Goal: Transaction & Acquisition: Purchase product/service

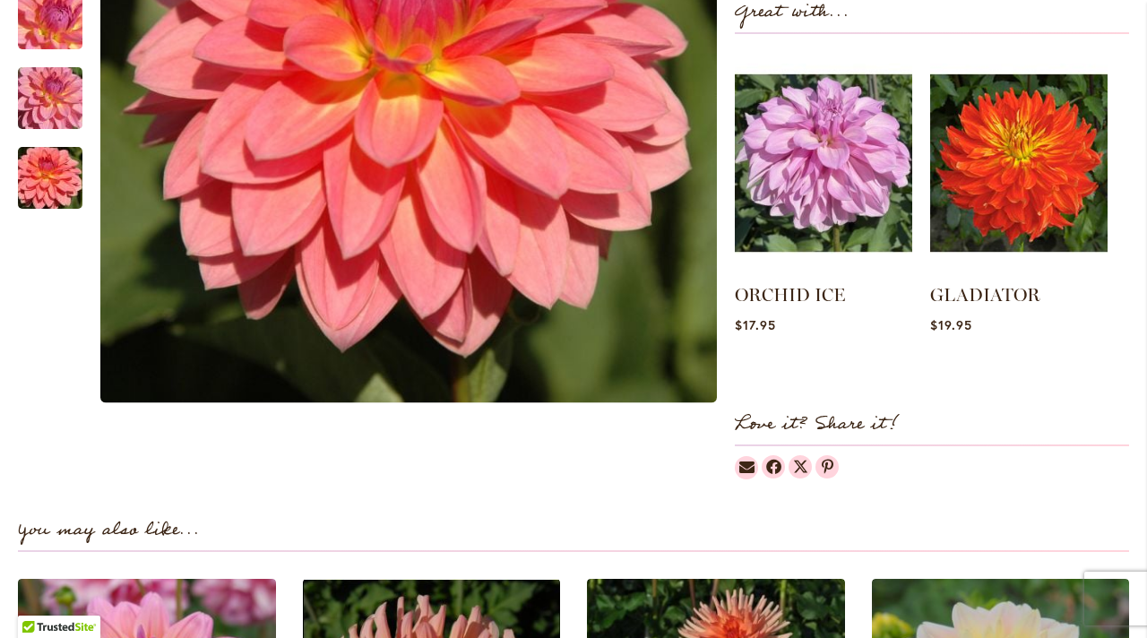
scroll to position [783, 0]
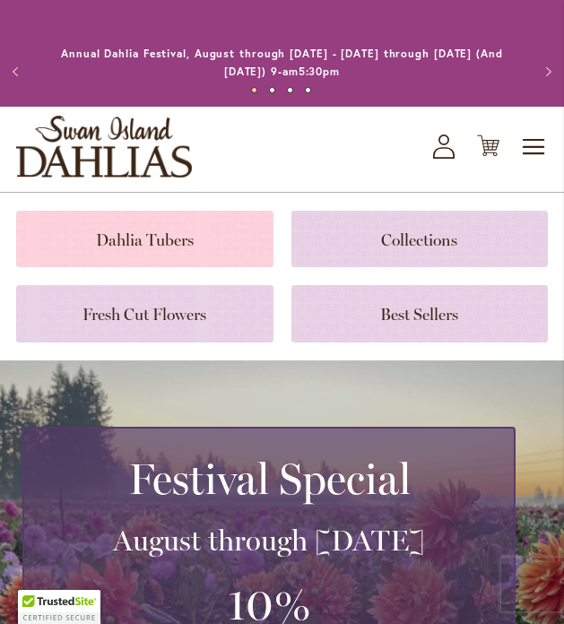
click at [177, 237] on link at bounding box center [144, 239] width 257 height 56
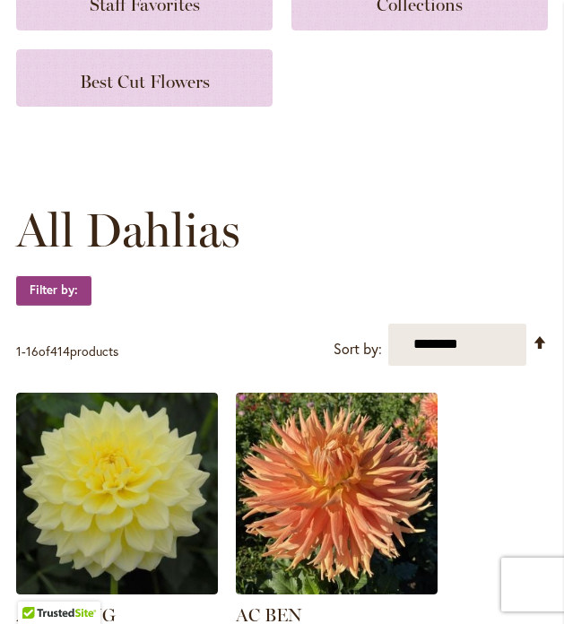
scroll to position [358, 0]
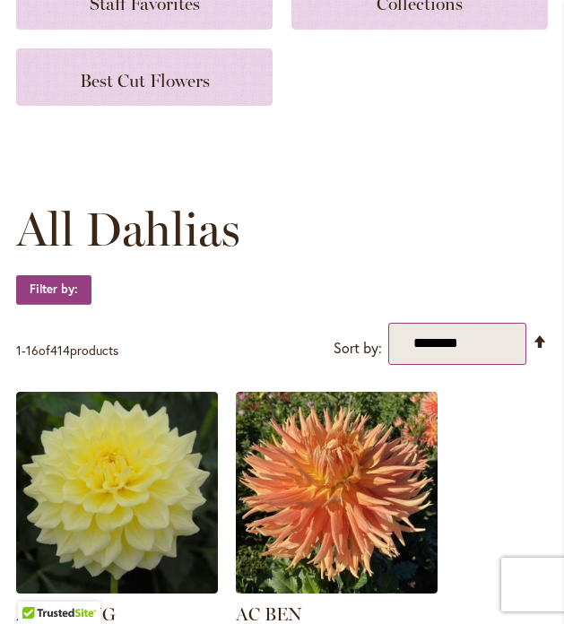
click at [505, 340] on select "**********" at bounding box center [457, 344] width 139 height 42
select select "****"
click at [388, 323] on select "**********" at bounding box center [457, 344] width 139 height 42
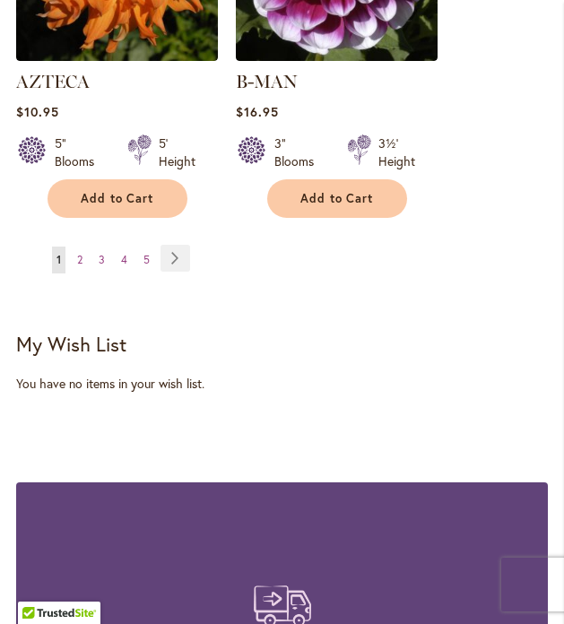
scroll to position [3541, 0]
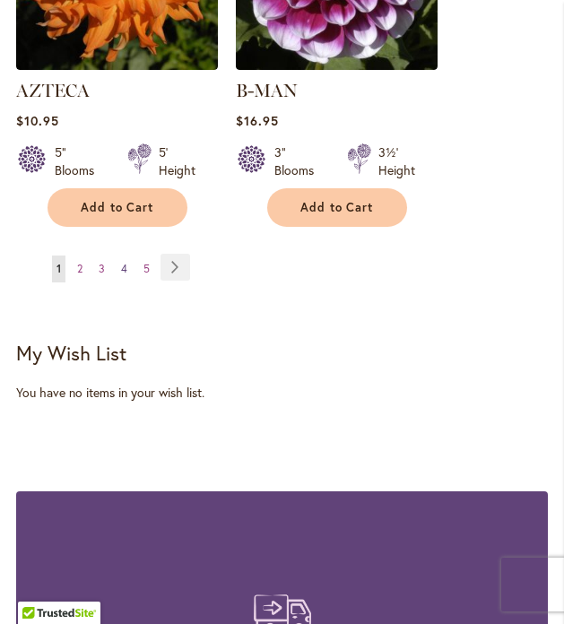
click at [126, 262] on span "4" at bounding box center [124, 268] width 6 height 13
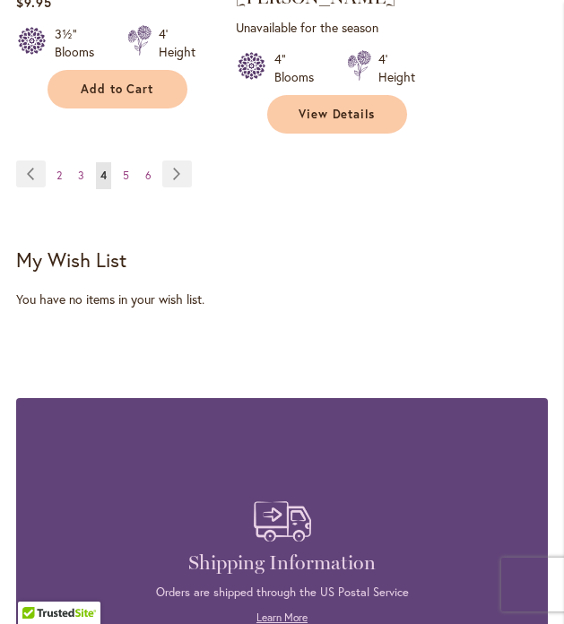
scroll to position [3704, 0]
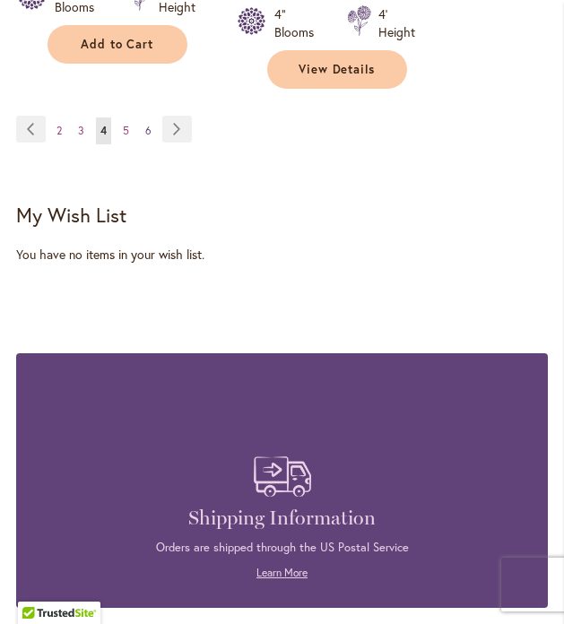
click at [149, 124] on span "6" at bounding box center [148, 130] width 6 height 13
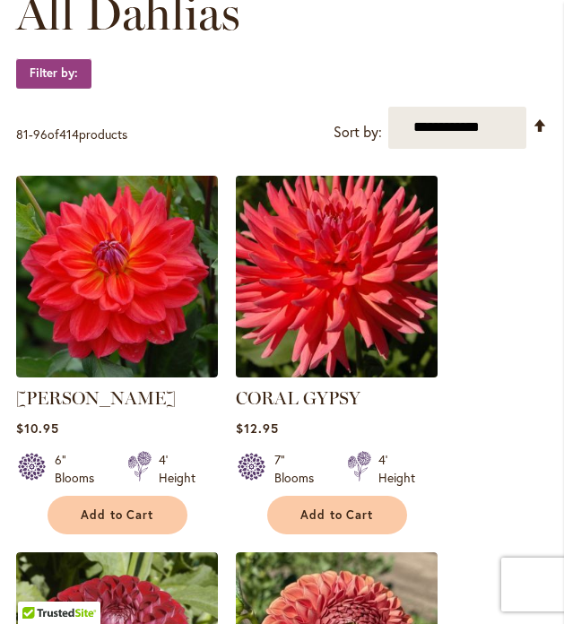
scroll to position [587, 0]
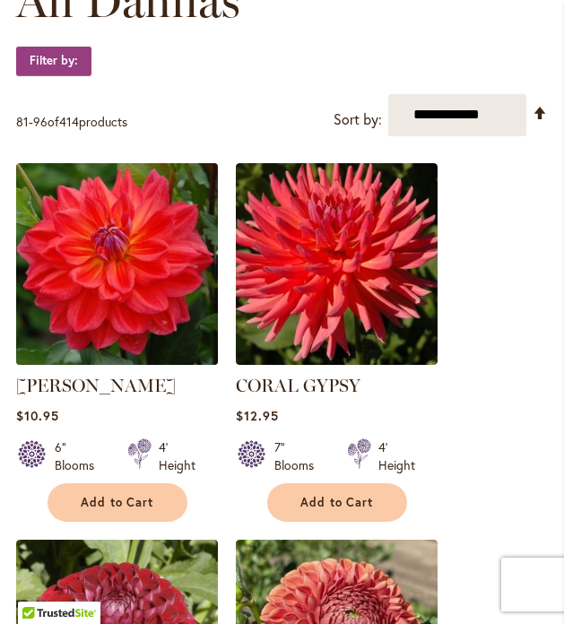
click at [148, 306] on img at bounding box center [116, 263] width 211 height 211
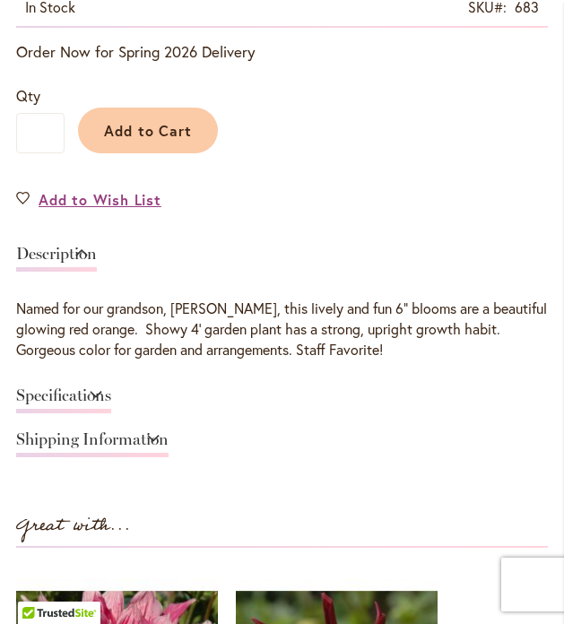
scroll to position [985, 0]
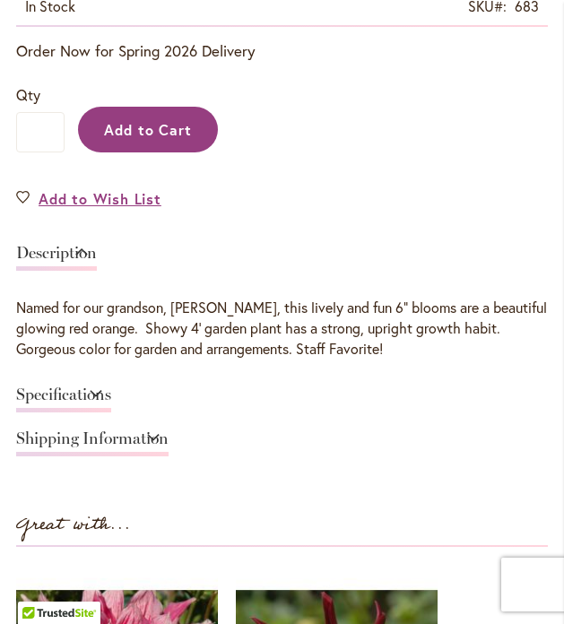
click at [162, 138] on span "Add to Cart" at bounding box center [148, 129] width 89 height 19
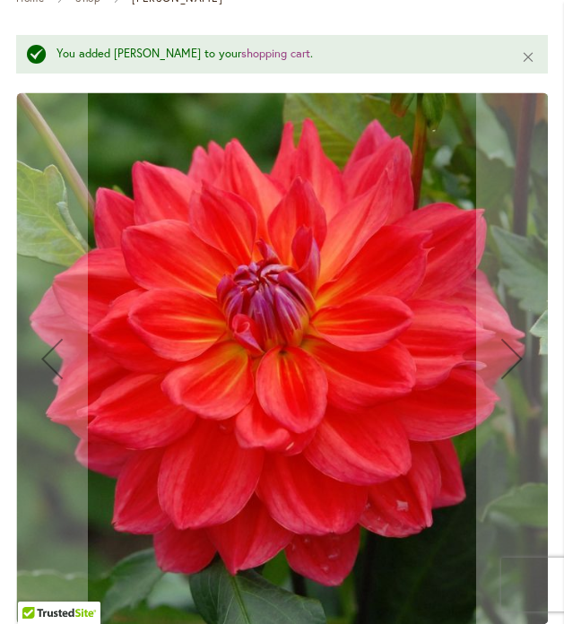
scroll to position [0, 0]
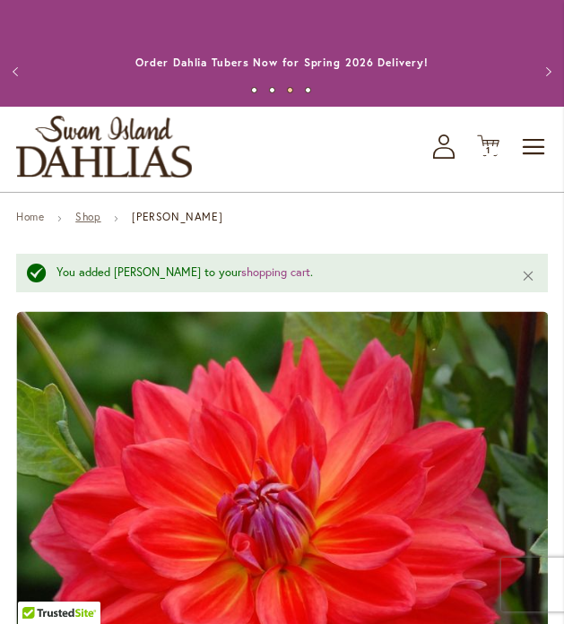
click at [94, 217] on link "Shop" at bounding box center [87, 216] width 25 height 13
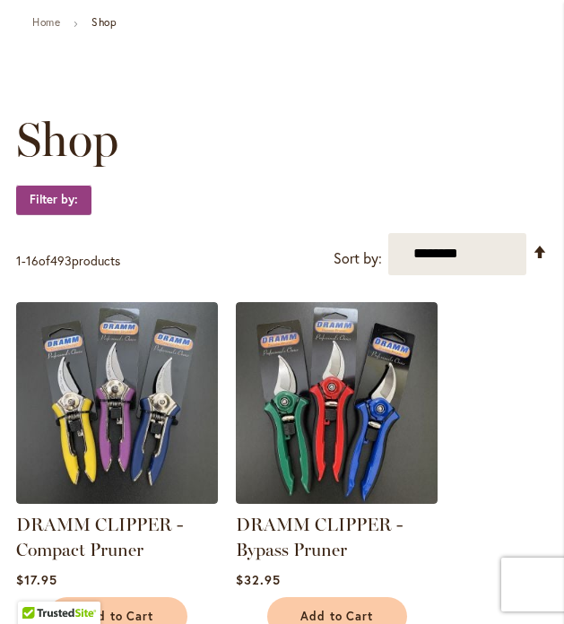
scroll to position [210, 0]
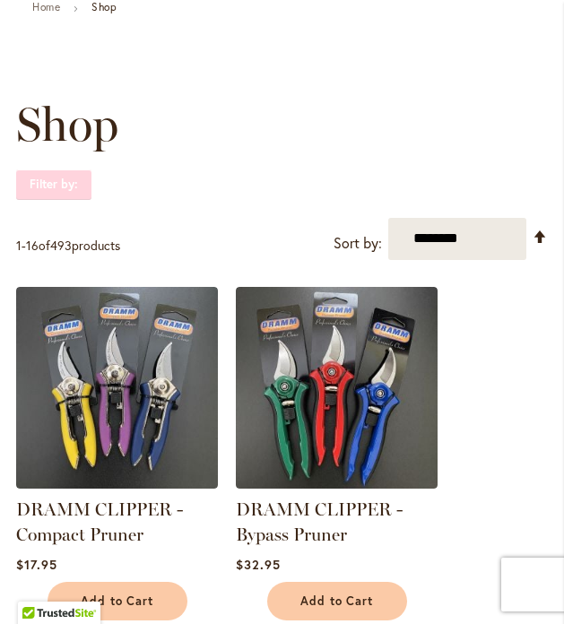
click at [71, 180] on strong "Filter by:" at bounding box center [53, 184] width 75 height 30
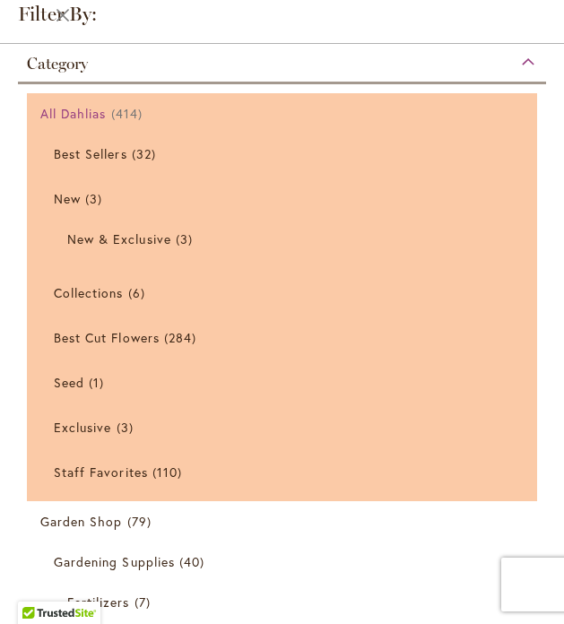
click at [87, 113] on span "All Dahlias" at bounding box center [73, 113] width 66 height 17
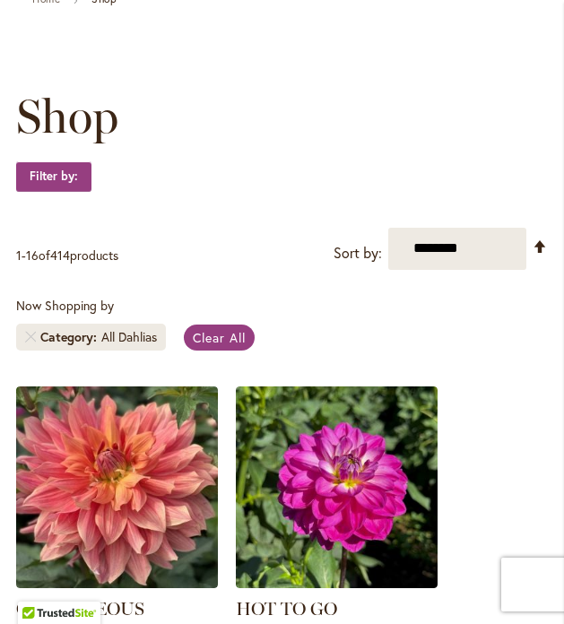
scroll to position [234, 0]
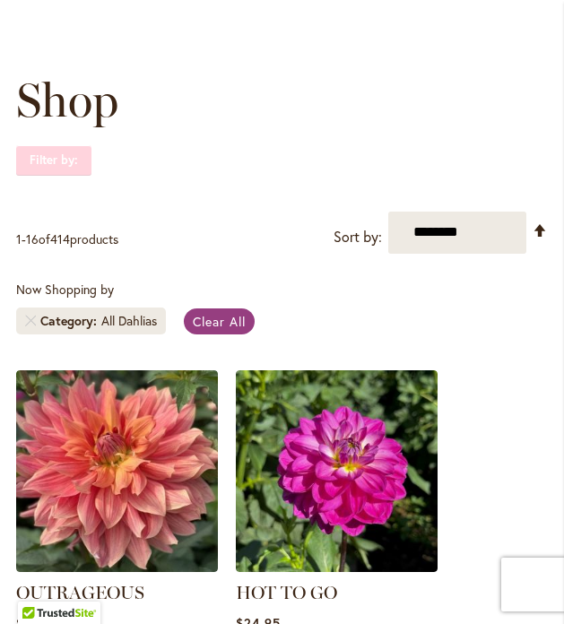
click at [55, 160] on strong "Filter by:" at bounding box center [53, 160] width 75 height 30
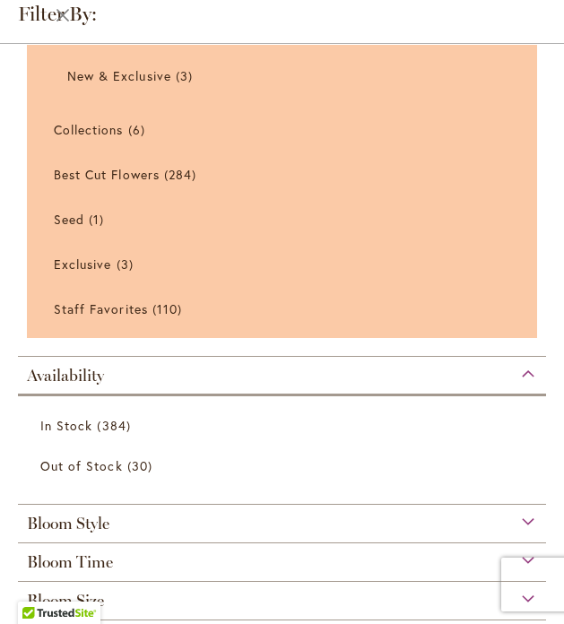
scroll to position [168, 0]
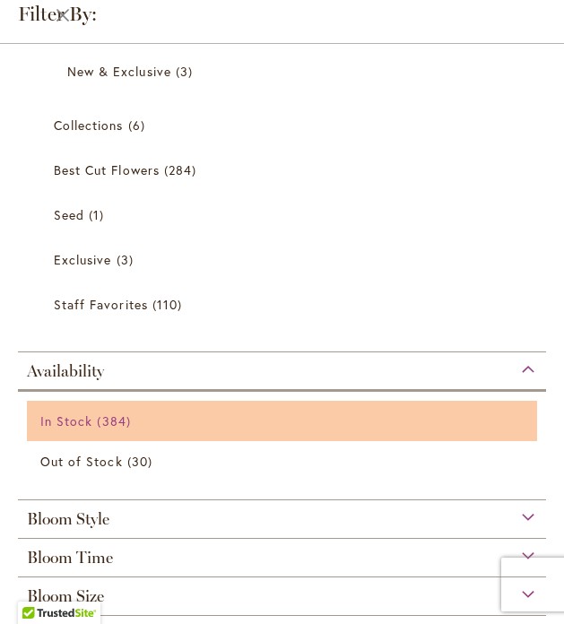
click at [60, 419] on span "In Stock" at bounding box center [66, 420] width 52 height 17
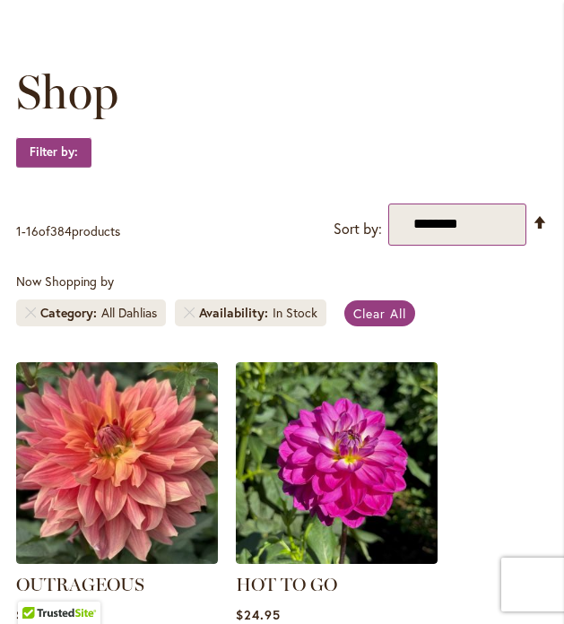
scroll to position [247, 0]
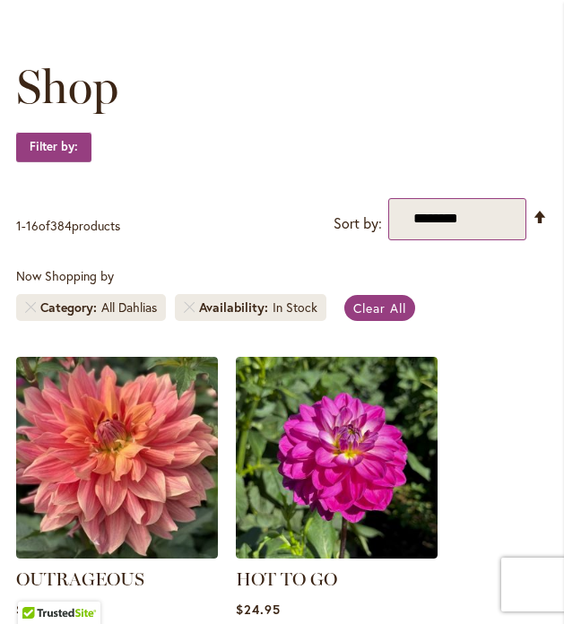
click at [491, 221] on select "**********" at bounding box center [457, 219] width 139 height 42
select select "*****"
click at [388, 198] on select "**********" at bounding box center [457, 219] width 139 height 42
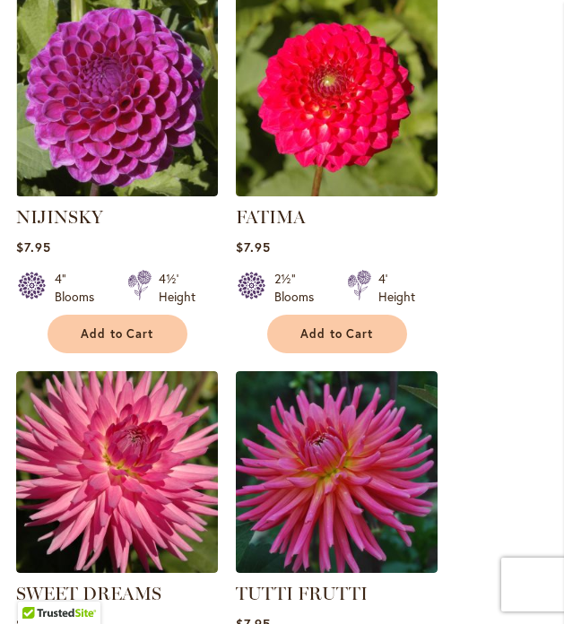
scroll to position [1369, 0]
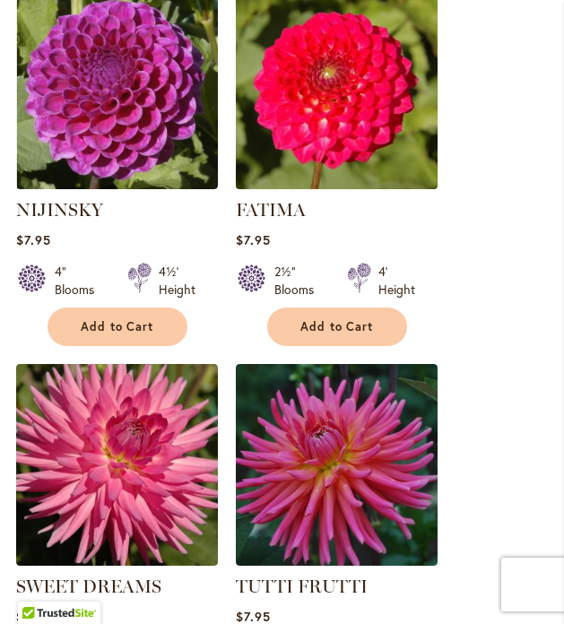
click at [313, 128] on img at bounding box center [335, 87] width 211 height 211
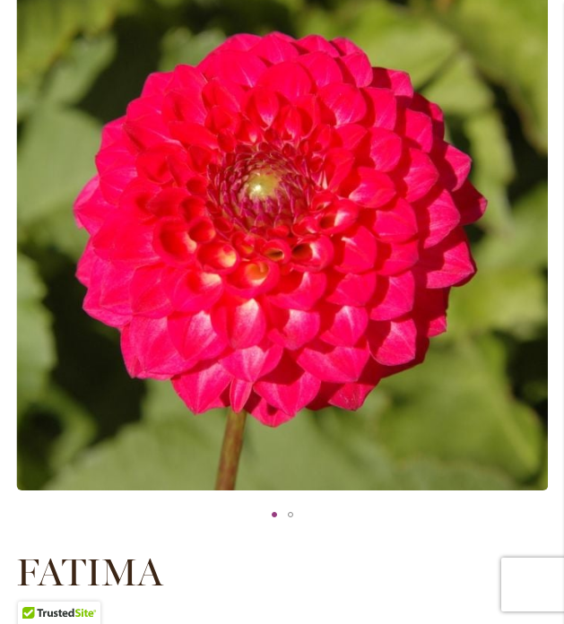
scroll to position [295, 0]
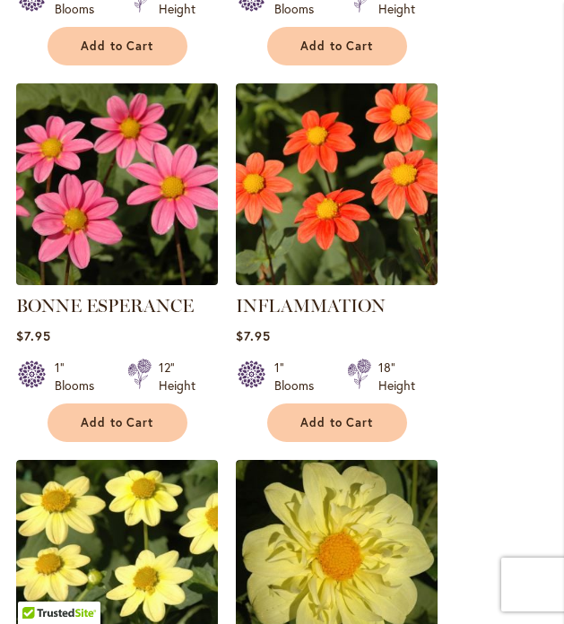
scroll to position [2402, 0]
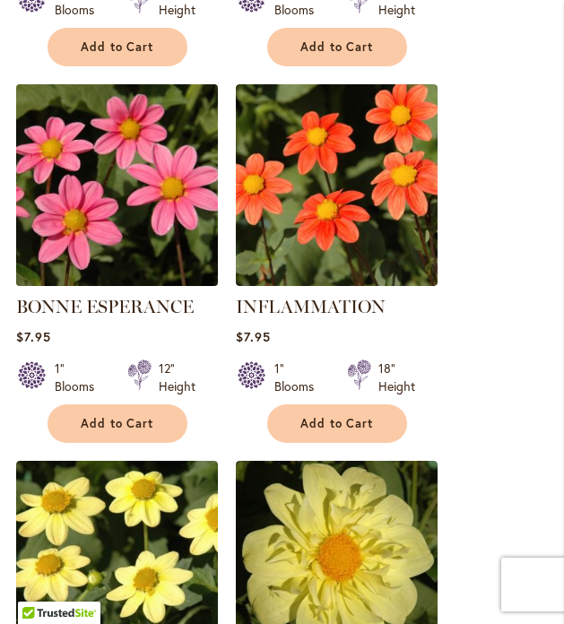
click at [131, 215] on img at bounding box center [116, 184] width 211 height 211
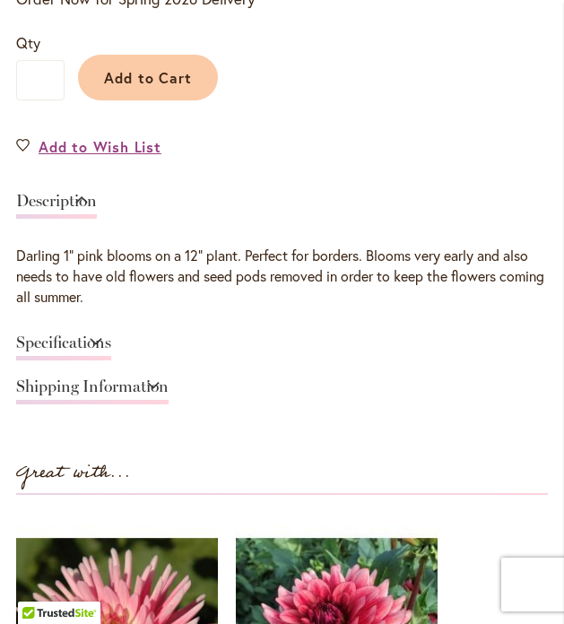
scroll to position [1052, 0]
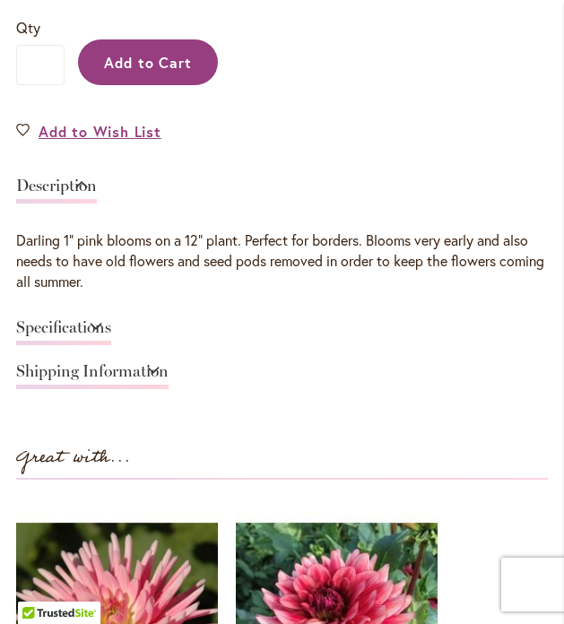
click at [143, 70] on span "Add to Cart" at bounding box center [148, 62] width 89 height 19
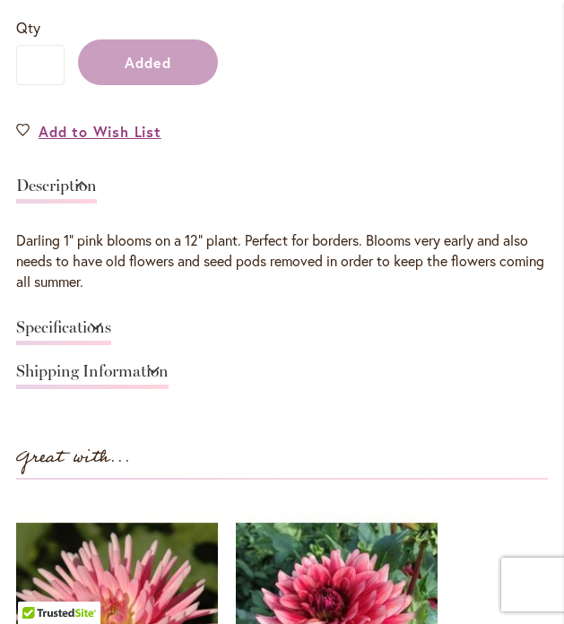
scroll to position [1099, 0]
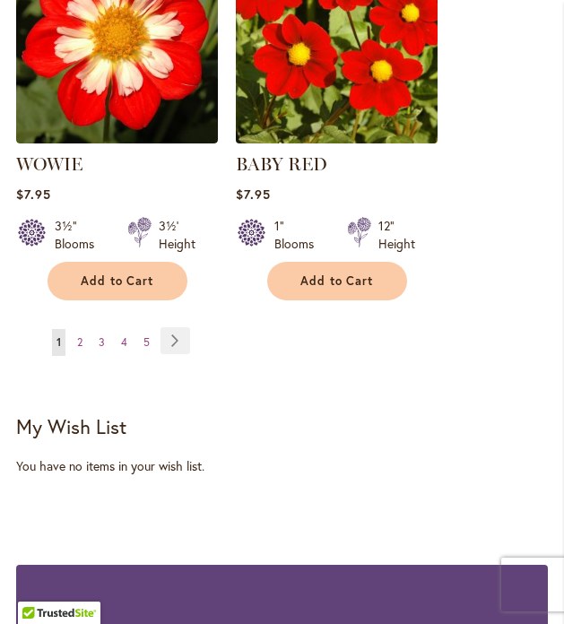
scroll to position [3302, 0]
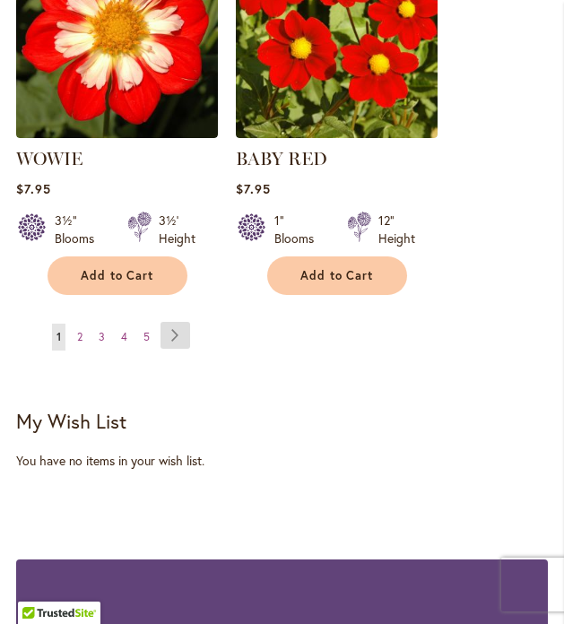
click at [175, 324] on link "Page Next" at bounding box center [175, 335] width 30 height 27
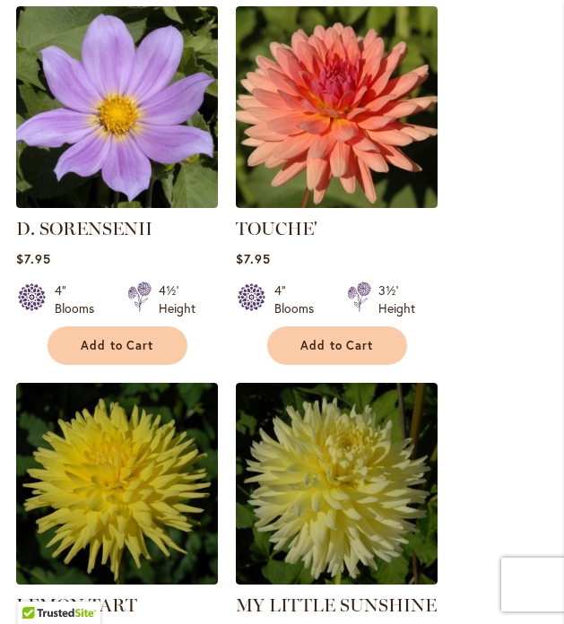
scroll to position [977, 0]
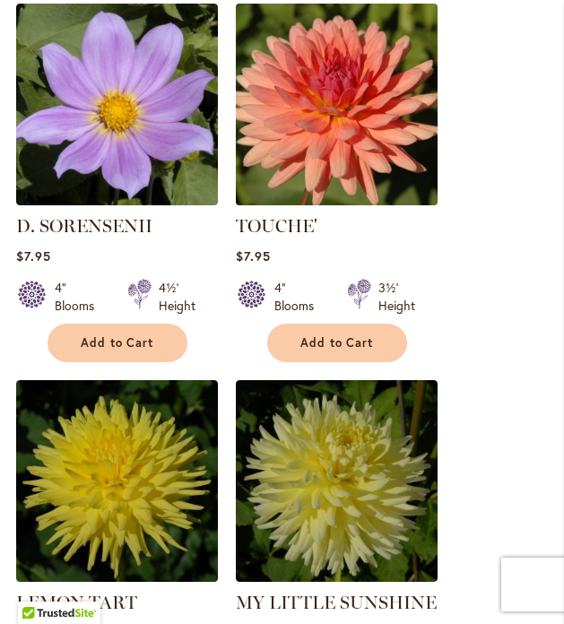
click at [341, 116] on img at bounding box center [335, 103] width 211 height 211
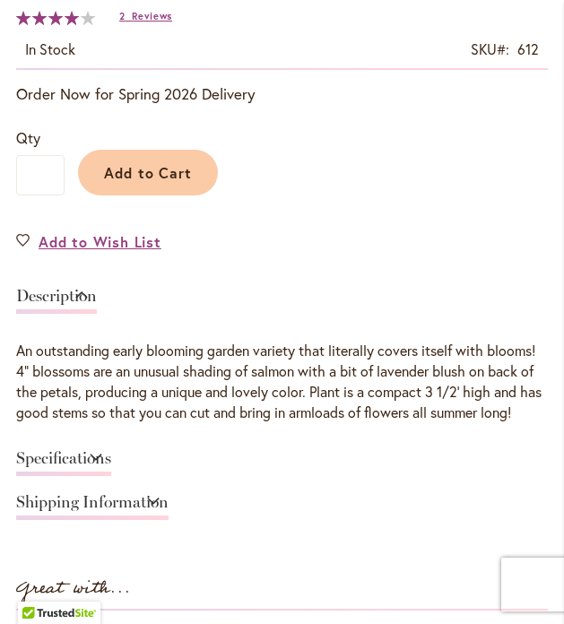
scroll to position [944, 0]
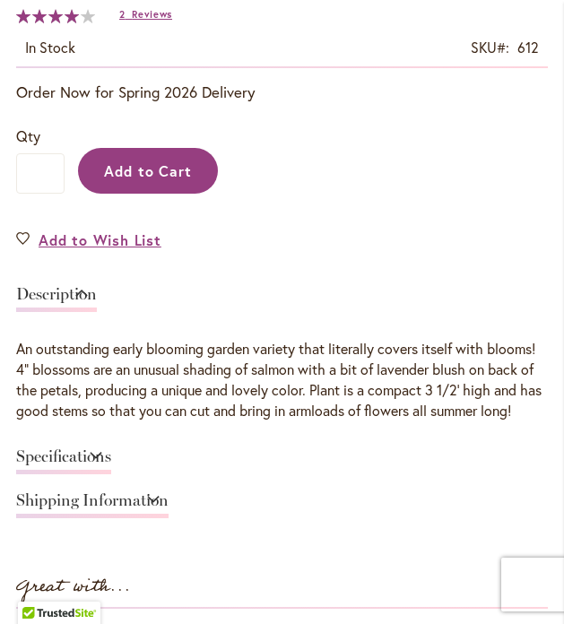
click at [158, 169] on span "Add to Cart" at bounding box center [148, 170] width 89 height 19
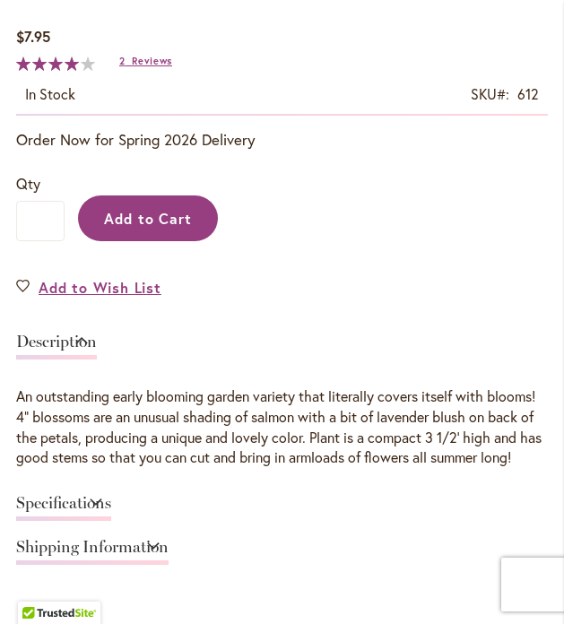
scroll to position [990, 0]
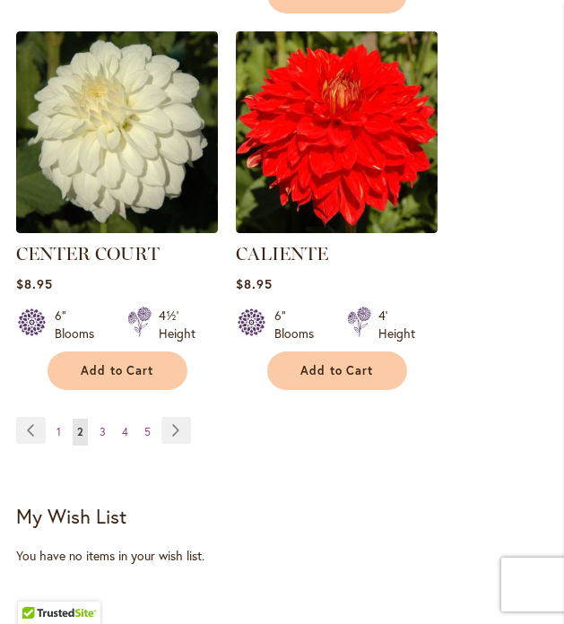
scroll to position [3268, 0]
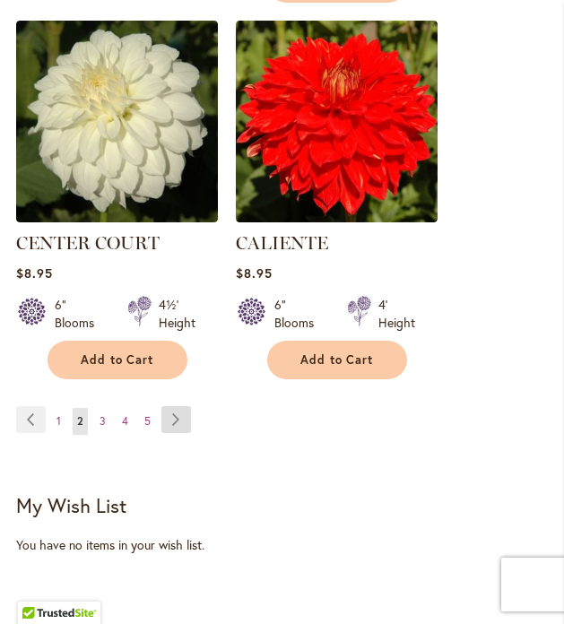
click at [177, 406] on link "Page Next" at bounding box center [176, 419] width 30 height 27
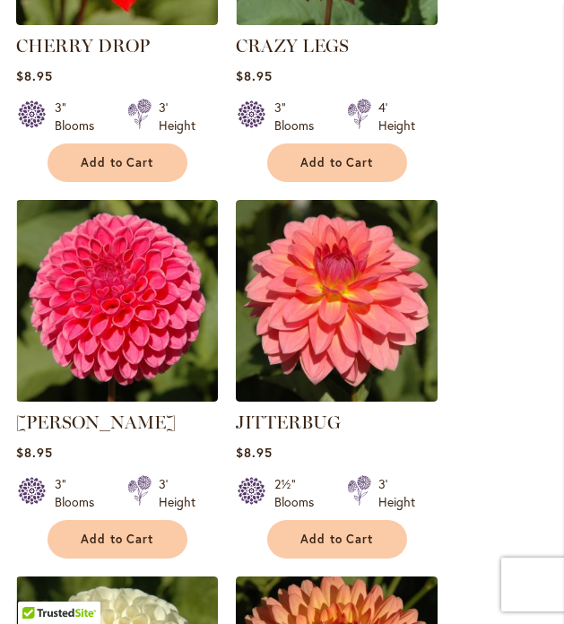
scroll to position [1940, 0]
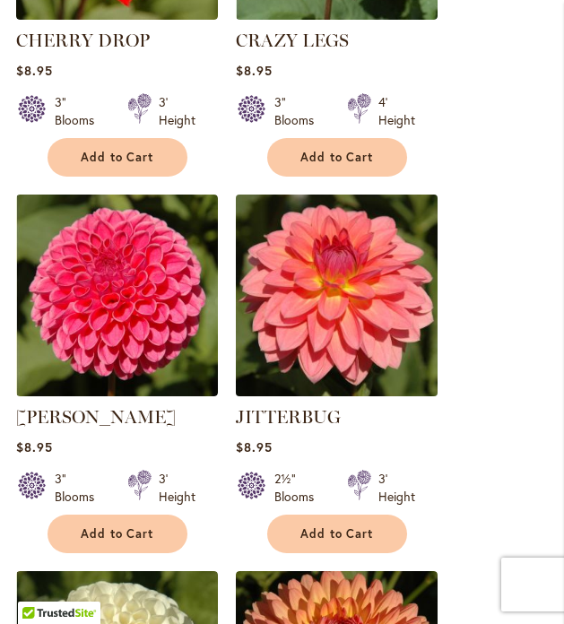
click at [323, 293] on img at bounding box center [335, 294] width 211 height 211
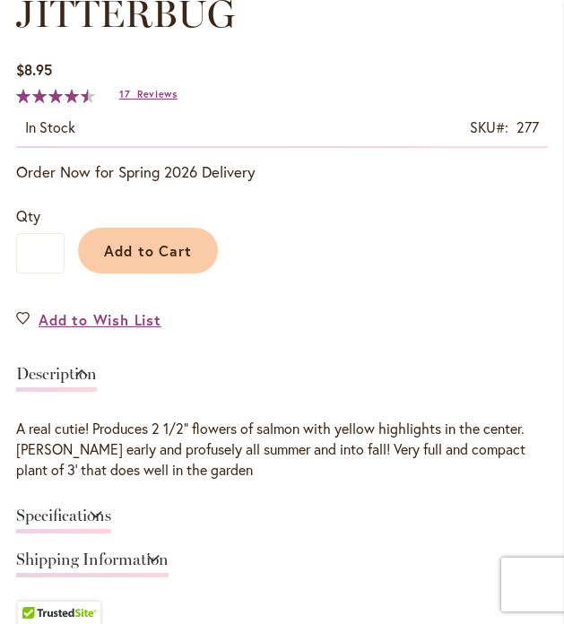
scroll to position [874, 0]
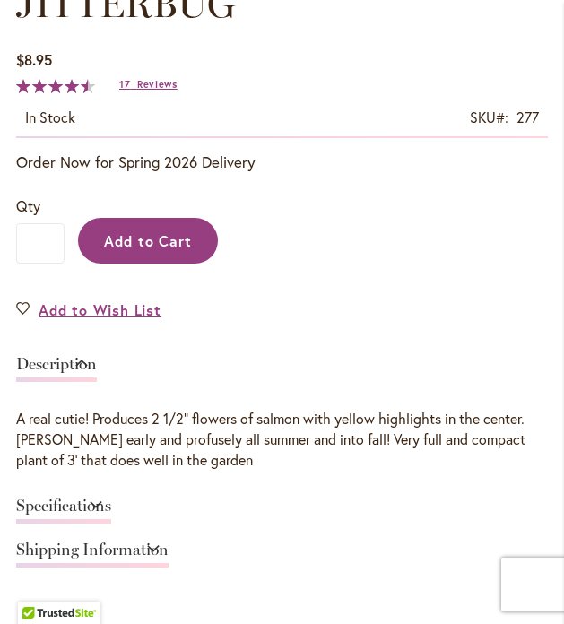
click at [139, 242] on span "Add to Cart" at bounding box center [148, 240] width 89 height 19
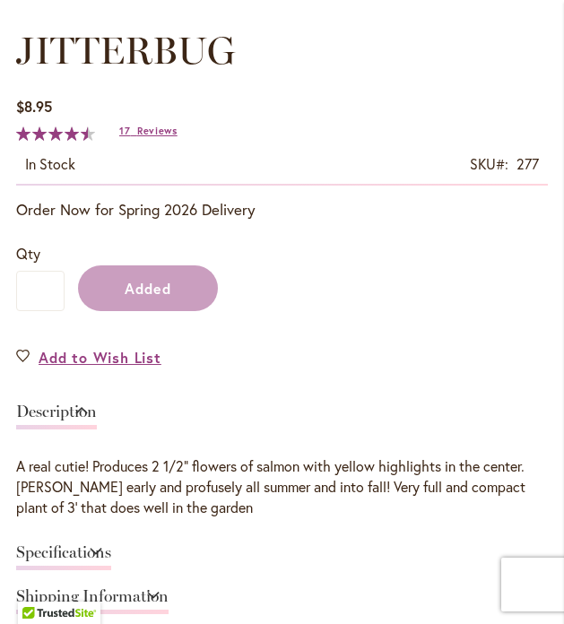
scroll to position [920, 0]
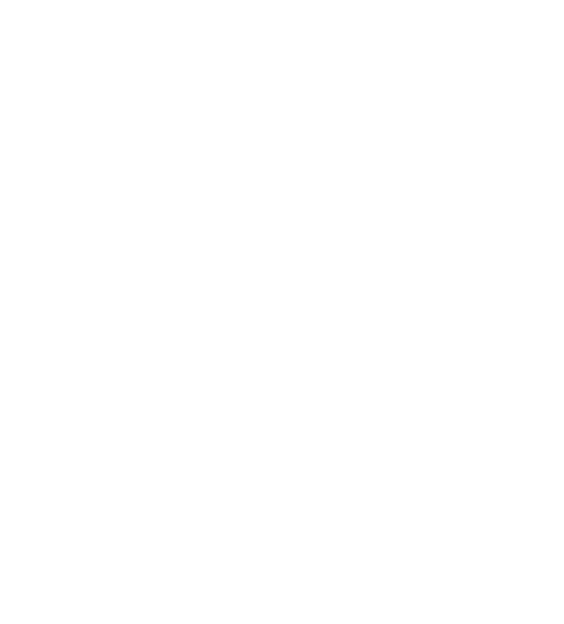
scroll to position [1931, 0]
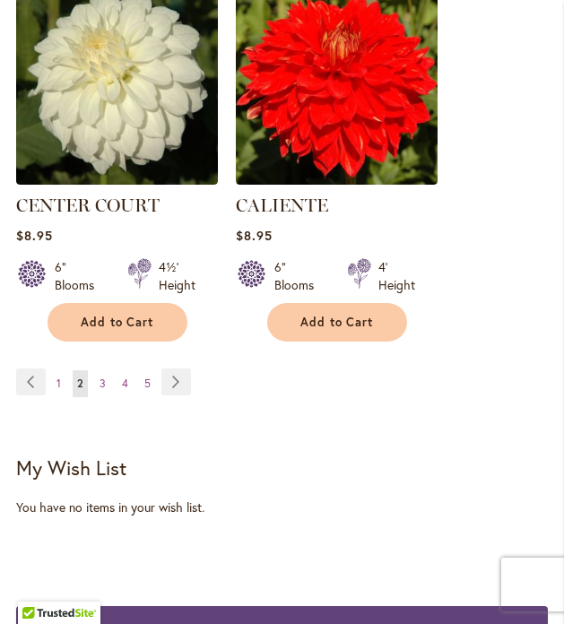
scroll to position [3268, 0]
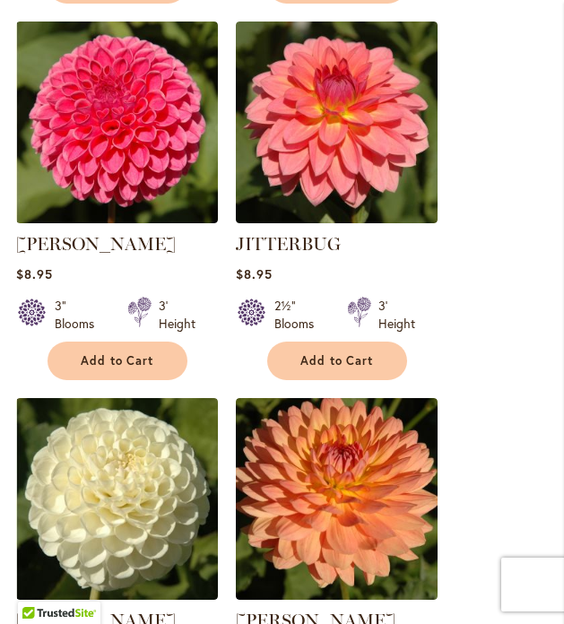
scroll to position [2108, 0]
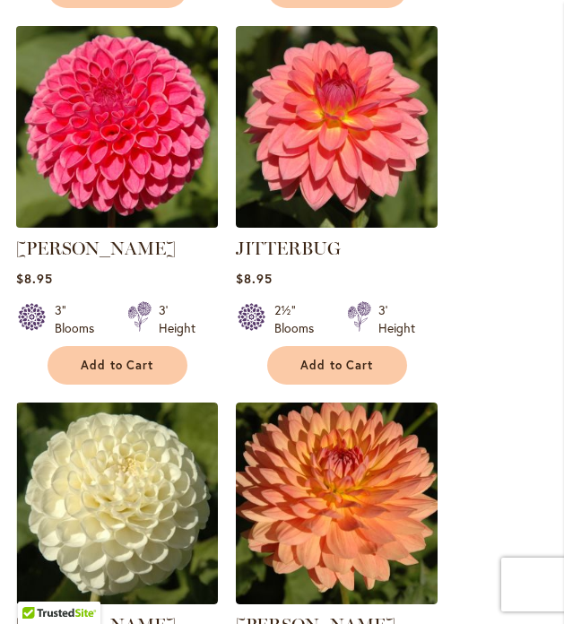
click at [130, 98] on img at bounding box center [116, 126] width 211 height 211
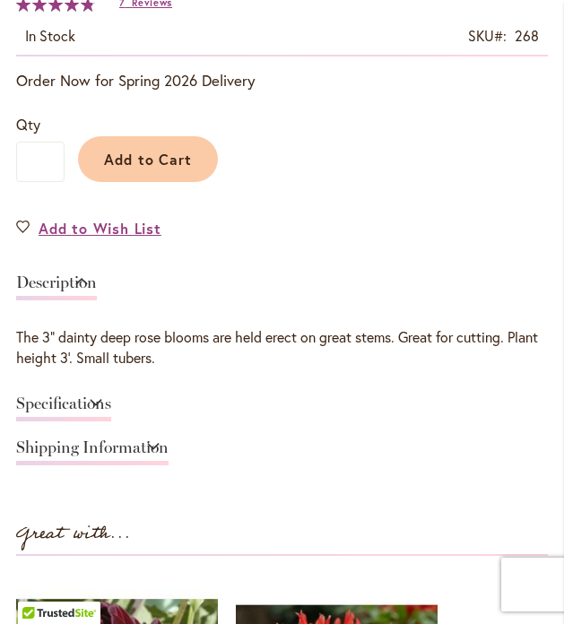
scroll to position [930, 0]
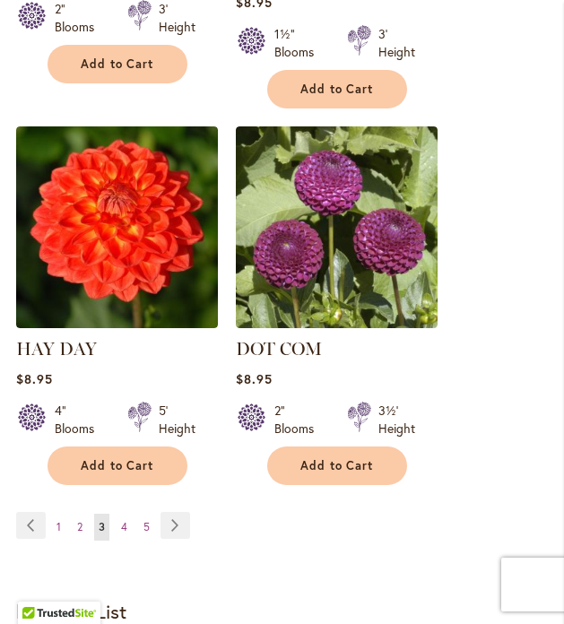
scroll to position [3188, 0]
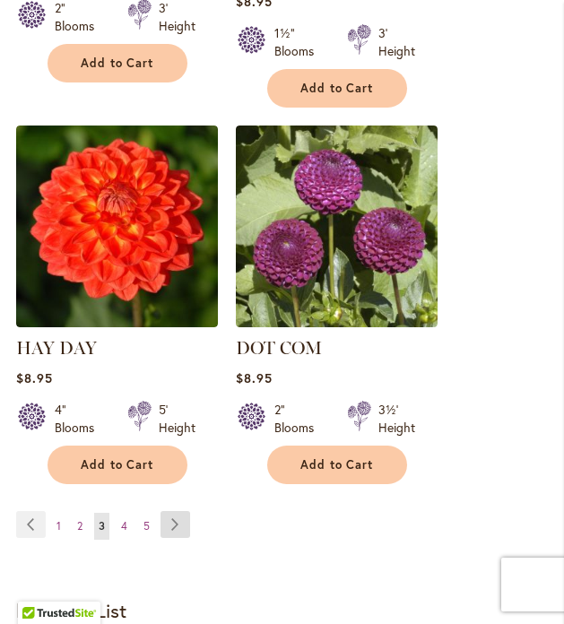
click at [182, 511] on link "Page Next" at bounding box center [175, 524] width 30 height 27
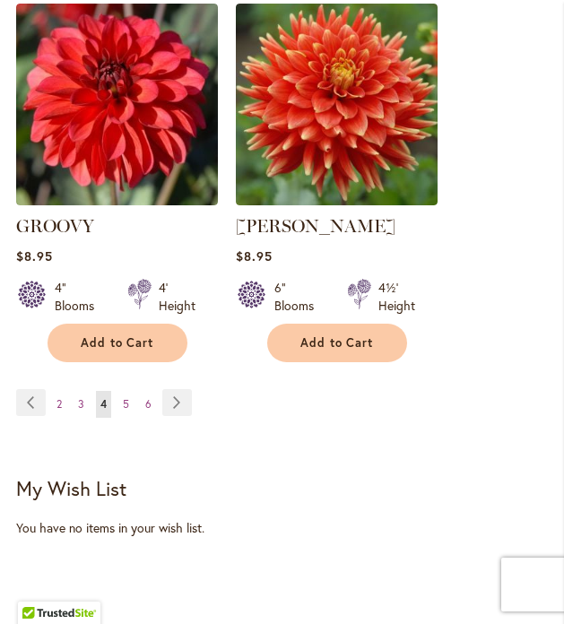
scroll to position [3271, 0]
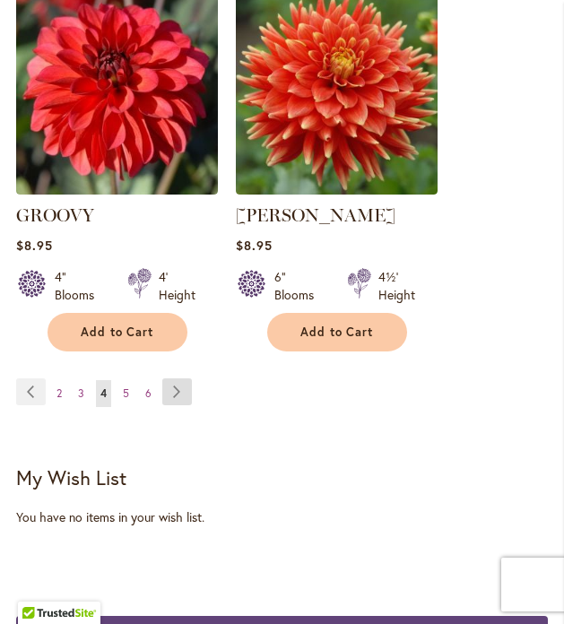
click at [183, 378] on link "Page Next" at bounding box center [177, 391] width 30 height 27
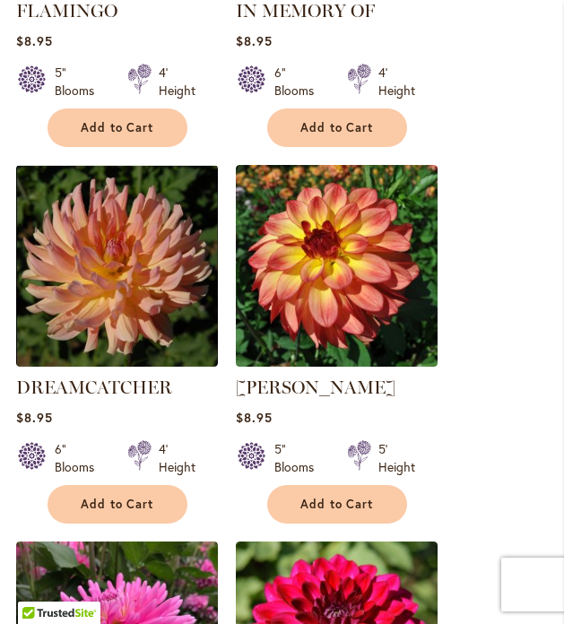
scroll to position [1222, 0]
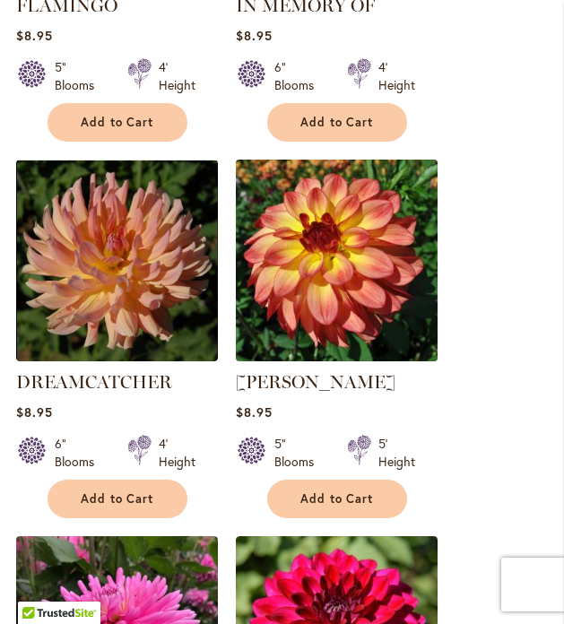
click at [372, 259] on img at bounding box center [335, 259] width 211 height 211
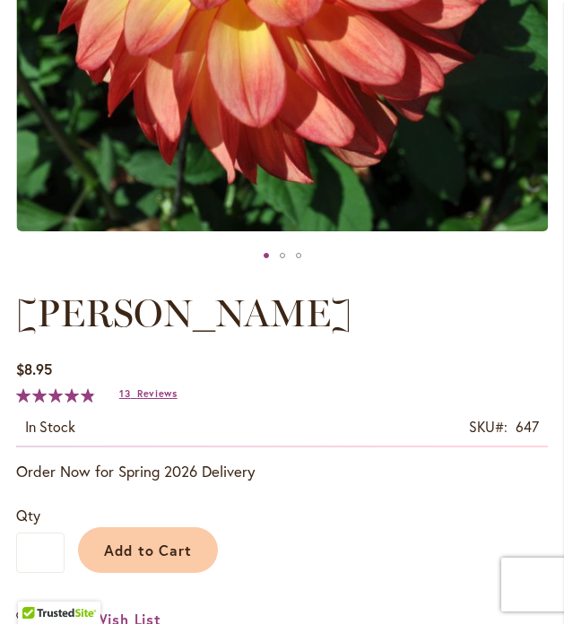
scroll to position [621, 0]
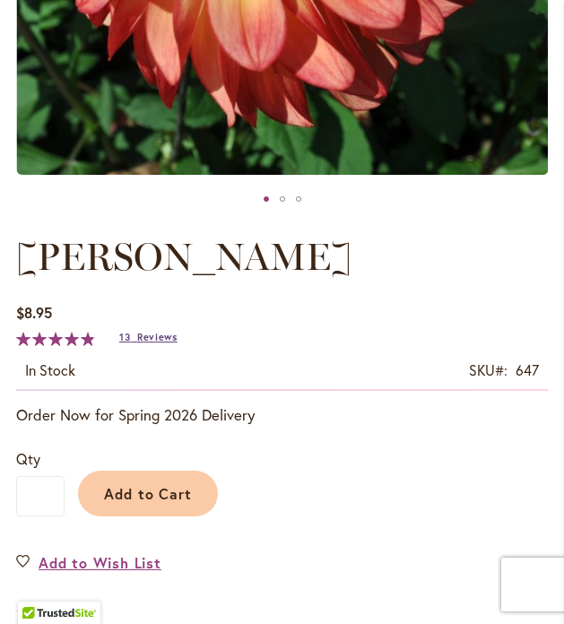
click at [146, 337] on span "Reviews" at bounding box center [157, 337] width 40 height 13
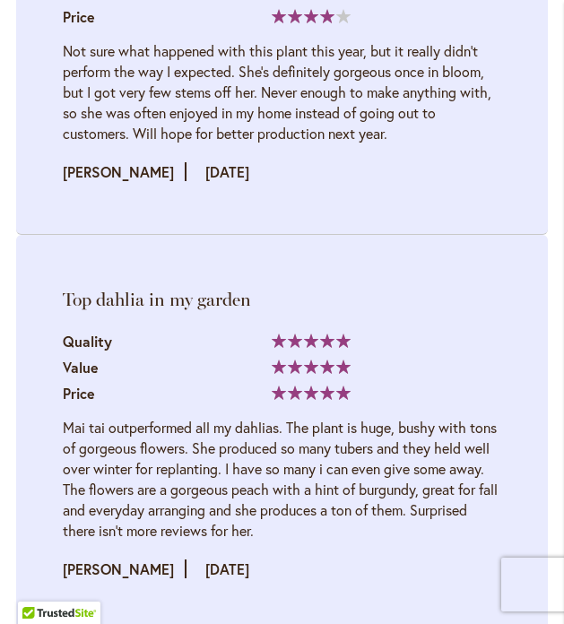
scroll to position [5580, 0]
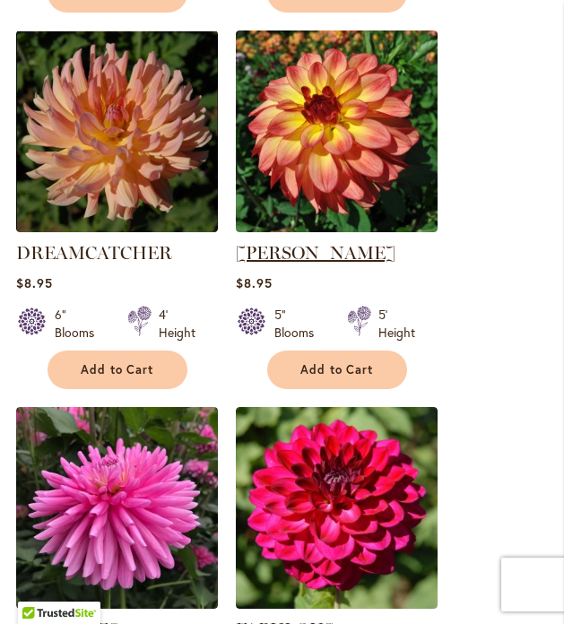
scroll to position [1360, 0]
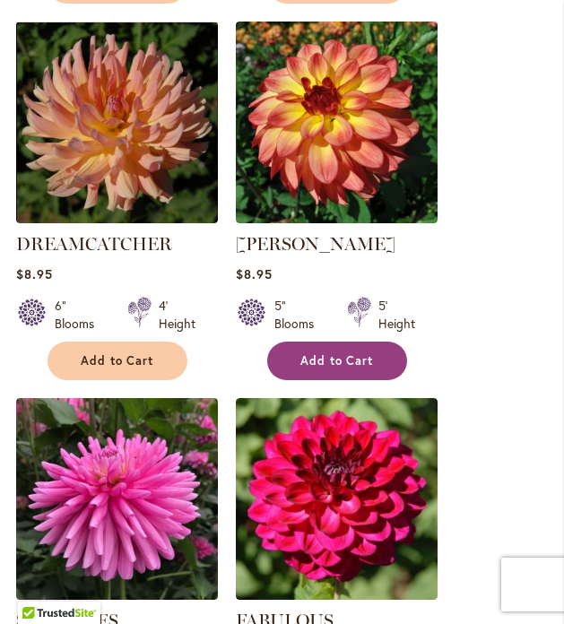
click at [323, 353] on span "Add to Cart" at bounding box center [336, 360] width 73 height 15
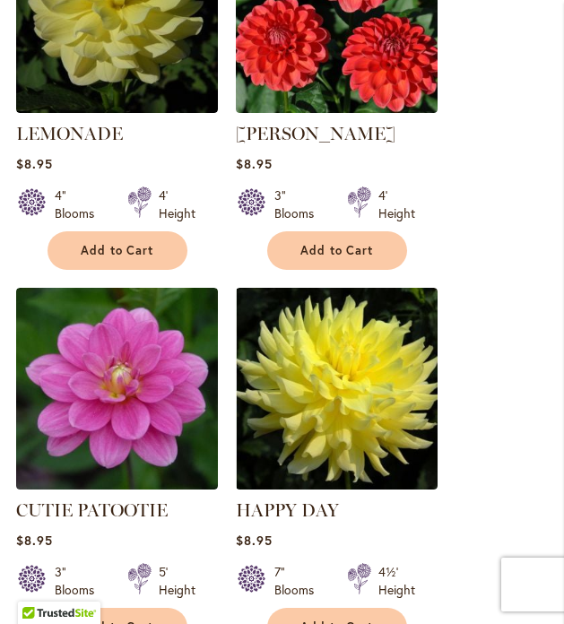
scroll to position [2682, 0]
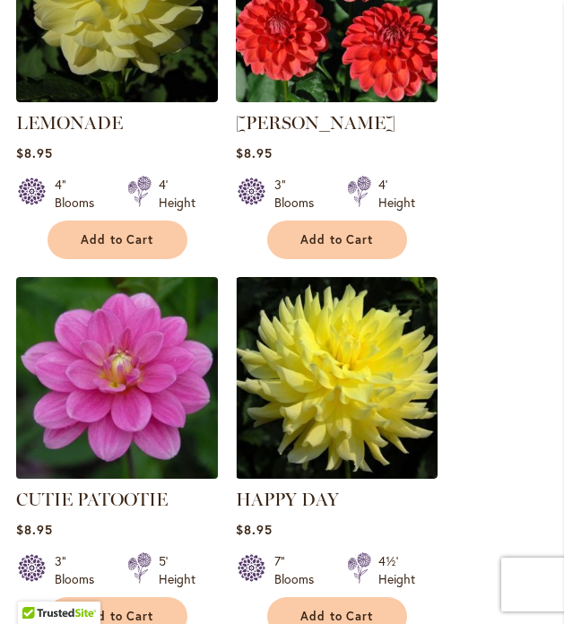
click at [165, 358] on img at bounding box center [116, 377] width 211 height 211
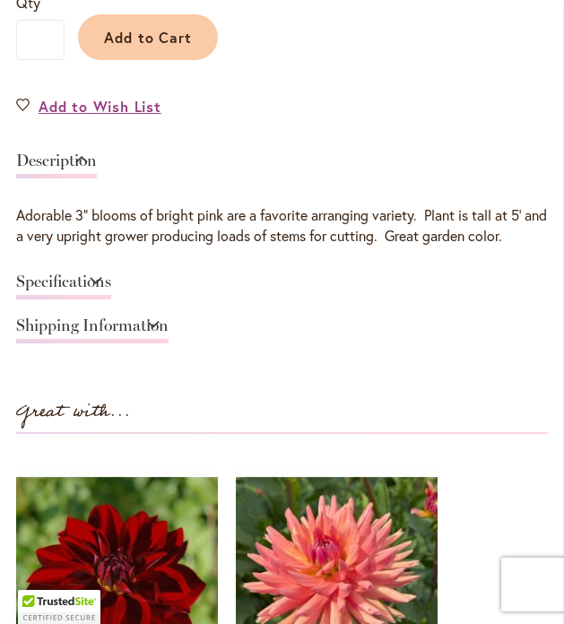
scroll to position [1087, 0]
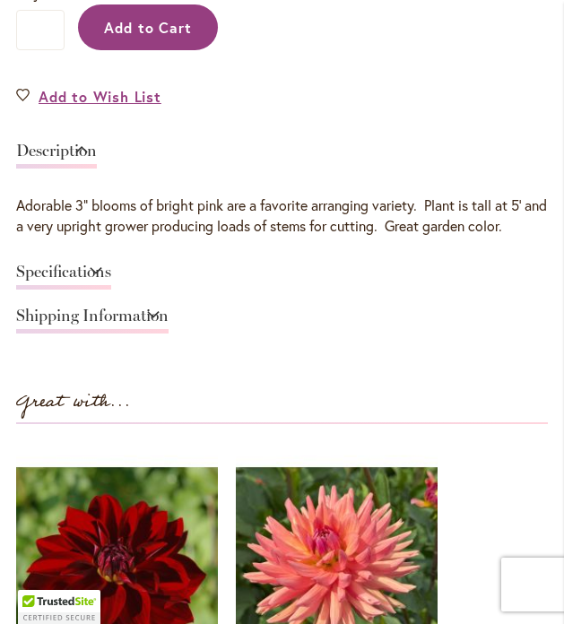
click at [157, 27] on span "Add to Cart" at bounding box center [148, 27] width 89 height 19
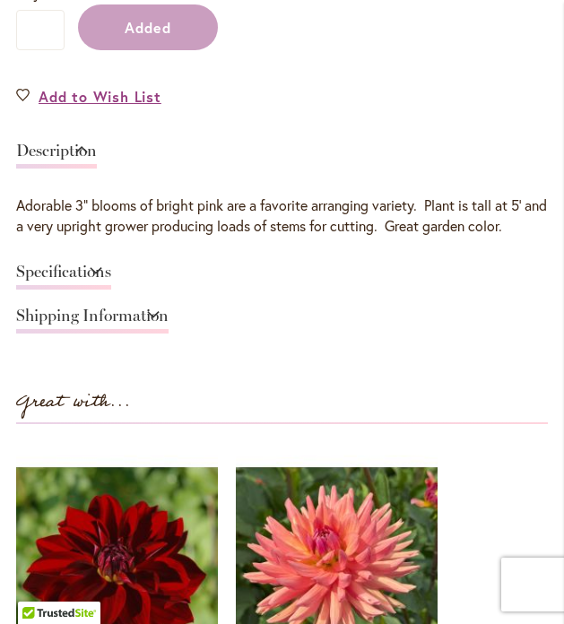
scroll to position [1134, 0]
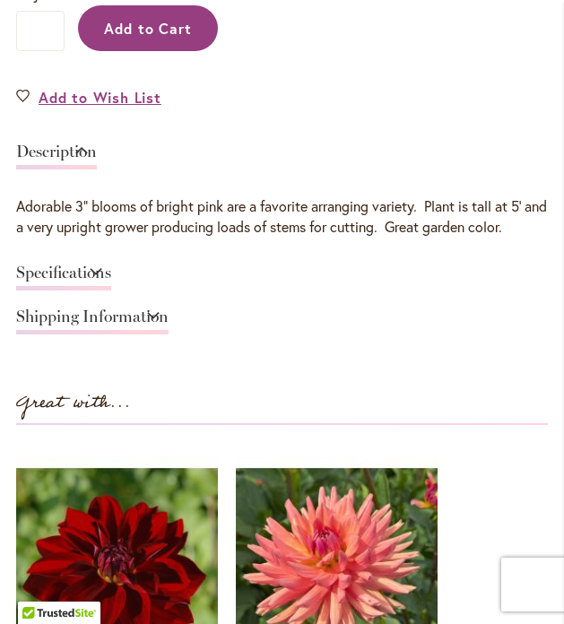
click at [169, 29] on span "Add to Cart" at bounding box center [148, 28] width 89 height 19
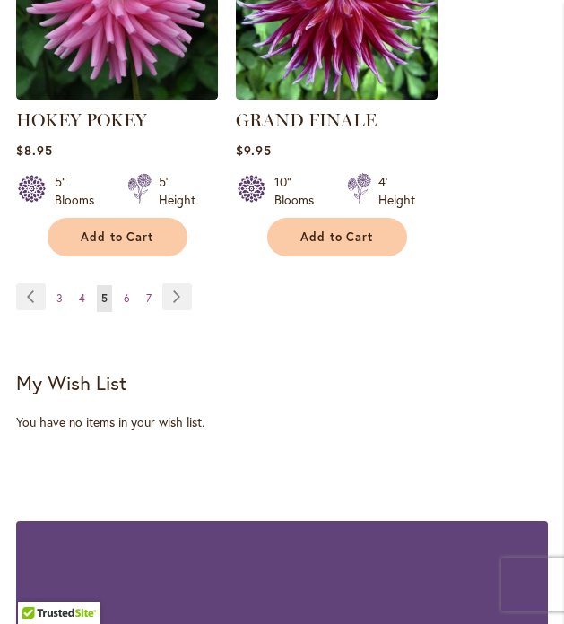
scroll to position [3392, 0]
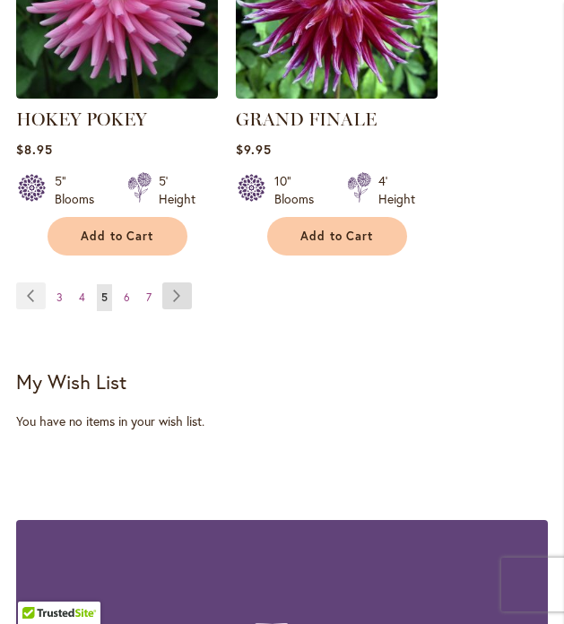
click at [177, 282] on link "Page Next" at bounding box center [177, 295] width 30 height 27
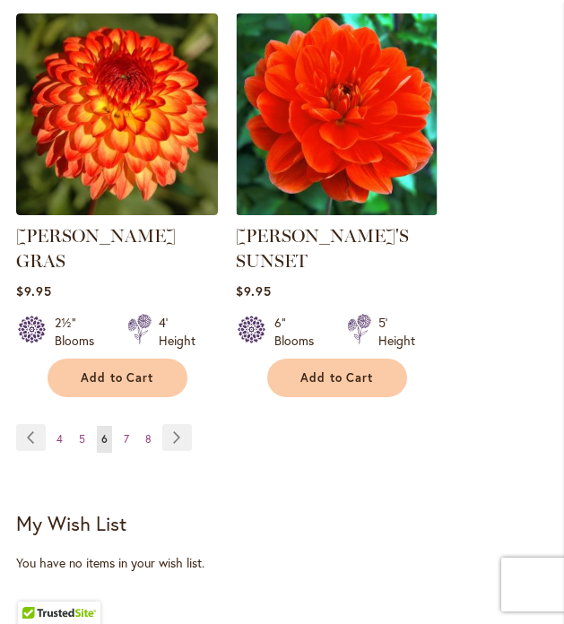
scroll to position [3281, 0]
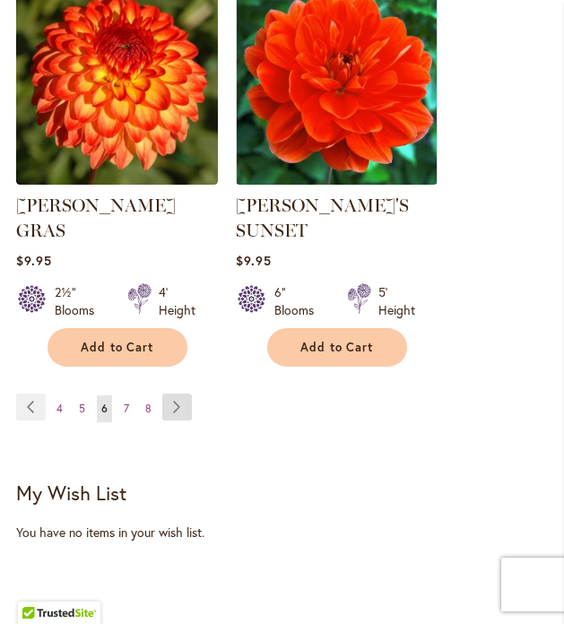
click at [177, 406] on link "Page Next" at bounding box center [177, 406] width 30 height 27
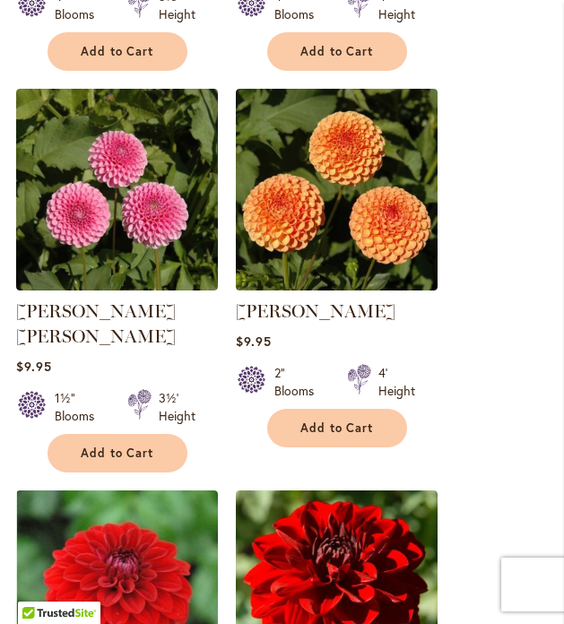
scroll to position [1289, 0]
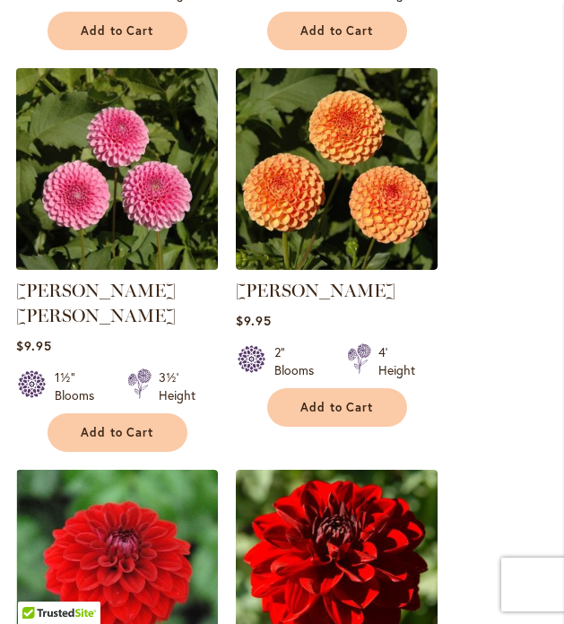
click at [131, 214] on img at bounding box center [116, 168] width 211 height 211
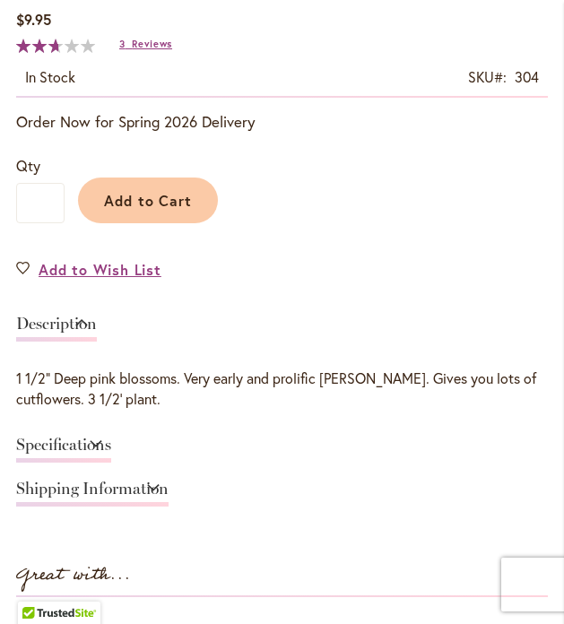
scroll to position [971, 0]
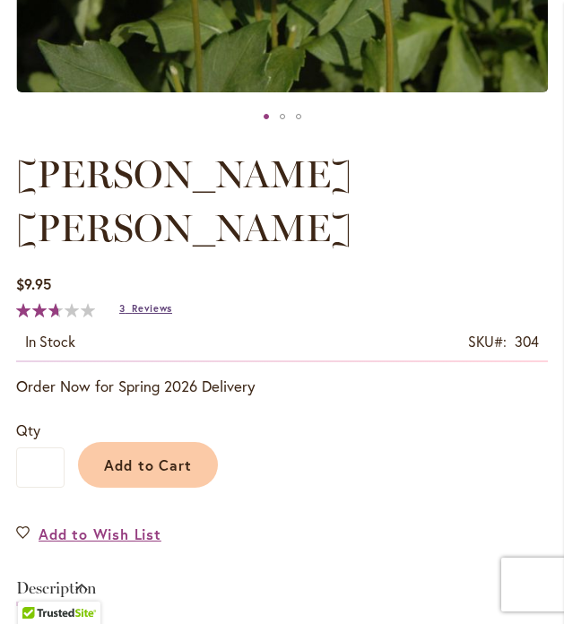
click at [143, 302] on span "Reviews" at bounding box center [152, 308] width 40 height 13
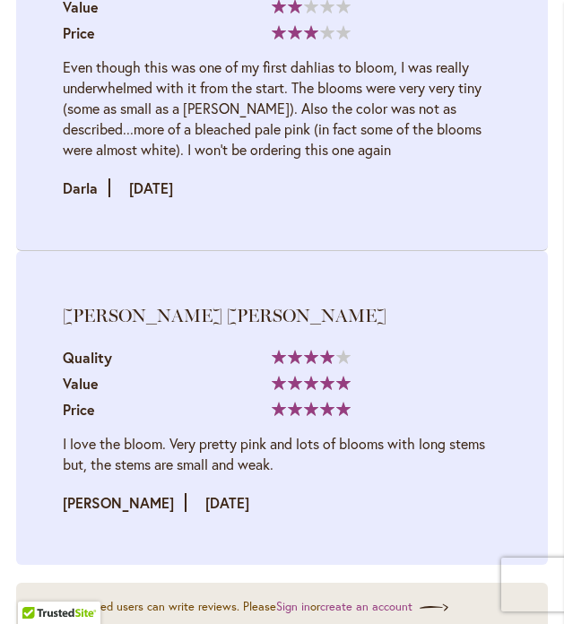
scroll to position [2937, 0]
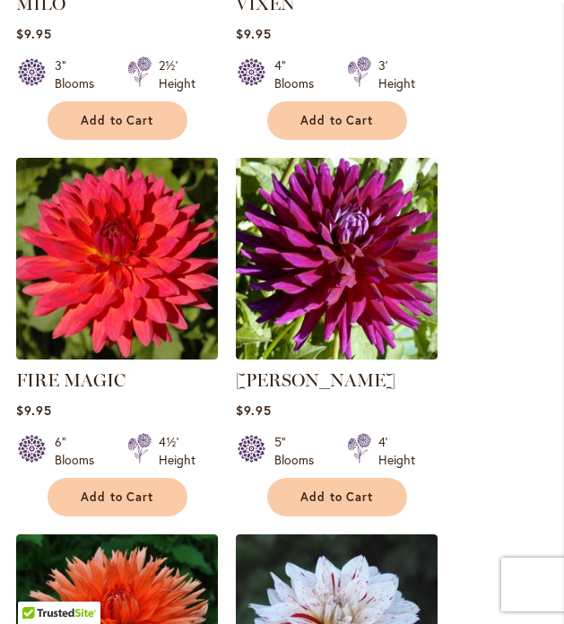
scroll to position [2006, 0]
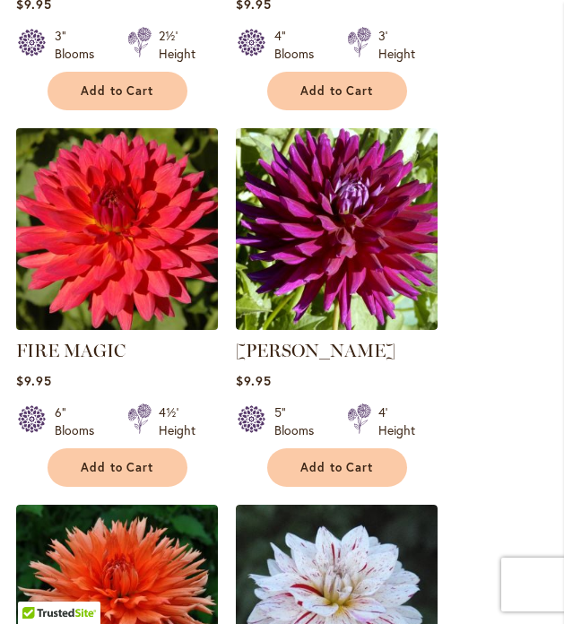
click at [134, 251] on img at bounding box center [116, 228] width 211 height 211
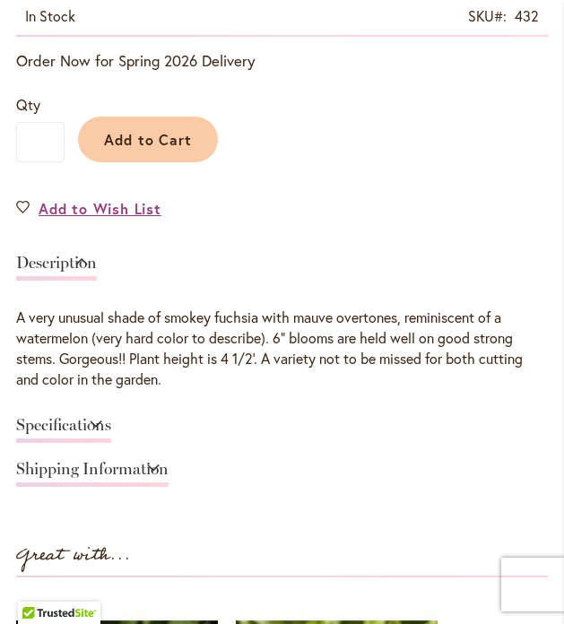
scroll to position [977, 0]
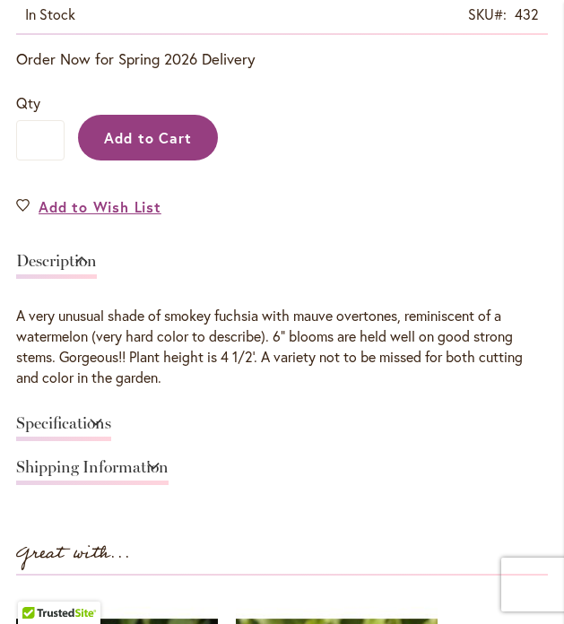
click at [163, 148] on button "Add to Cart" at bounding box center [148, 138] width 140 height 46
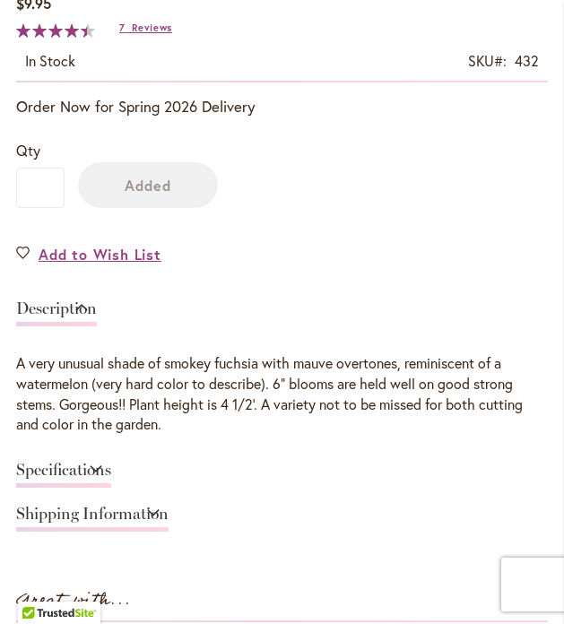
scroll to position [1023, 0]
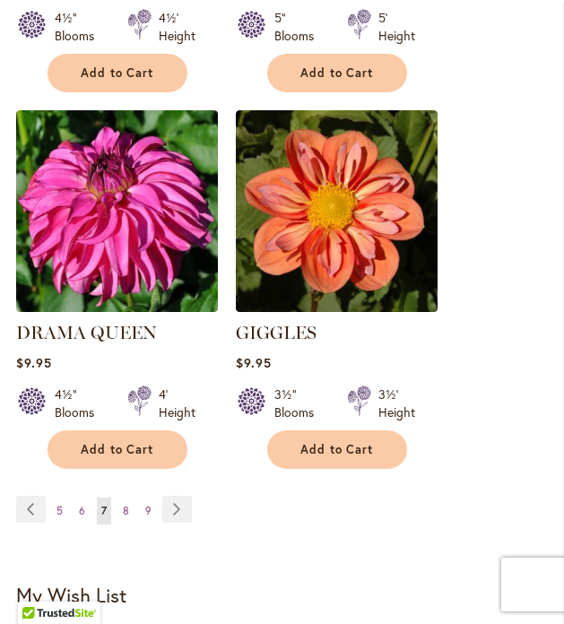
scroll to position [3156, 0]
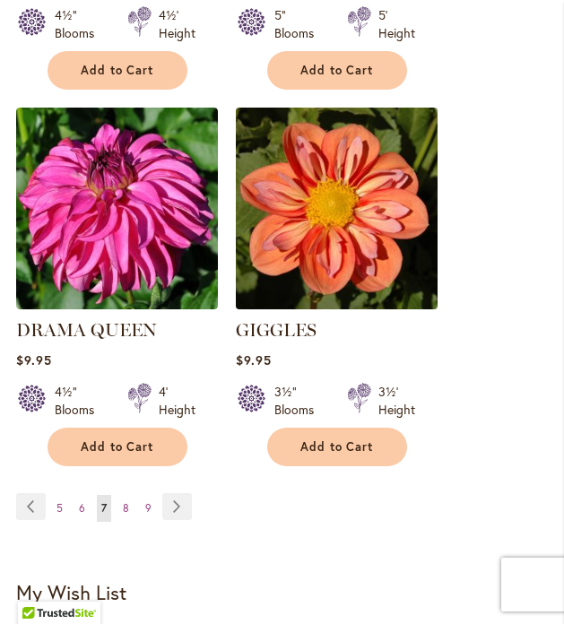
click at [342, 187] on img at bounding box center [335, 207] width 211 height 211
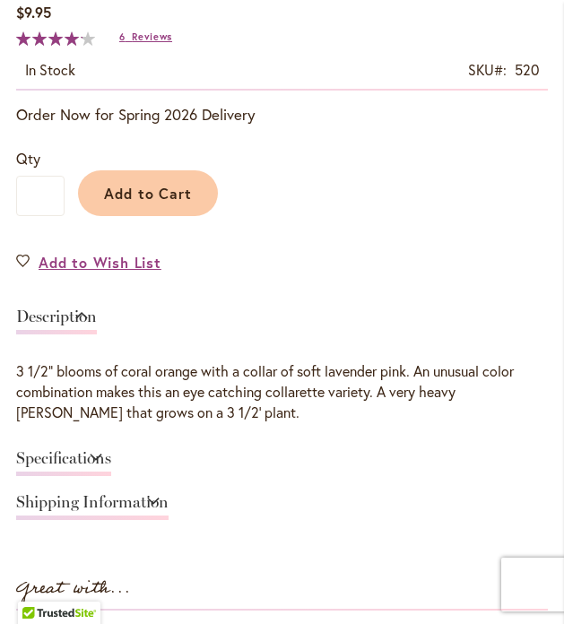
scroll to position [930, 0]
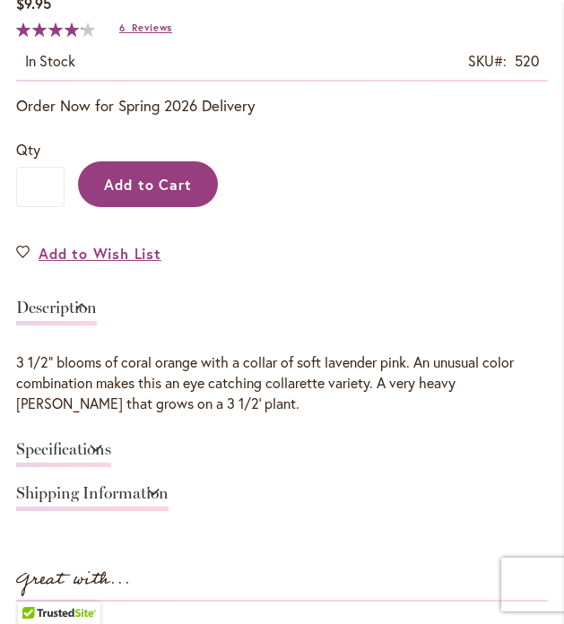
click at [149, 191] on span "Add to Cart" at bounding box center [148, 184] width 89 height 19
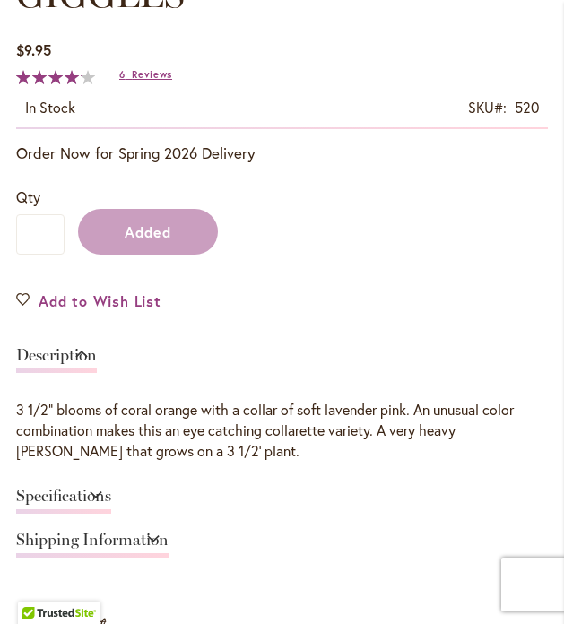
scroll to position [977, 0]
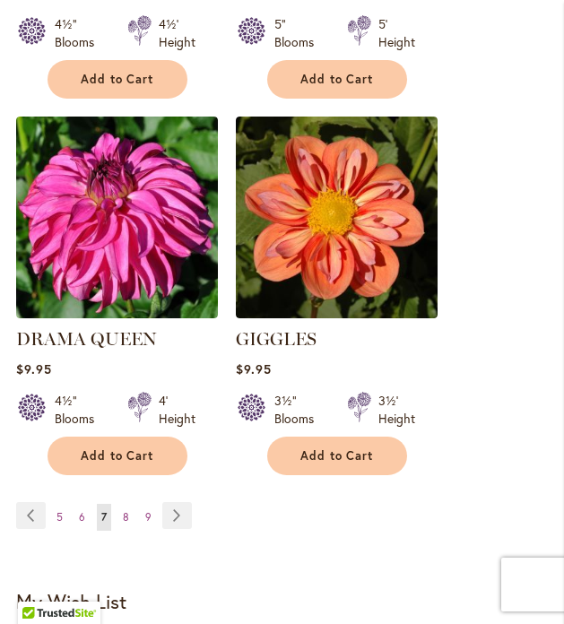
scroll to position [3156, 0]
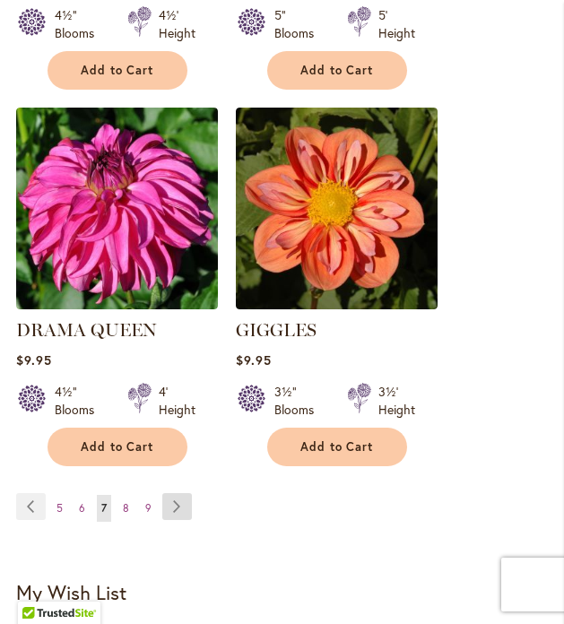
click at [180, 493] on link "Page Next" at bounding box center [177, 506] width 30 height 27
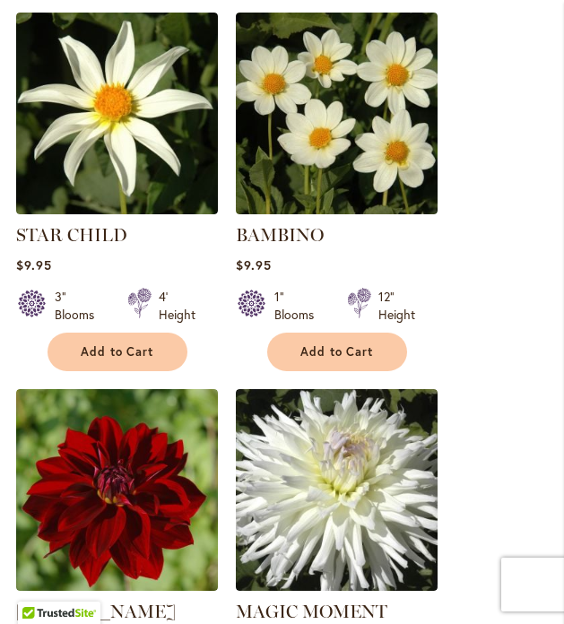
scroll to position [594, 0]
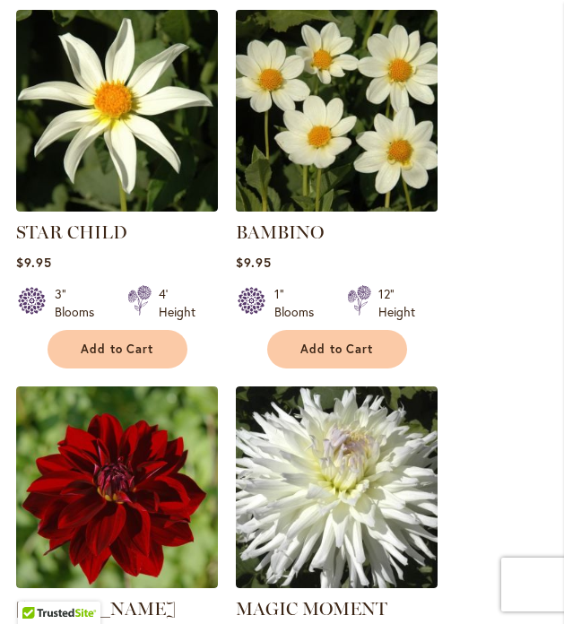
click at [353, 156] on img at bounding box center [335, 109] width 211 height 211
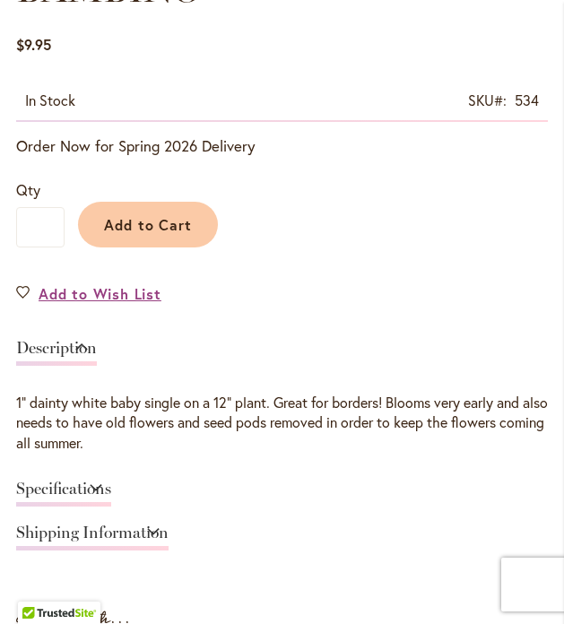
scroll to position [901, 0]
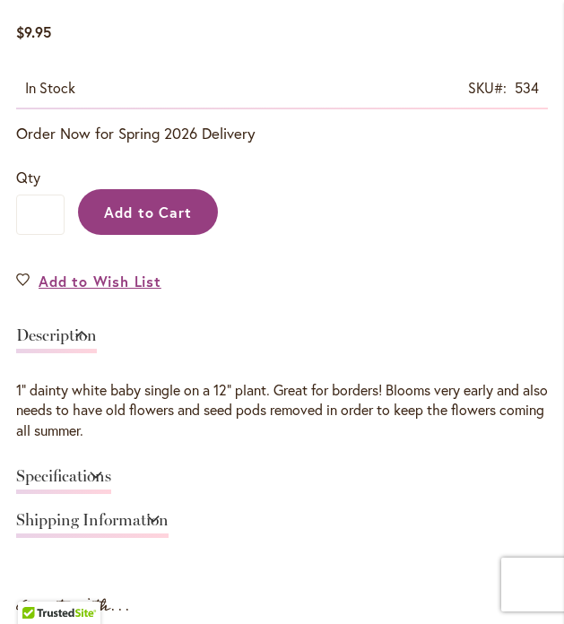
click at [151, 212] on span "Add to Cart" at bounding box center [148, 212] width 89 height 19
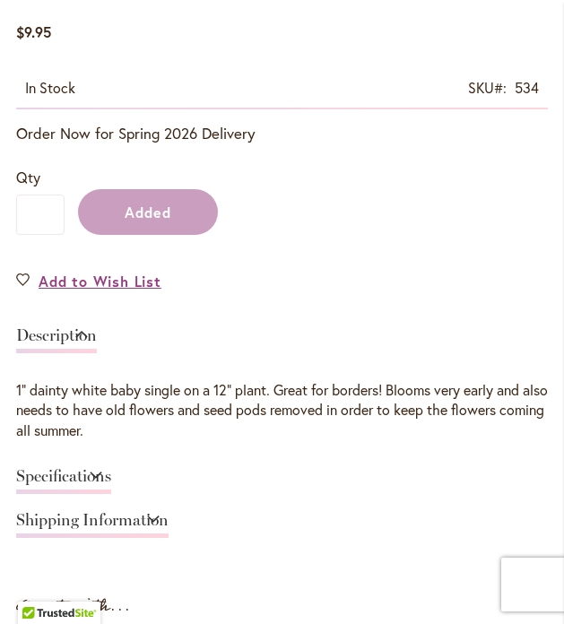
scroll to position [948, 0]
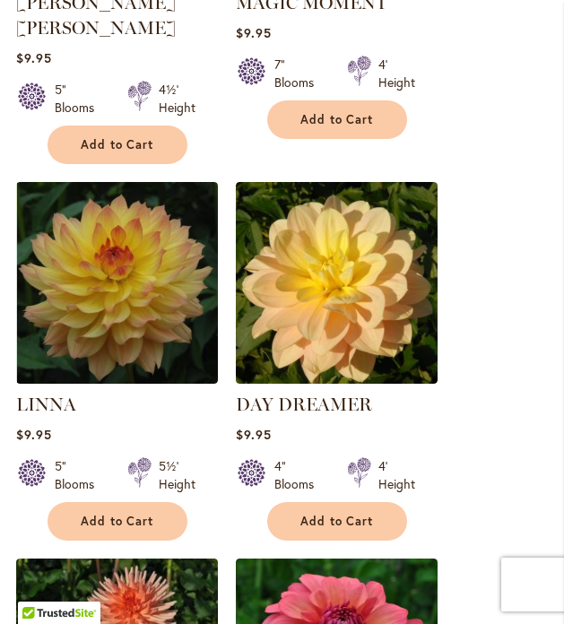
scroll to position [1220, 0]
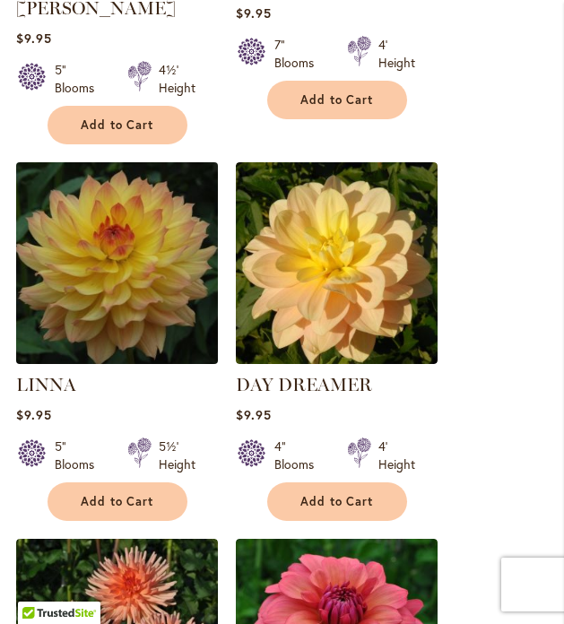
click at [130, 245] on img at bounding box center [116, 262] width 211 height 211
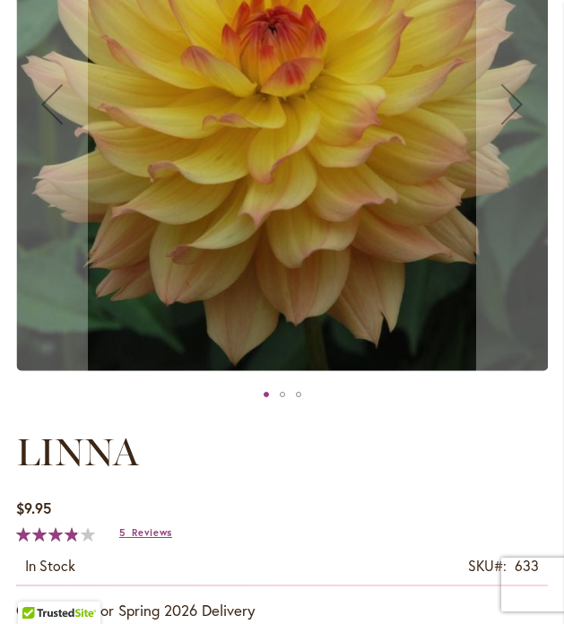
scroll to position [486, 0]
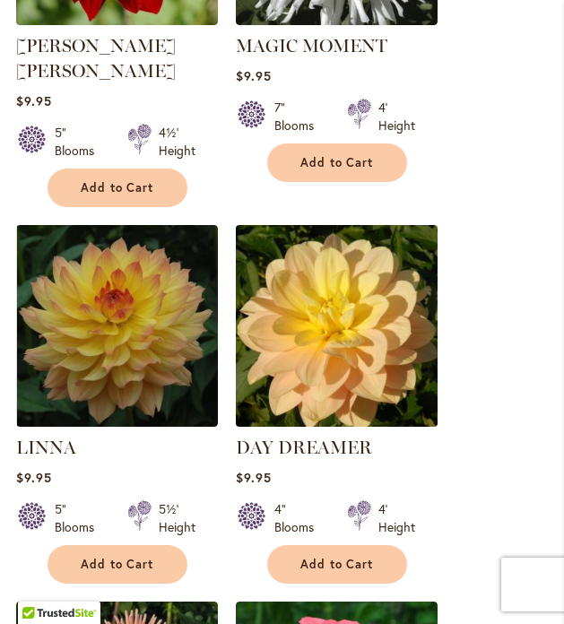
scroll to position [1220, 0]
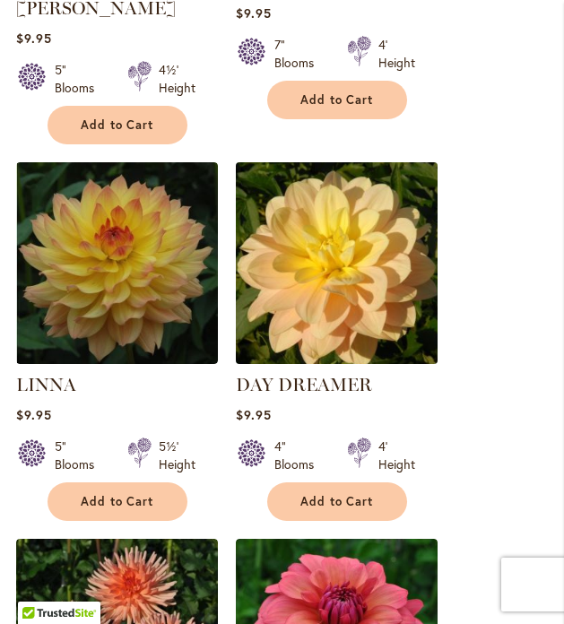
click at [320, 280] on img at bounding box center [335, 262] width 211 height 211
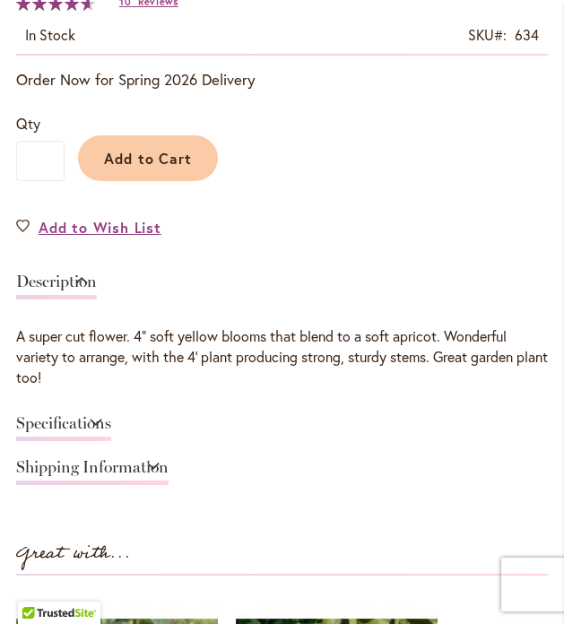
scroll to position [971, 0]
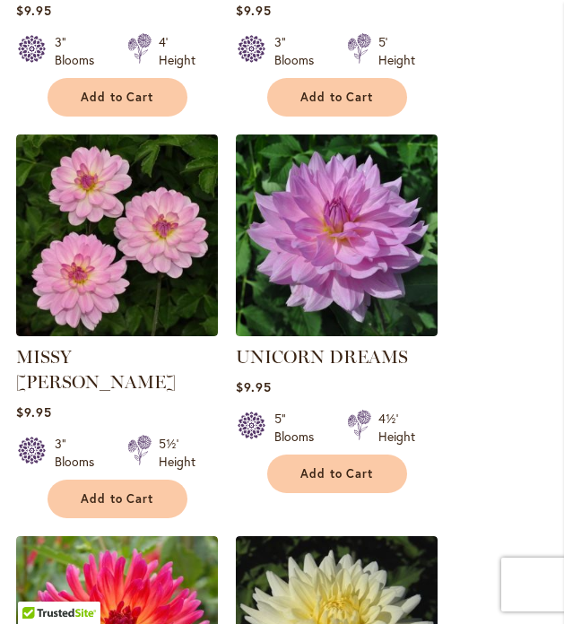
scroll to position [2016, 0]
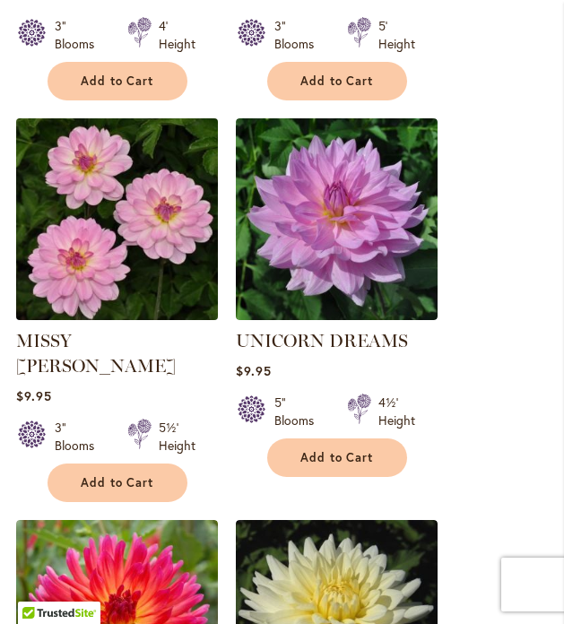
click at [108, 207] on img at bounding box center [116, 218] width 211 height 211
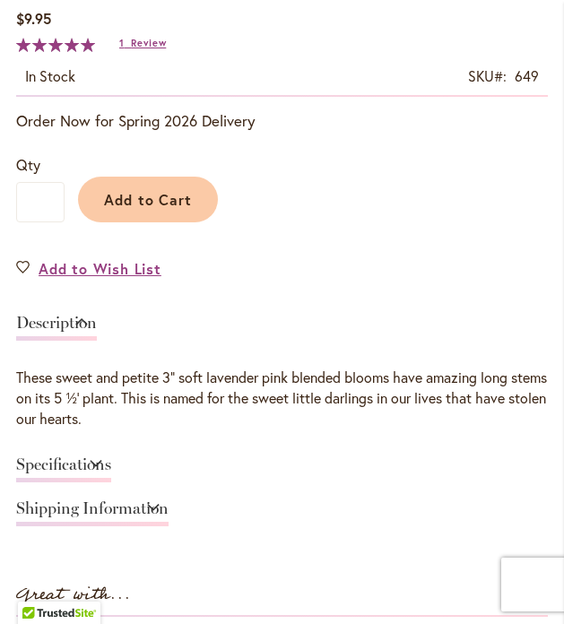
scroll to position [916, 0]
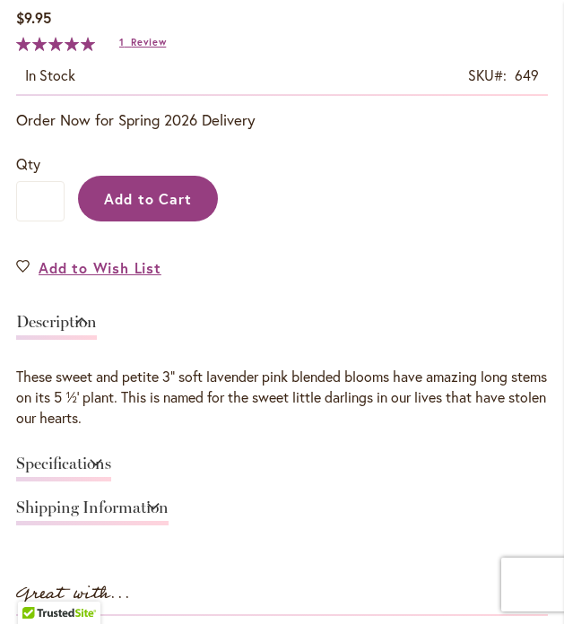
click at [151, 205] on span "Add to Cart" at bounding box center [148, 198] width 89 height 19
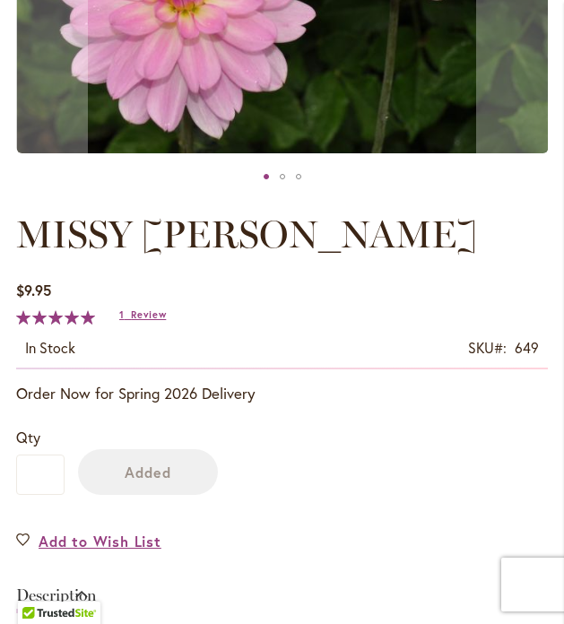
scroll to position [655, 0]
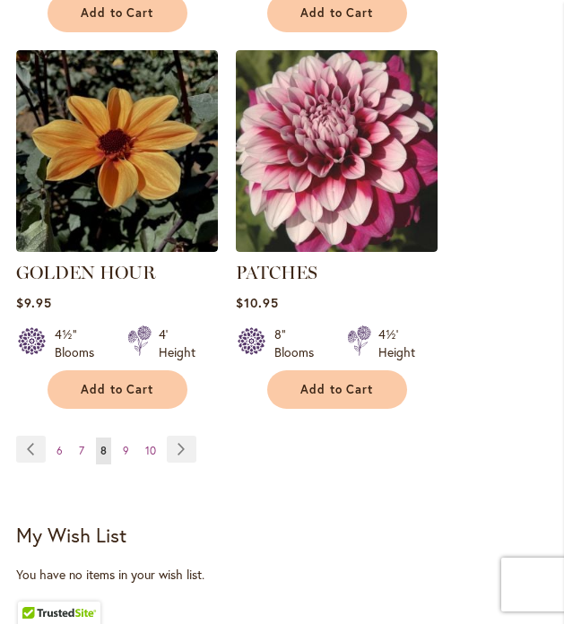
scroll to position [3255, 0]
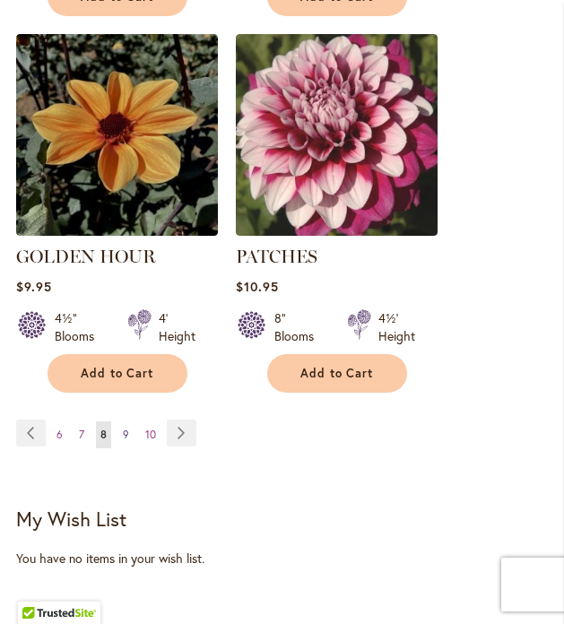
click at [125, 427] on span "9" at bounding box center [126, 433] width 6 height 13
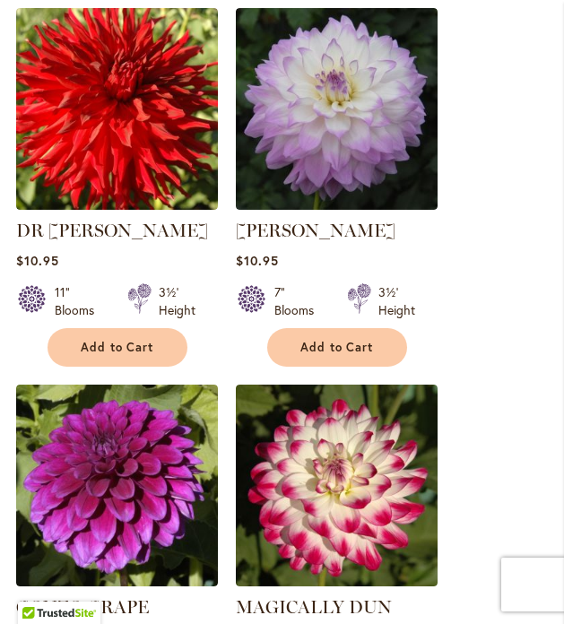
scroll to position [988, 0]
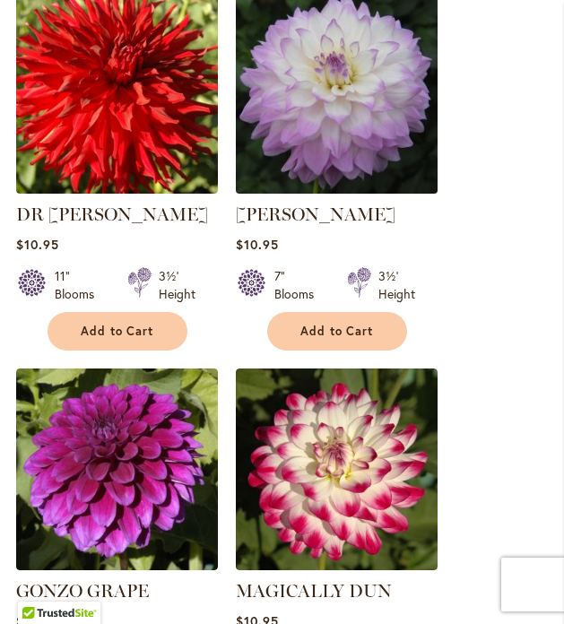
click at [368, 91] on img at bounding box center [335, 92] width 211 height 211
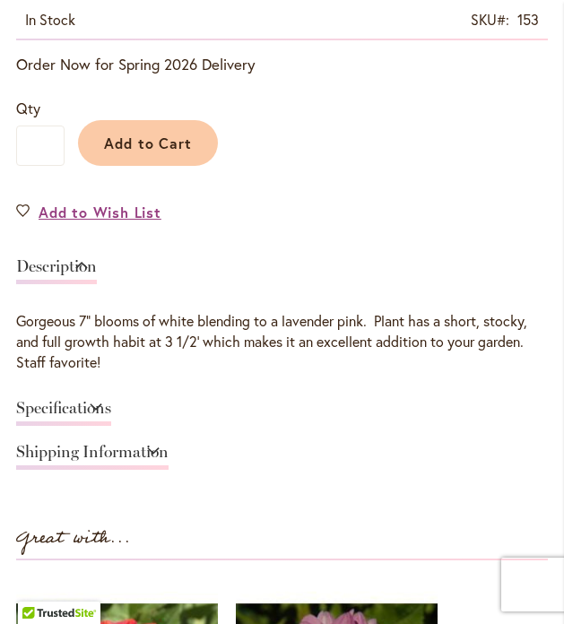
scroll to position [973, 0]
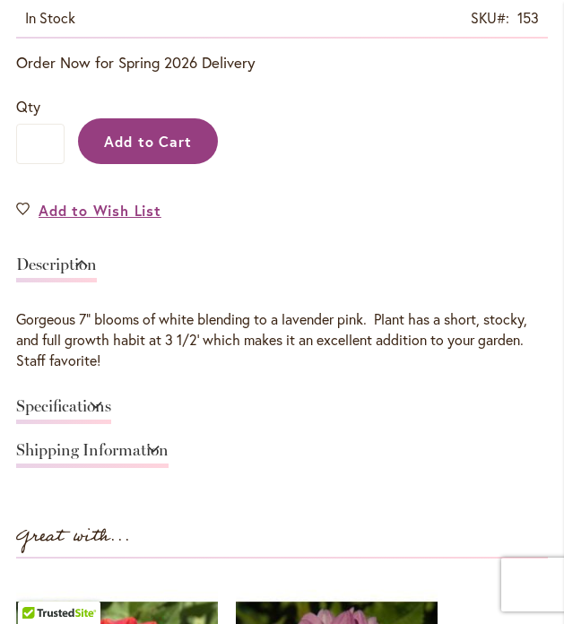
click at [124, 142] on span "Add to Cart" at bounding box center [148, 141] width 89 height 19
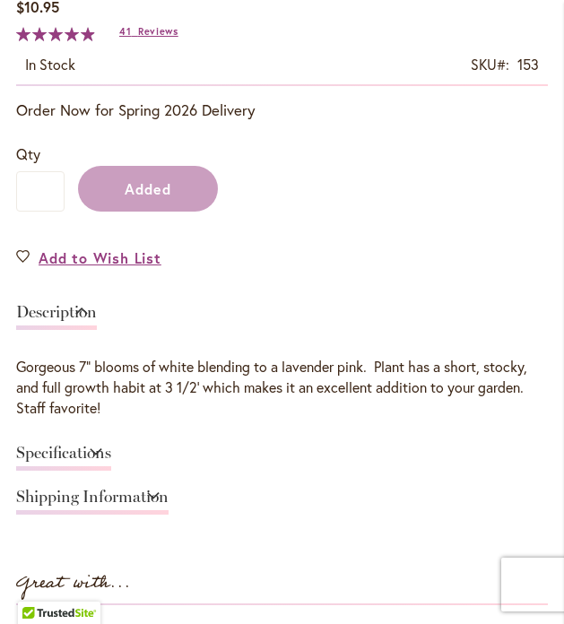
scroll to position [1020, 0]
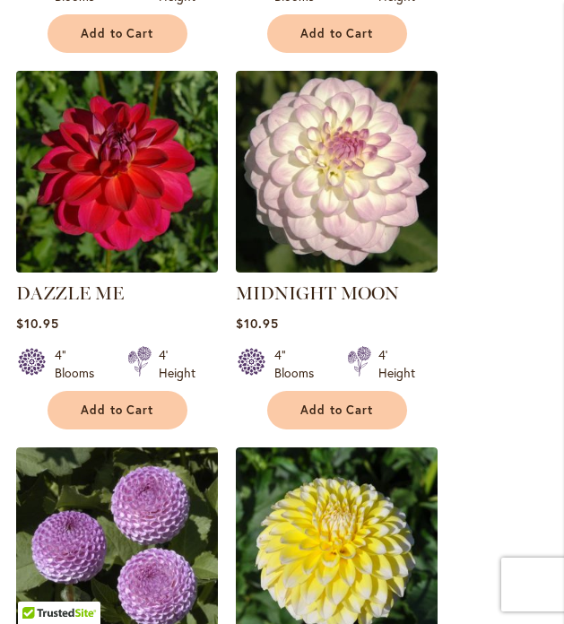
scroll to position [1680, 0]
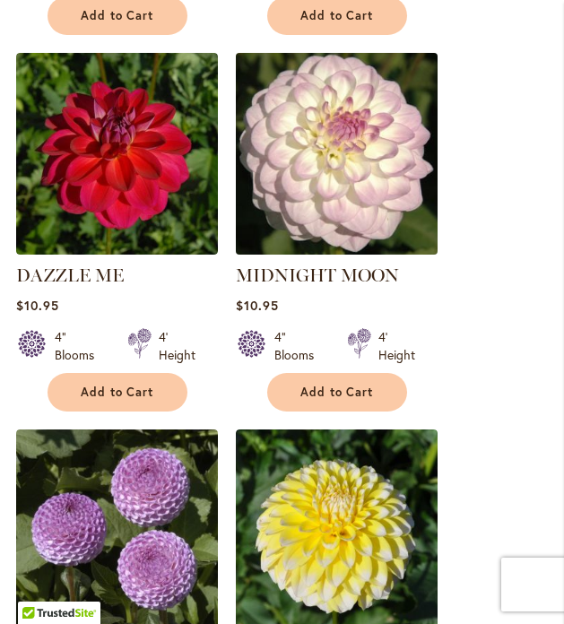
click at [334, 206] on img at bounding box center [335, 152] width 211 height 211
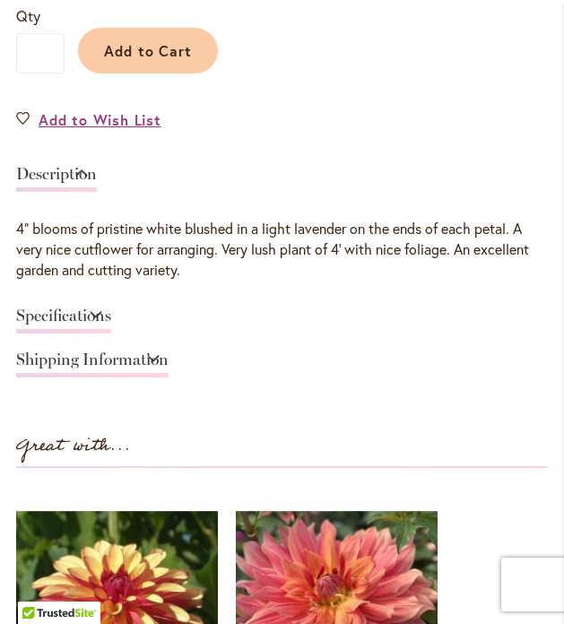
scroll to position [1065, 0]
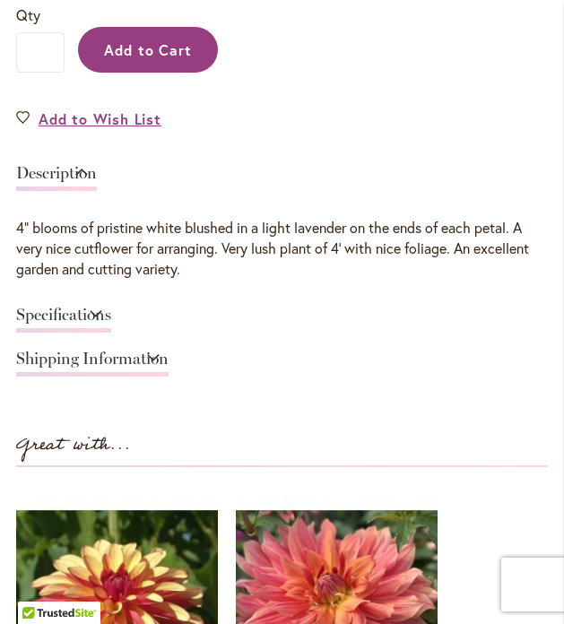
click at [158, 39] on button "Add to Cart" at bounding box center [148, 50] width 140 height 46
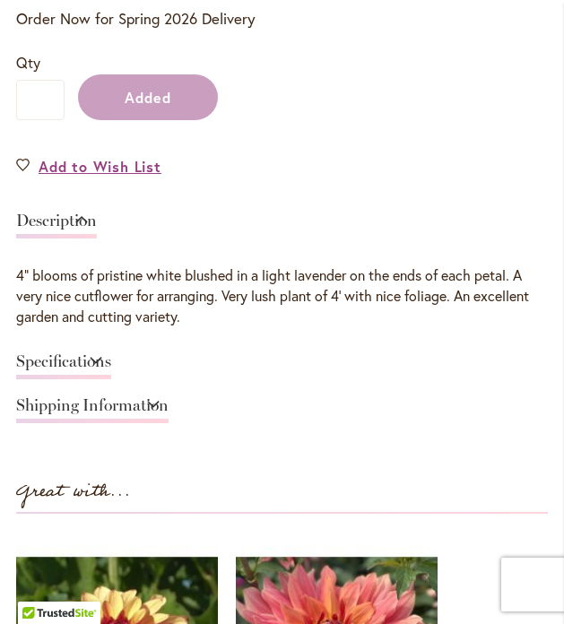
scroll to position [1111, 0]
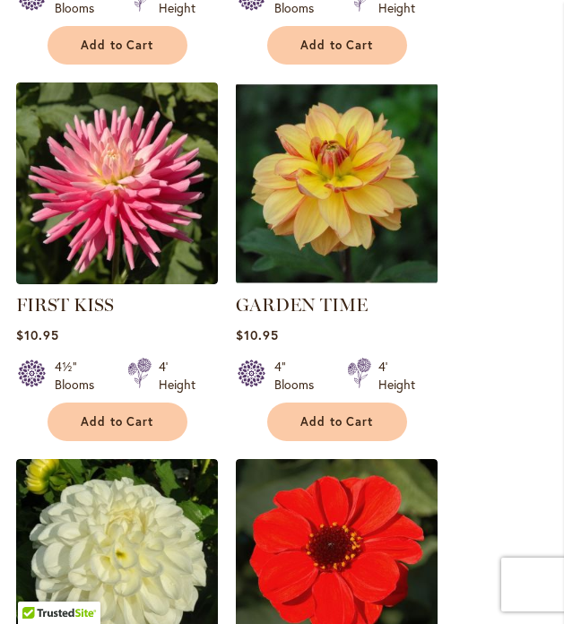
scroll to position [2781, 0]
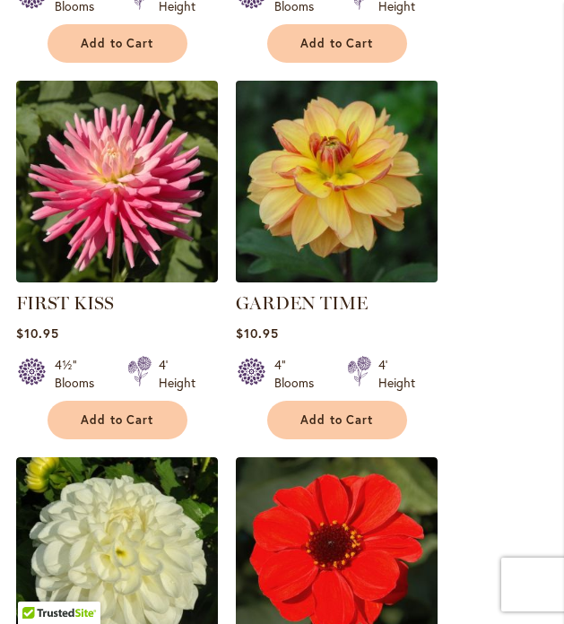
click at [378, 189] on img at bounding box center [335, 180] width 211 height 211
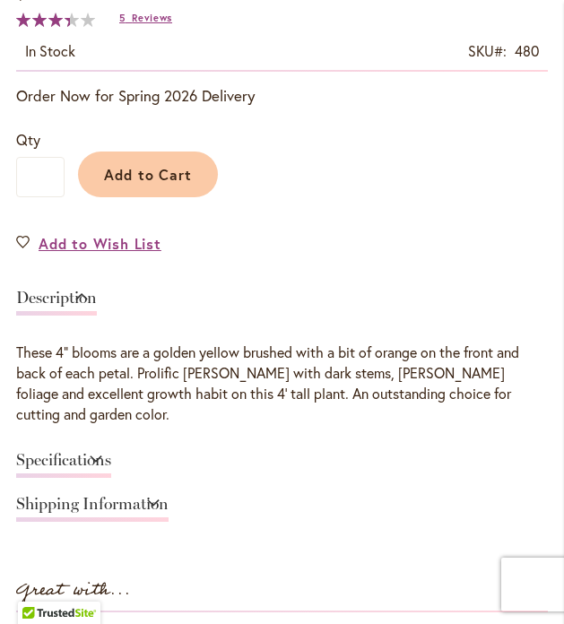
scroll to position [941, 0]
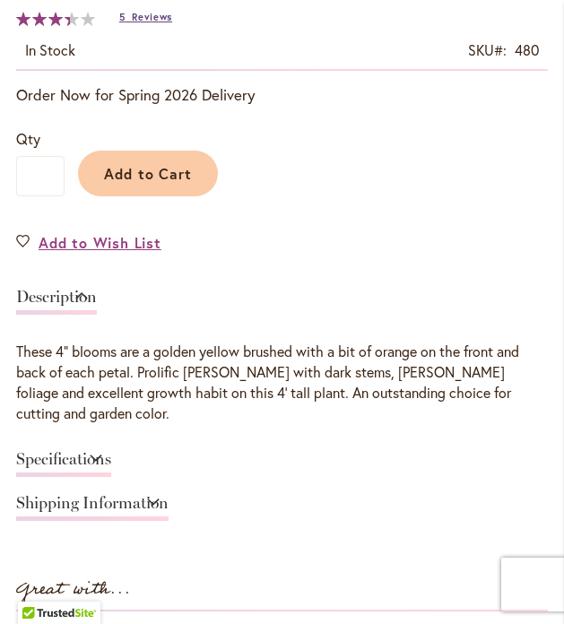
click at [126, 15] on link "5 Reviews" at bounding box center [145, 17] width 53 height 13
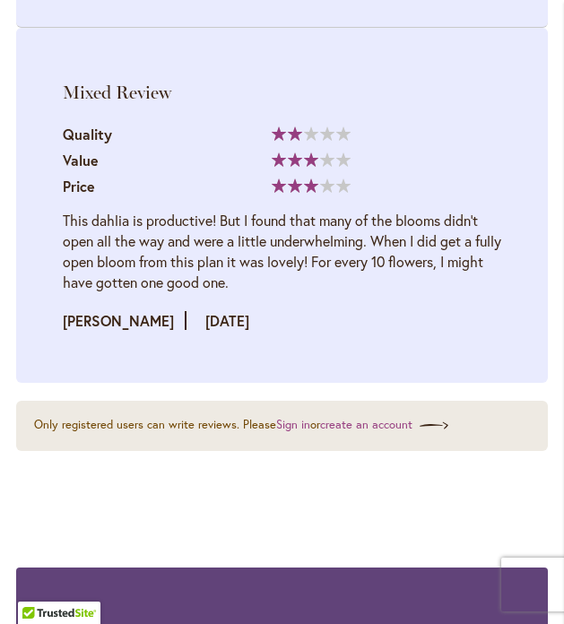
scroll to position [4092, 0]
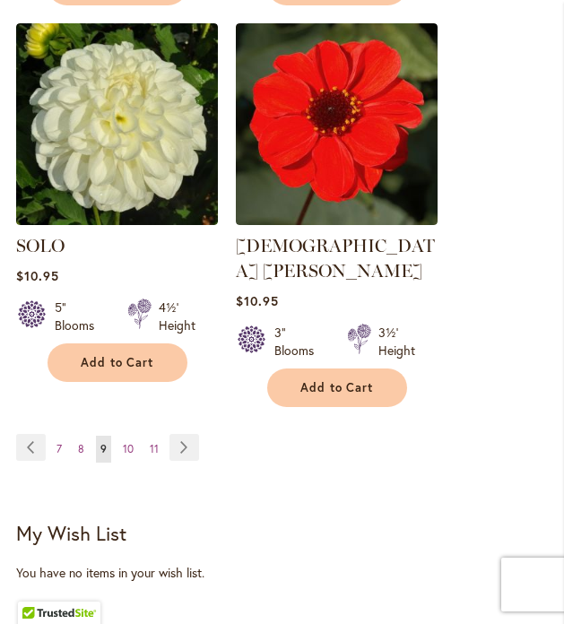
scroll to position [3221, 0]
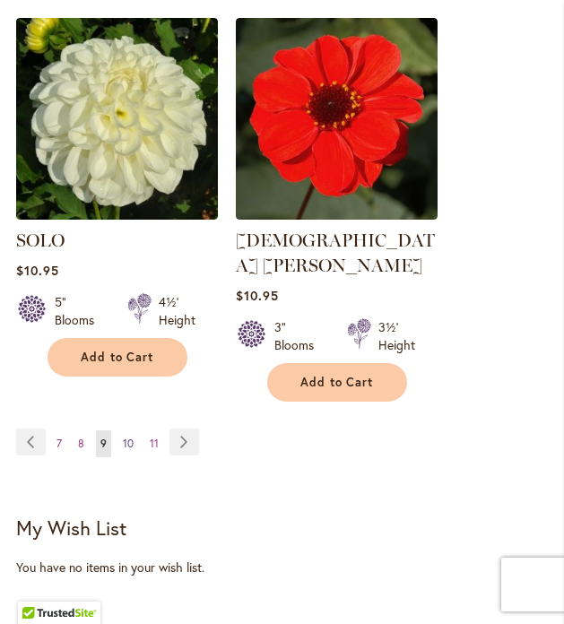
click at [128, 436] on span "10" at bounding box center [128, 442] width 11 height 13
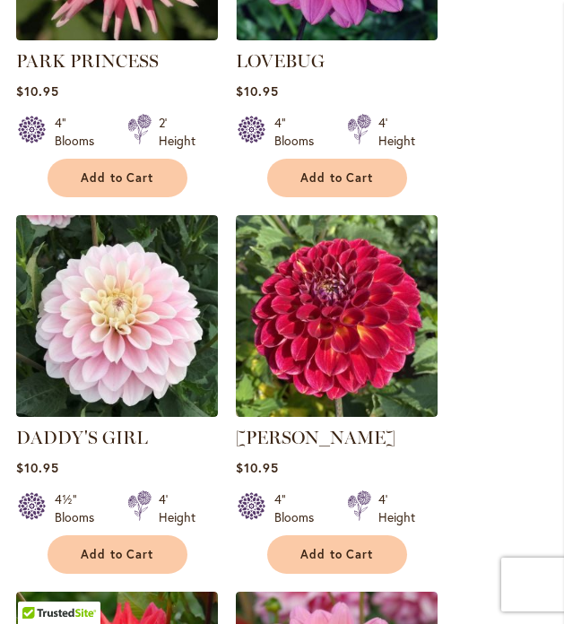
scroll to position [1549, 0]
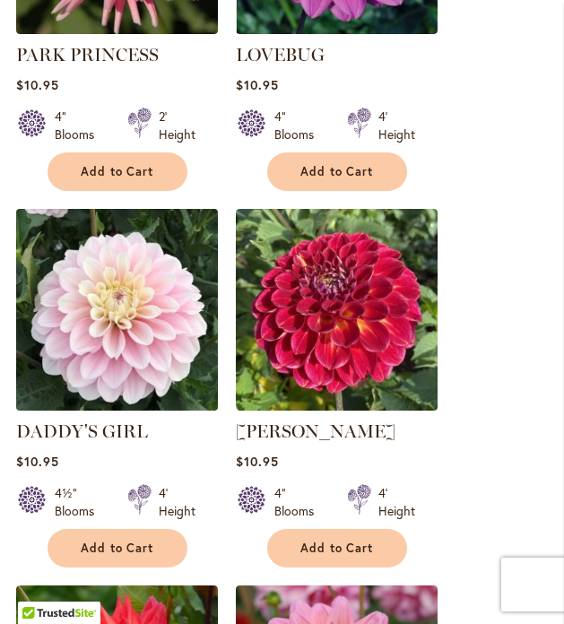
click at [151, 296] on img at bounding box center [116, 308] width 211 height 211
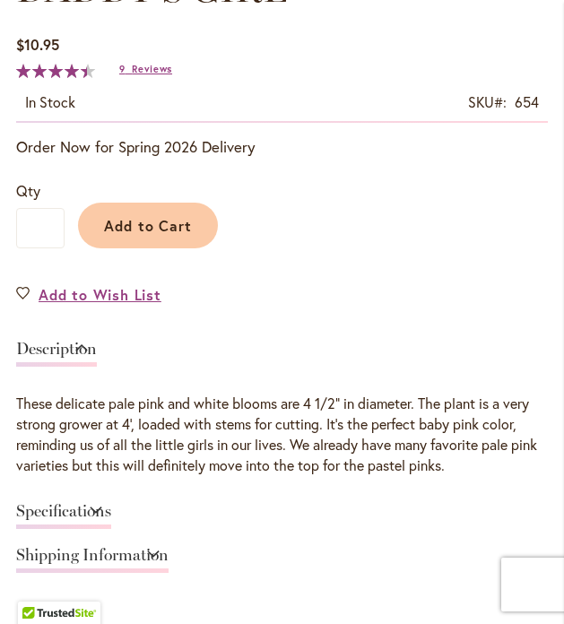
scroll to position [891, 0]
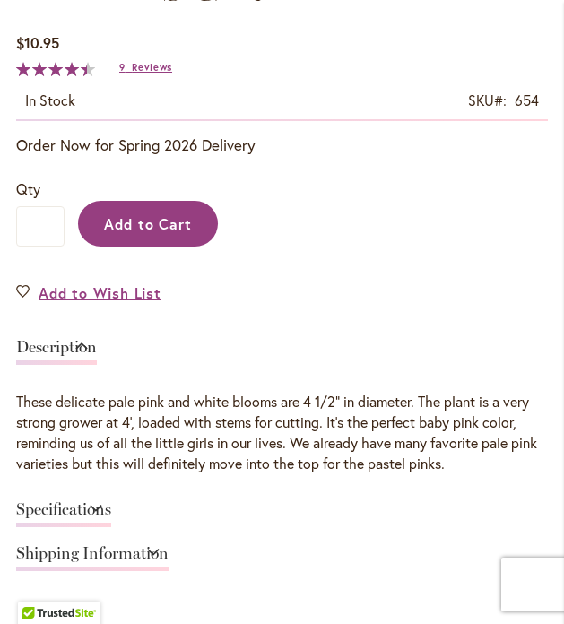
click at [151, 232] on span "Add to Cart" at bounding box center [148, 223] width 89 height 19
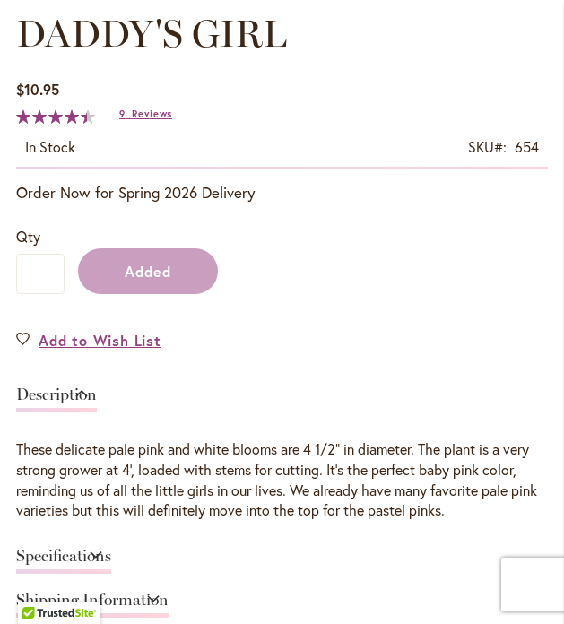
scroll to position [937, 0]
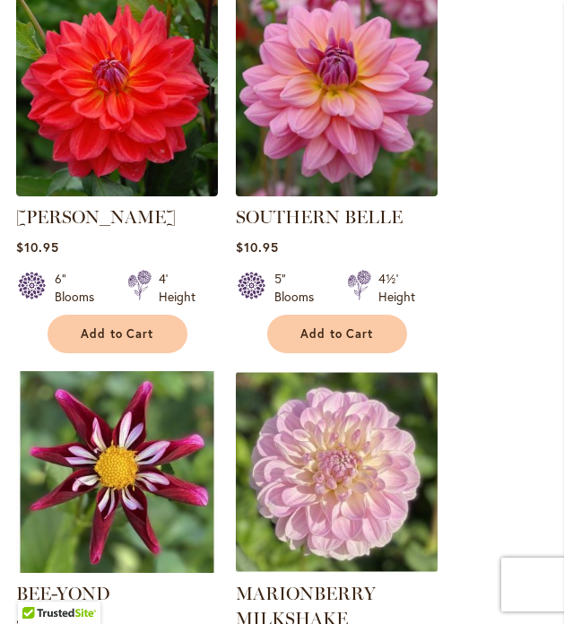
scroll to position [2161, 0]
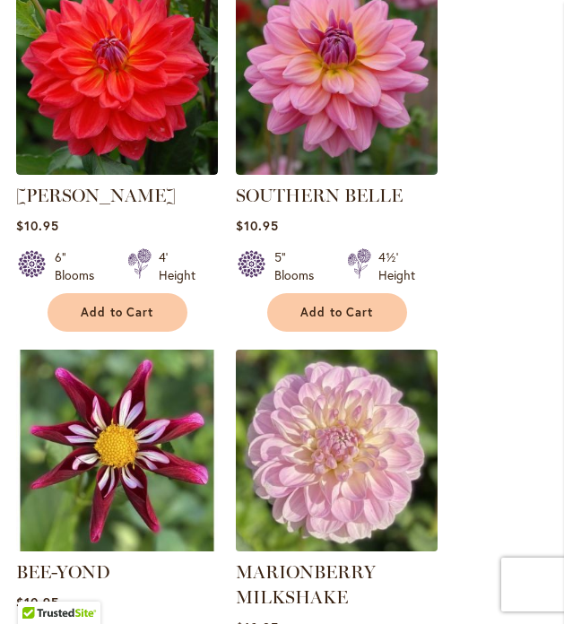
click at [332, 435] on img at bounding box center [335, 449] width 211 height 211
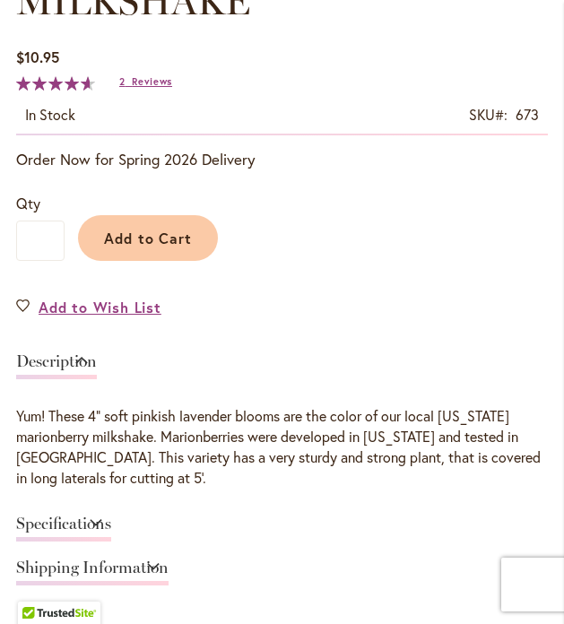
scroll to position [944, 0]
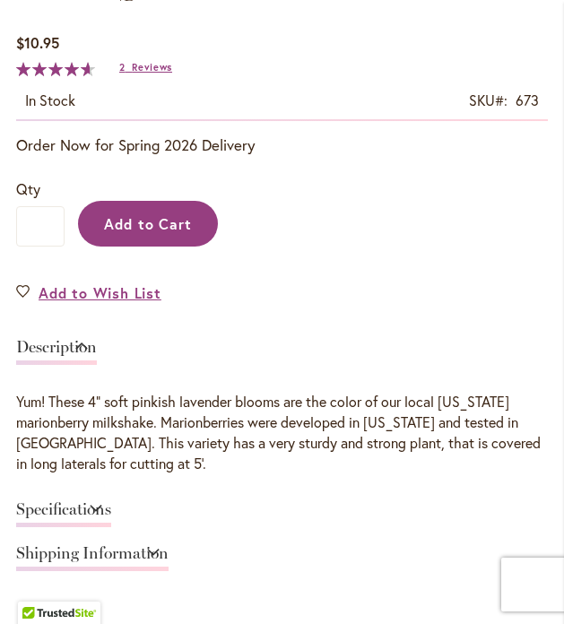
click at [144, 210] on button "Add to Cart" at bounding box center [148, 224] width 140 height 46
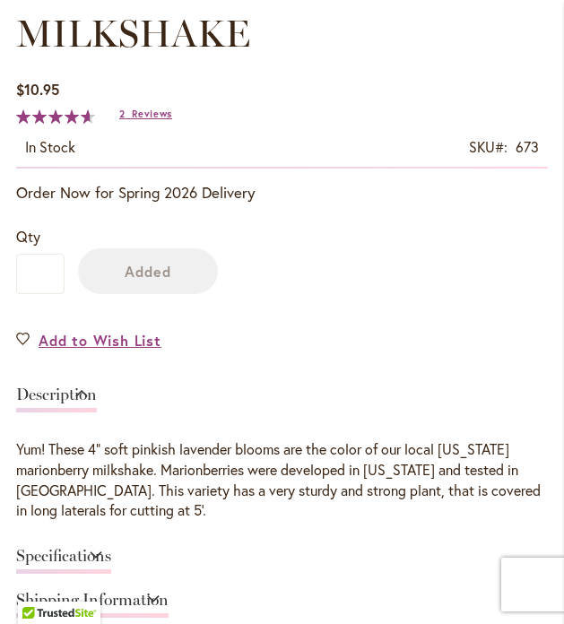
scroll to position [991, 0]
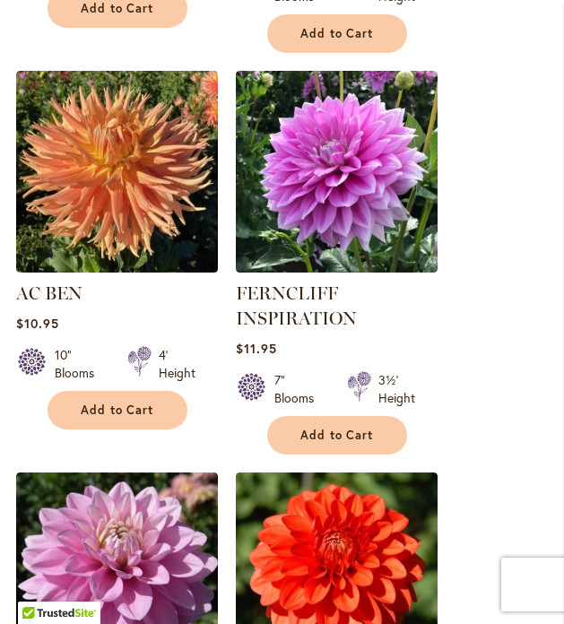
scroll to position [2848, 0]
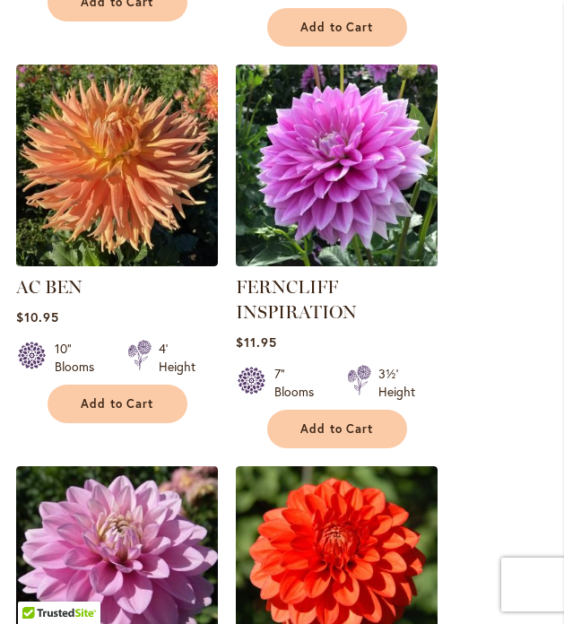
click at [323, 165] on img at bounding box center [335, 164] width 211 height 211
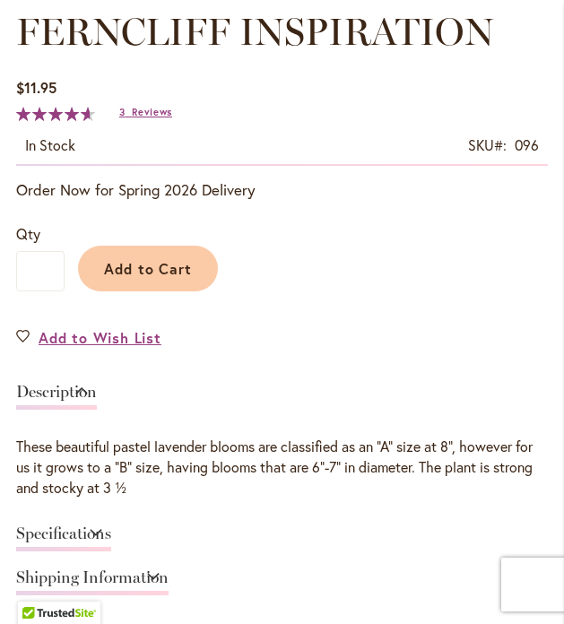
scroll to position [856, 0]
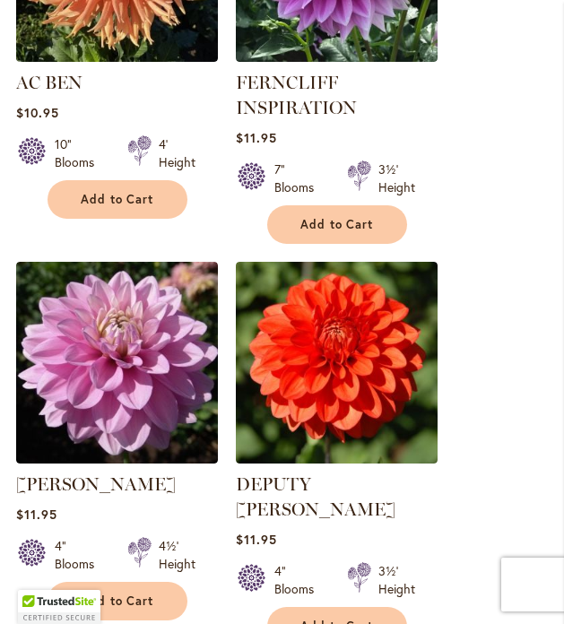
scroll to position [3053, 0]
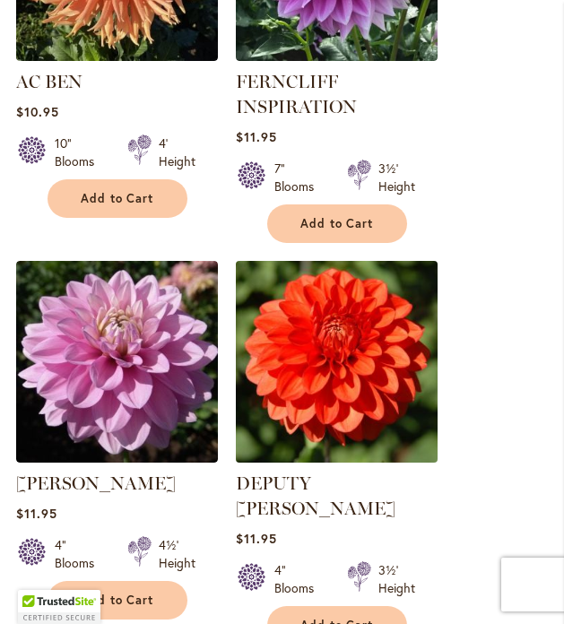
click at [331, 321] on img at bounding box center [335, 360] width 211 height 211
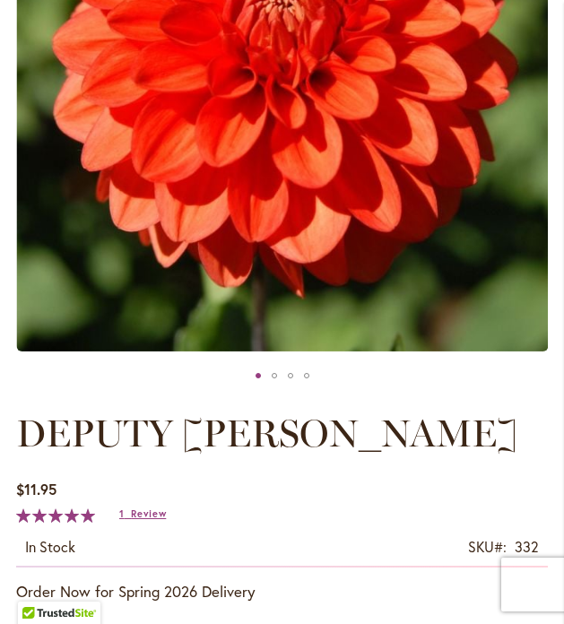
scroll to position [437, 0]
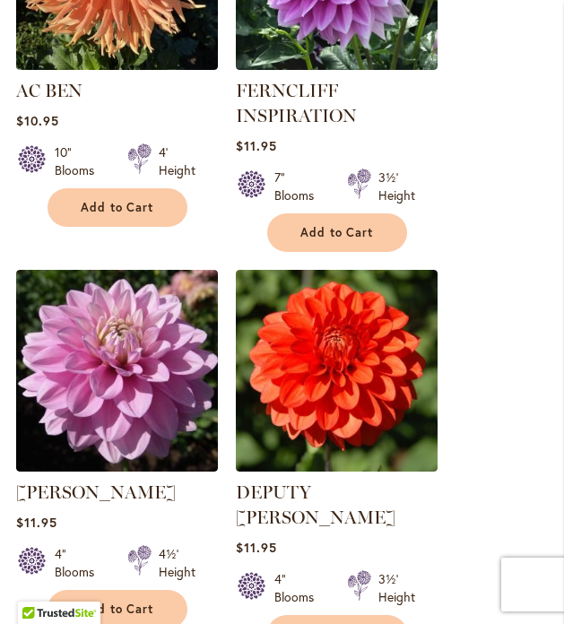
scroll to position [3053, 0]
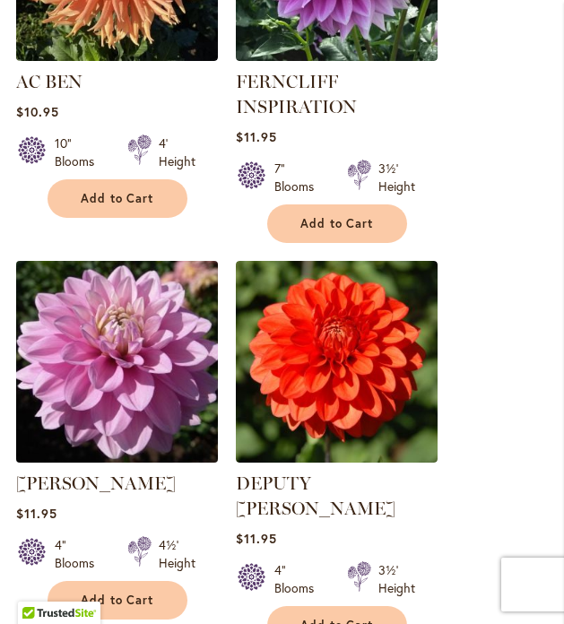
click at [135, 375] on img at bounding box center [116, 360] width 211 height 211
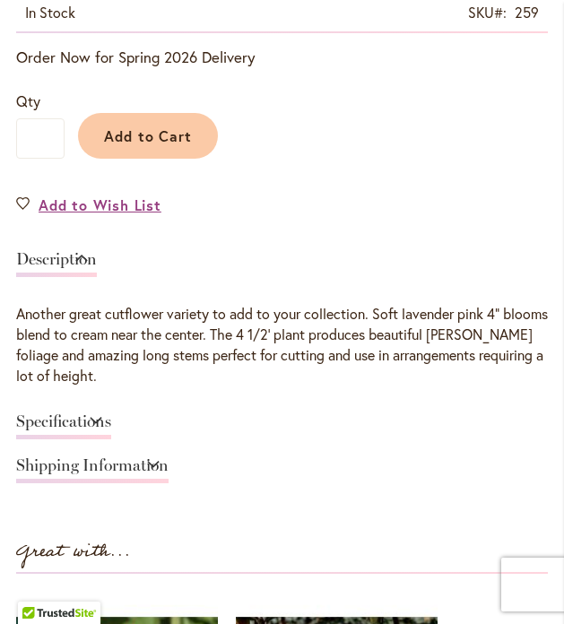
scroll to position [990, 0]
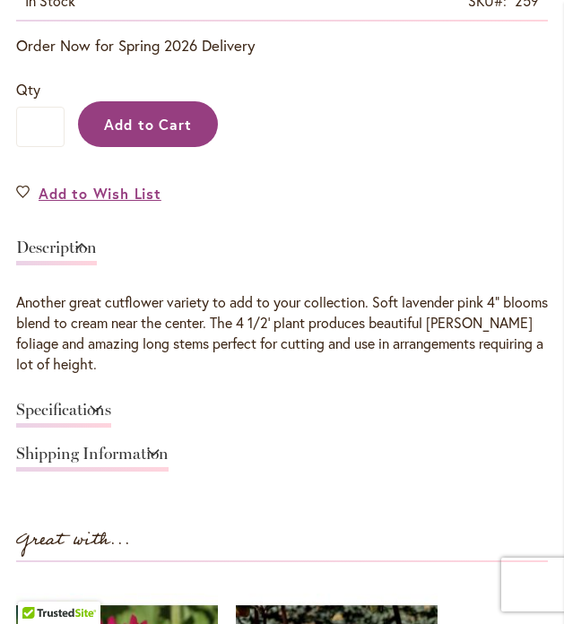
click at [155, 125] on span "Add to Cart" at bounding box center [148, 124] width 89 height 19
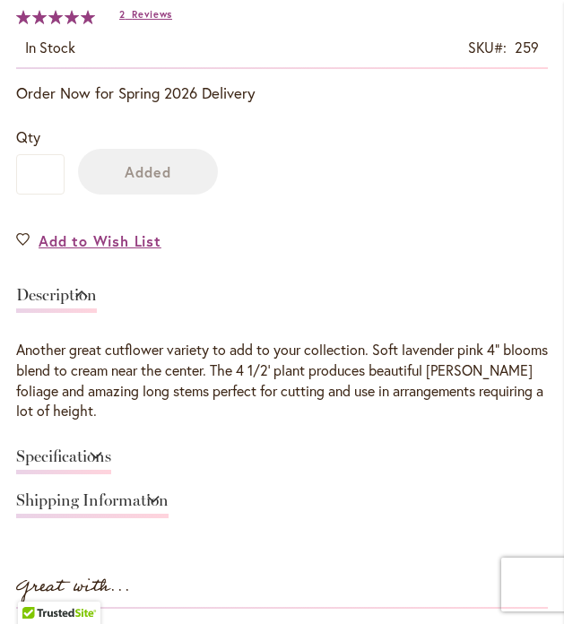
scroll to position [1037, 0]
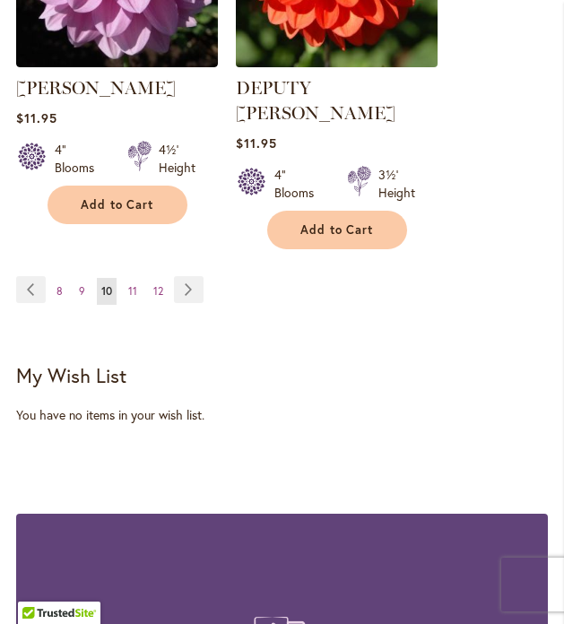
scroll to position [3451, 0]
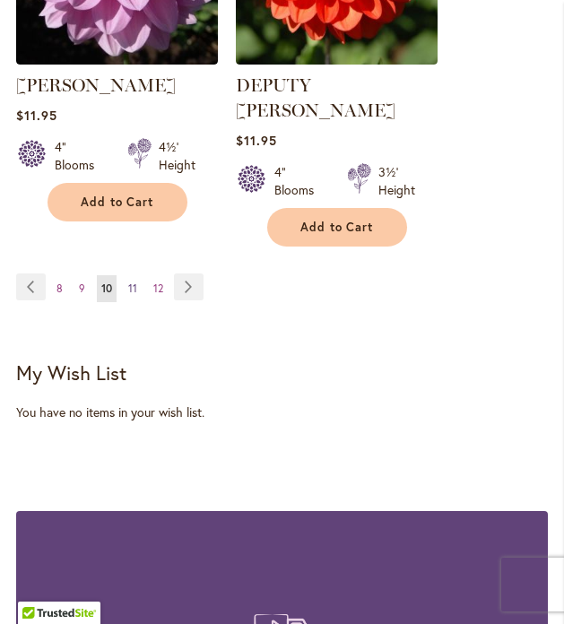
click at [133, 281] on span "11" at bounding box center [132, 287] width 9 height 13
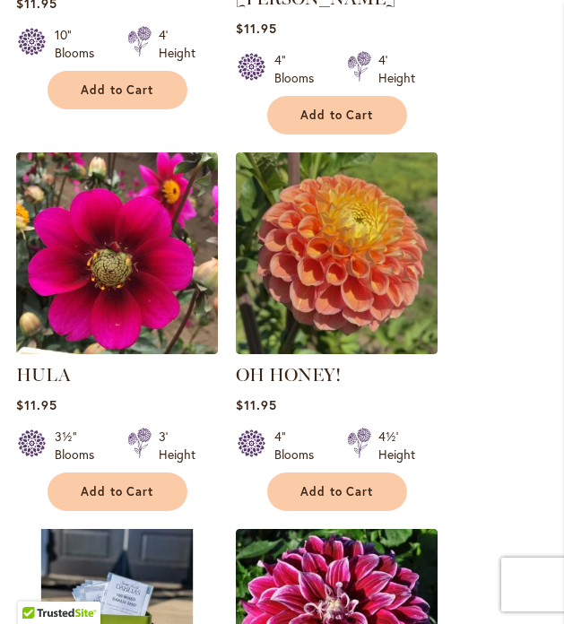
scroll to position [855, 0]
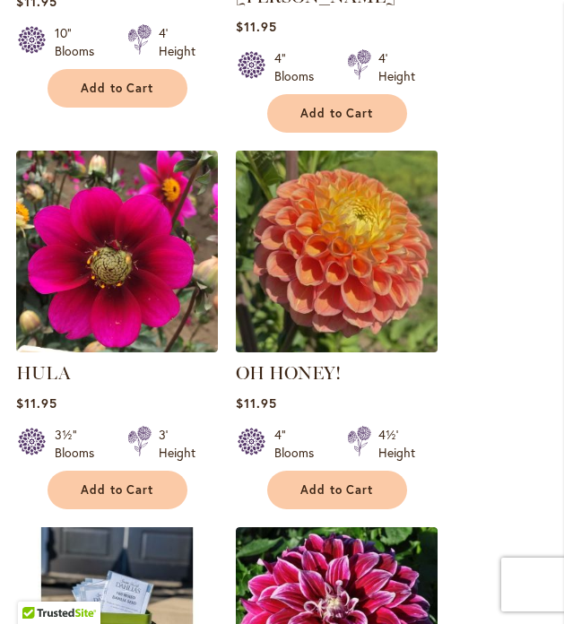
click at [325, 241] on img at bounding box center [335, 250] width 211 height 211
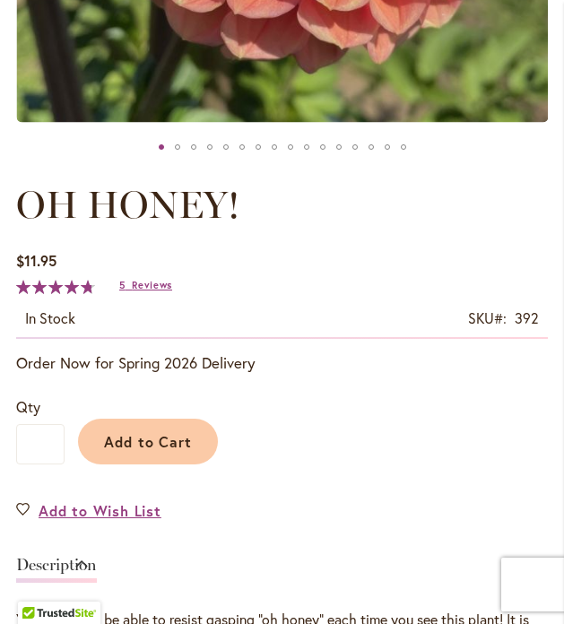
scroll to position [664, 0]
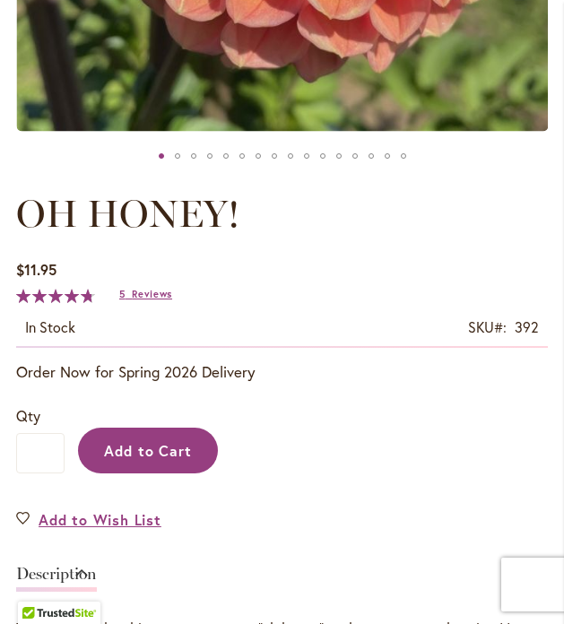
click at [155, 456] on span "Add to Cart" at bounding box center [148, 450] width 89 height 19
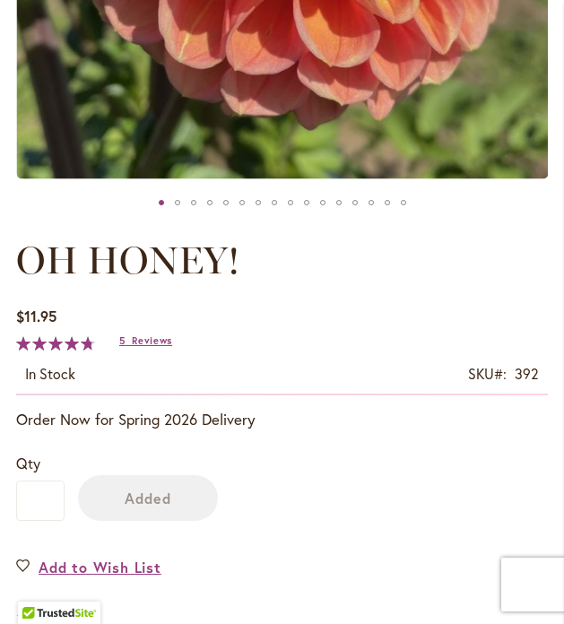
scroll to position [711, 0]
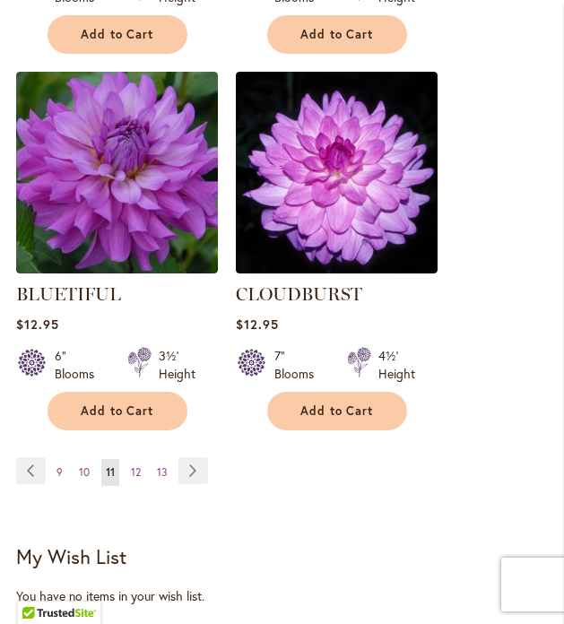
scroll to position [3264, 0]
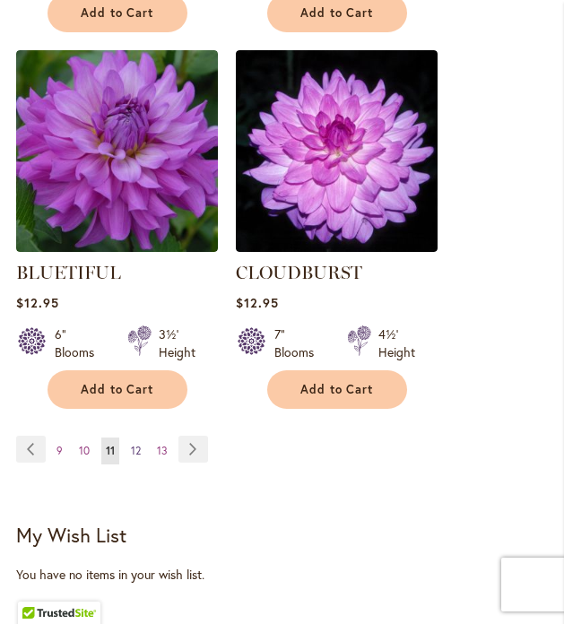
click at [134, 437] on link "Page 12" at bounding box center [135, 450] width 19 height 27
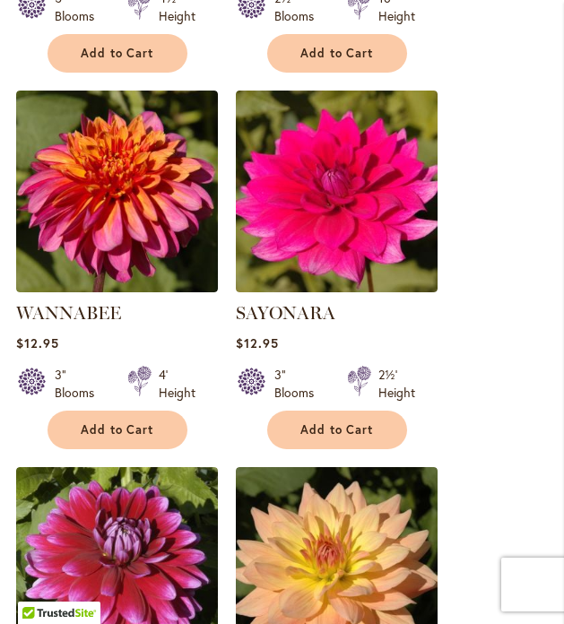
scroll to position [1641, 0]
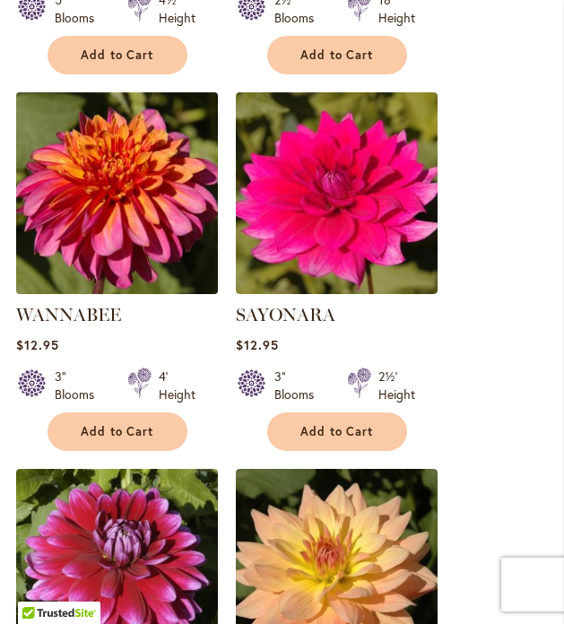
click at [109, 234] on img at bounding box center [116, 192] width 211 height 211
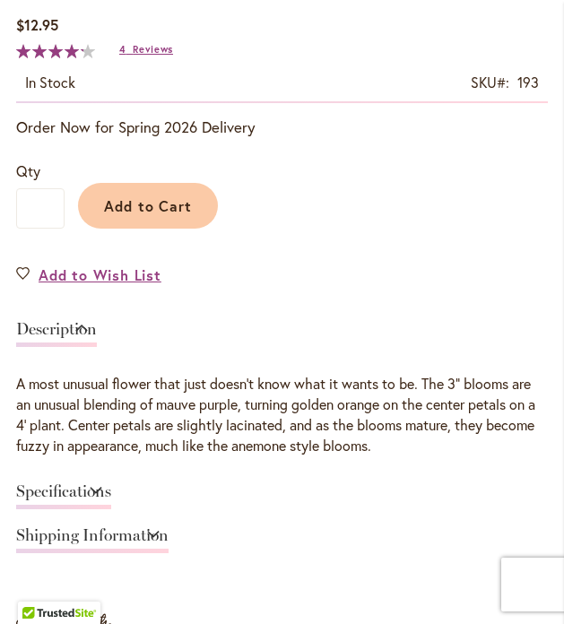
scroll to position [920, 0]
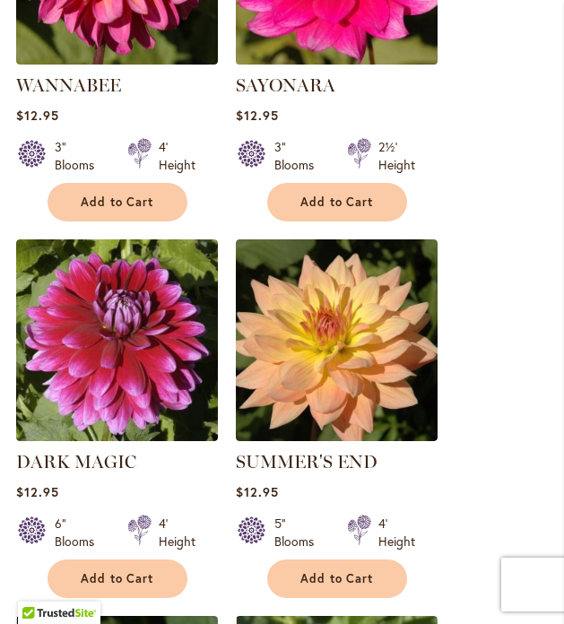
scroll to position [1885, 0]
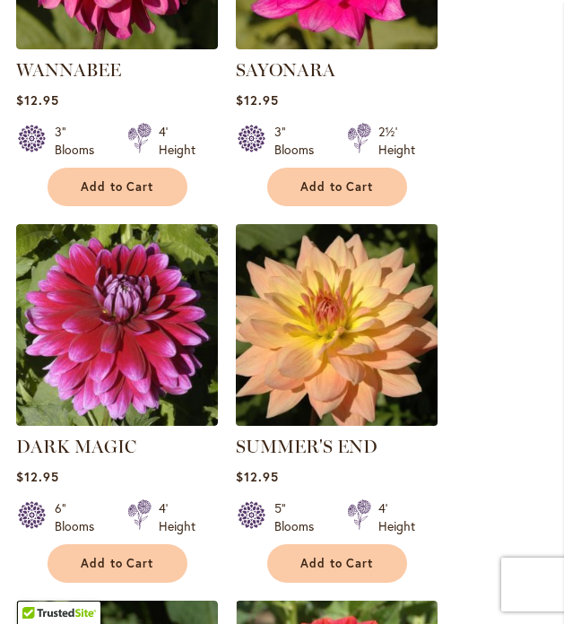
click at [347, 362] on img at bounding box center [335, 324] width 211 height 211
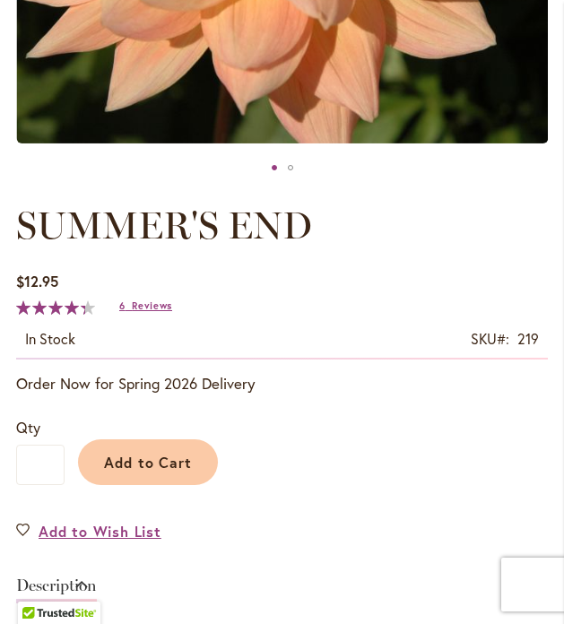
scroll to position [650, 0]
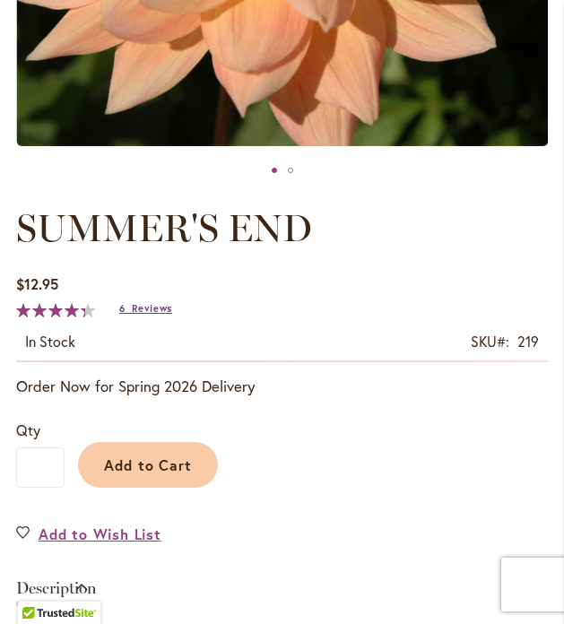
click at [149, 302] on span "Reviews" at bounding box center [152, 308] width 40 height 13
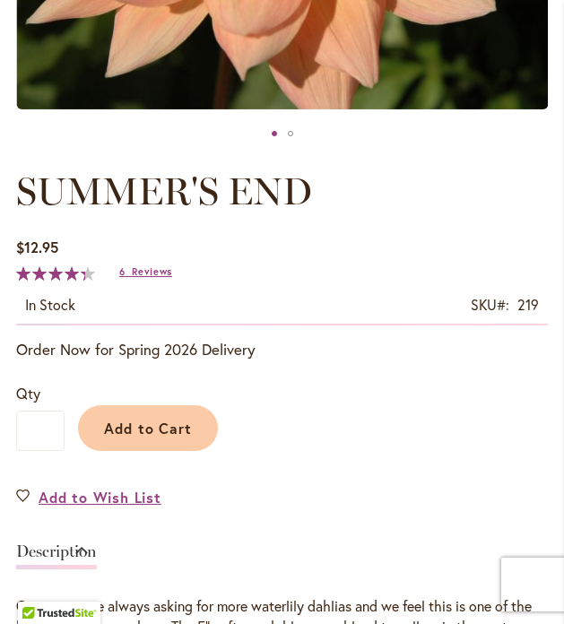
scroll to position [745, 0]
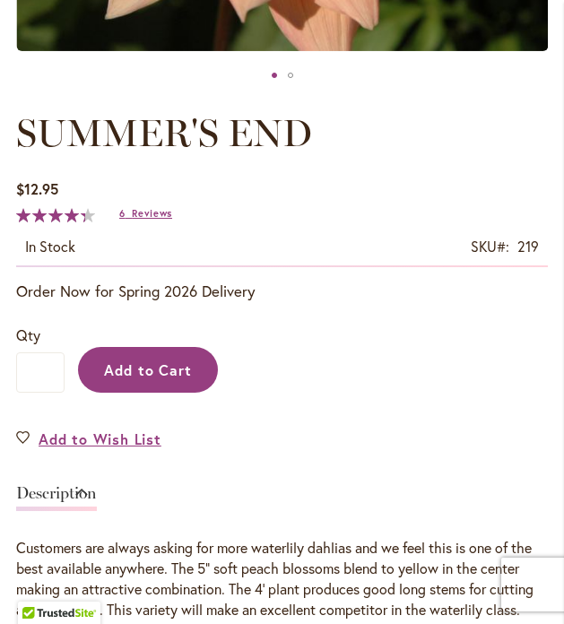
click at [176, 363] on span "Add to Cart" at bounding box center [148, 369] width 89 height 19
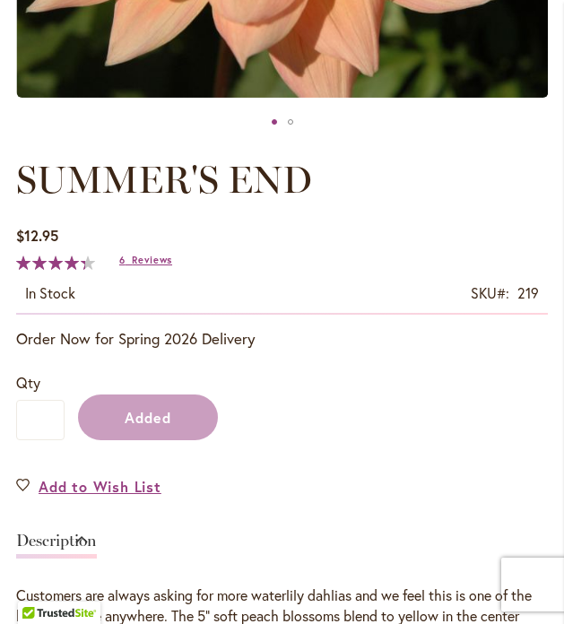
scroll to position [791, 0]
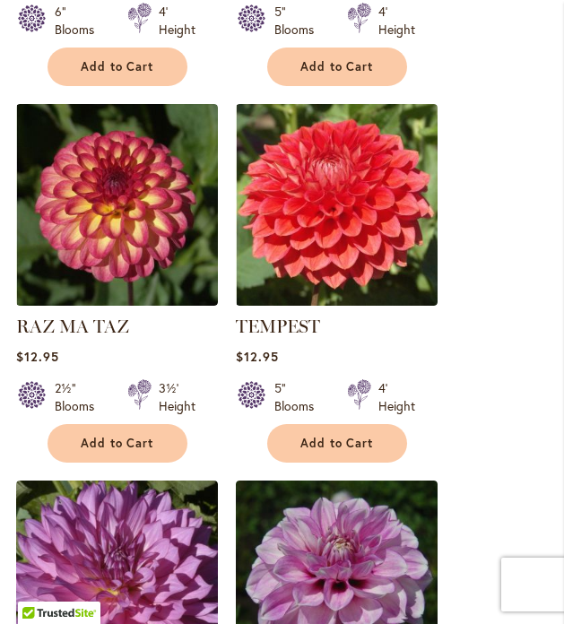
scroll to position [2386, 0]
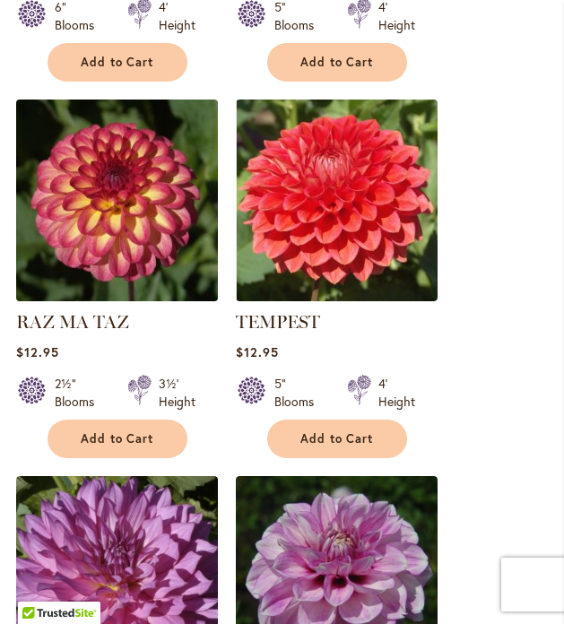
click at [119, 217] on img at bounding box center [116, 199] width 211 height 211
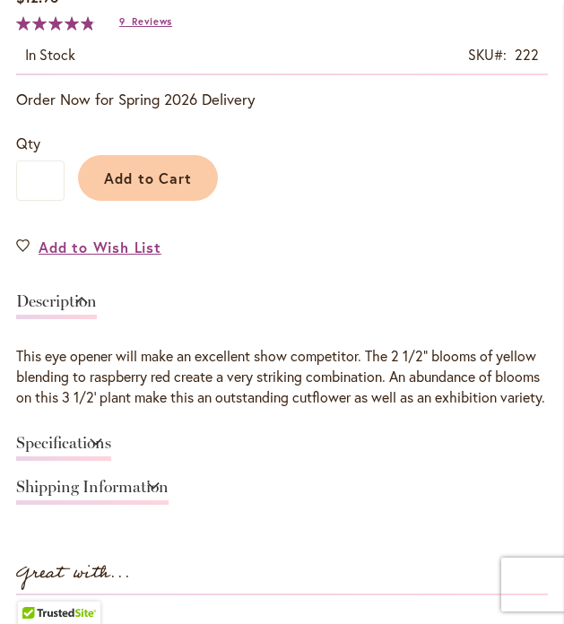
scroll to position [916, 0]
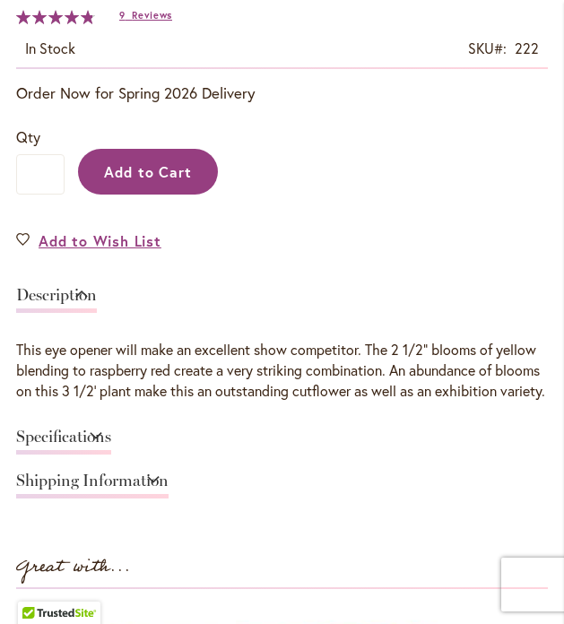
click at [150, 166] on span "Add to Cart" at bounding box center [148, 171] width 89 height 19
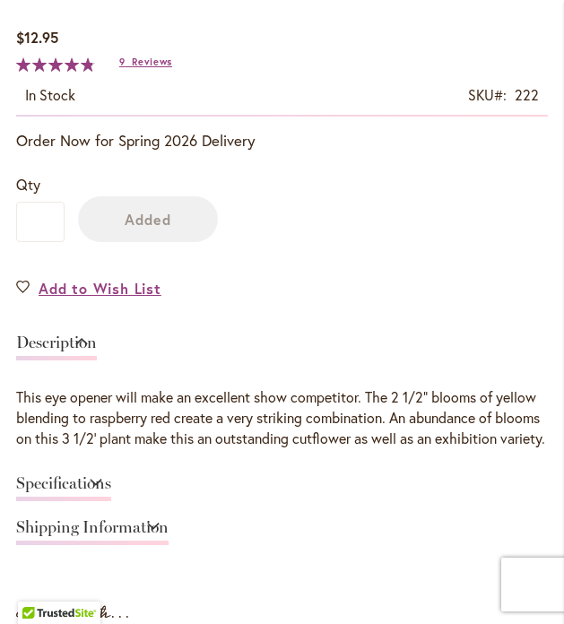
scroll to position [962, 0]
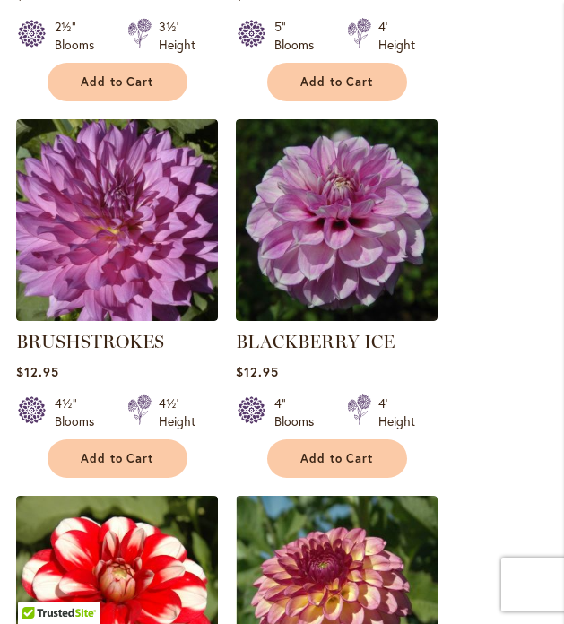
scroll to position [2746, 0]
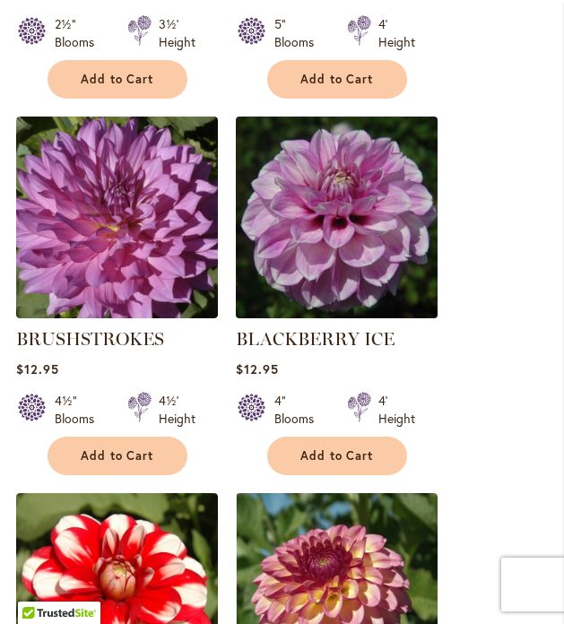
click at [341, 240] on img at bounding box center [335, 216] width 211 height 211
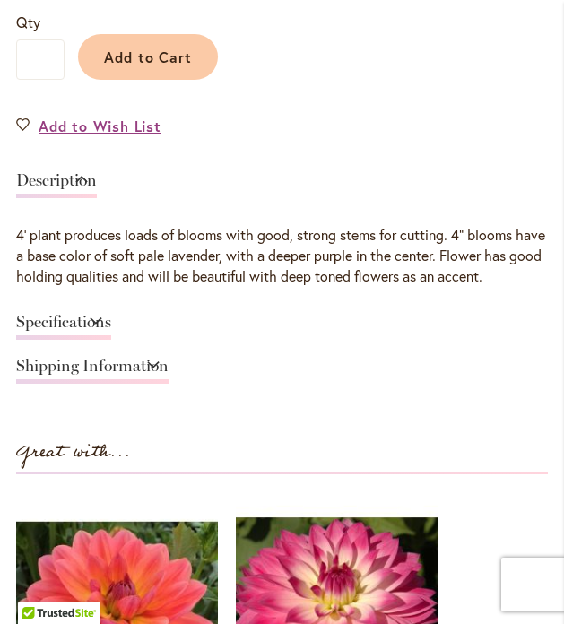
scroll to position [1066, 0]
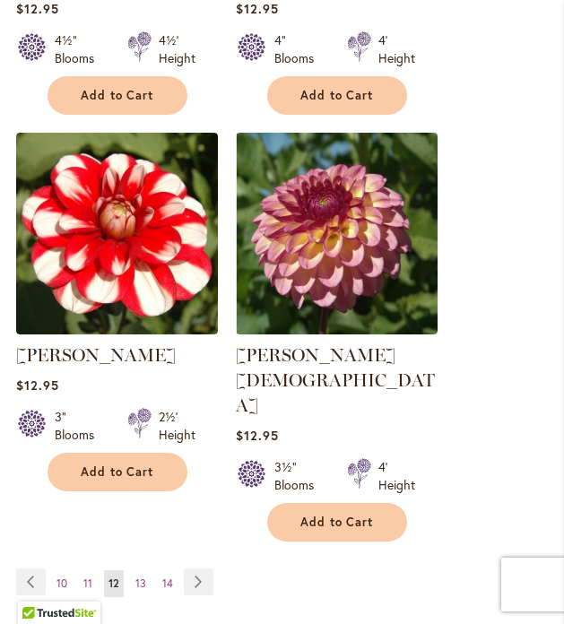
scroll to position [3115, 0]
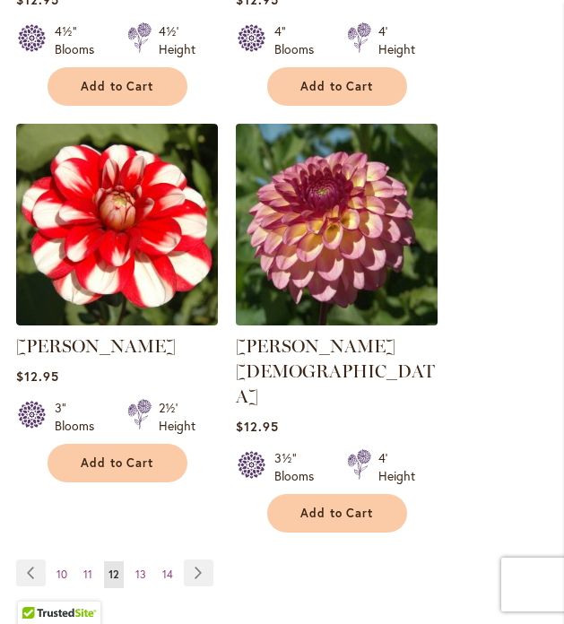
click img
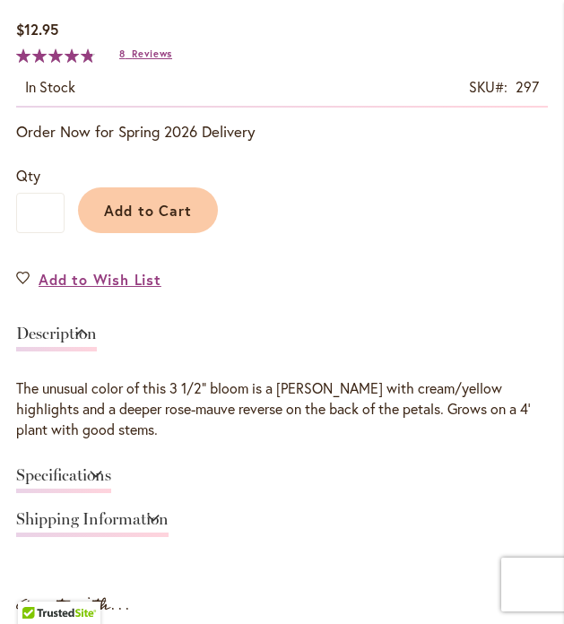
scroll to position [965, 0]
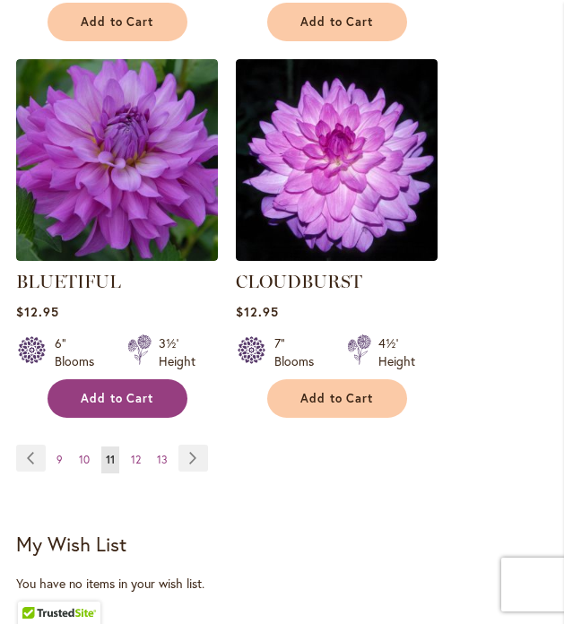
scroll to position [3263, 0]
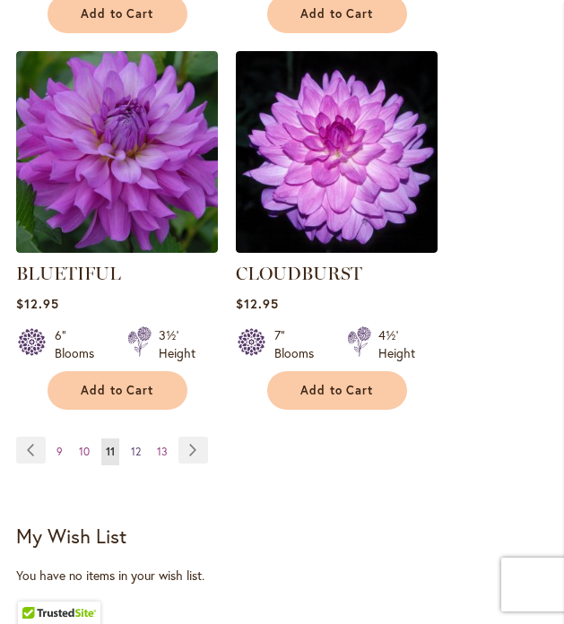
click at [132, 444] on span "12" at bounding box center [136, 450] width 10 height 13
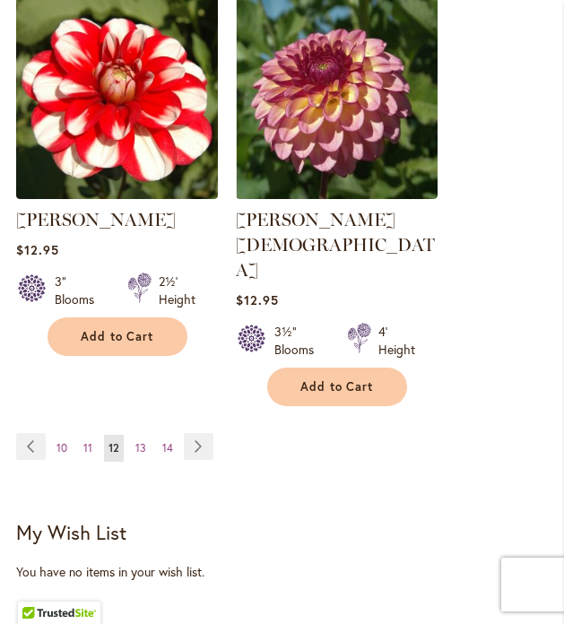
scroll to position [3240, 0]
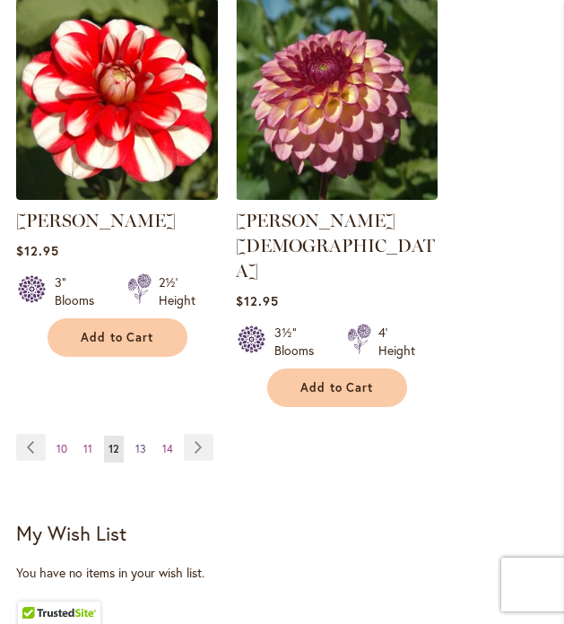
click at [141, 442] on span "13" at bounding box center [140, 448] width 11 height 13
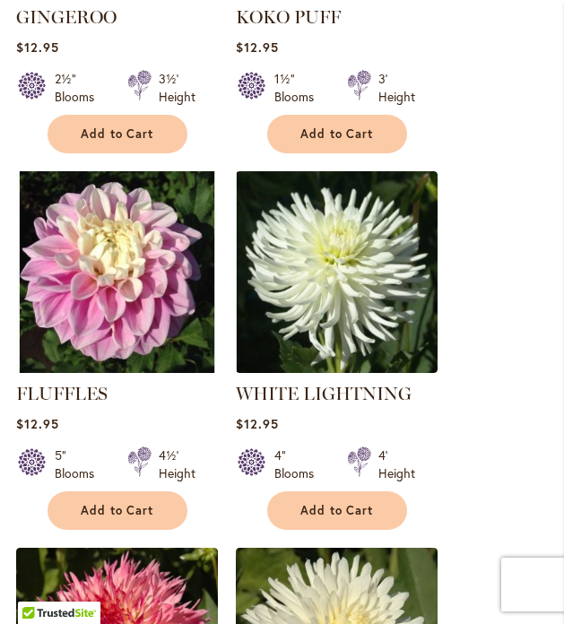
scroll to position [811, 0]
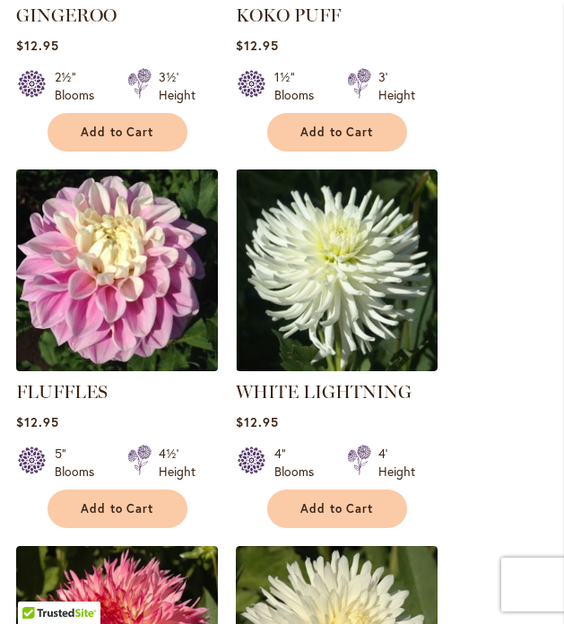
click at [123, 324] on img at bounding box center [116, 269] width 211 height 211
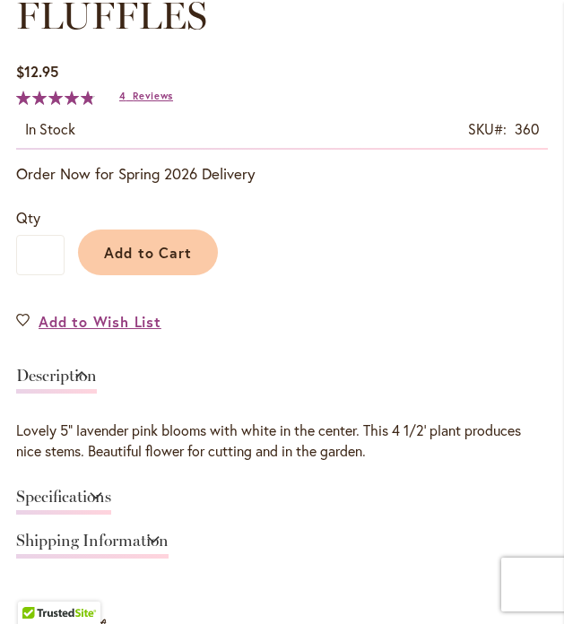
scroll to position [877, 0]
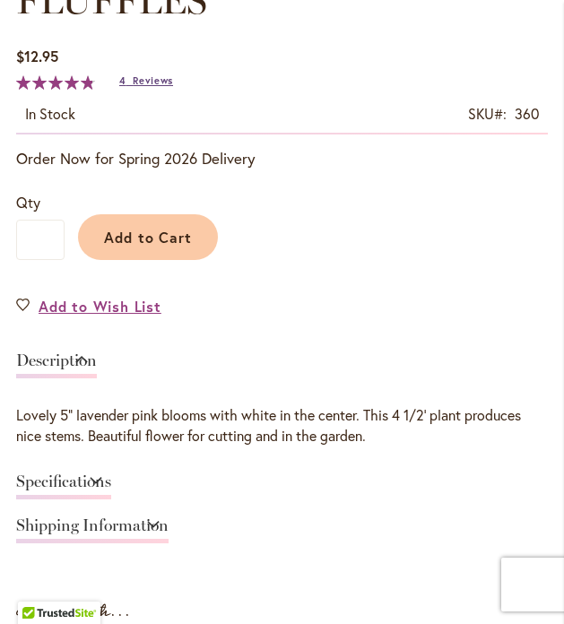
click at [130, 82] on link "4 Reviews" at bounding box center [146, 80] width 54 height 13
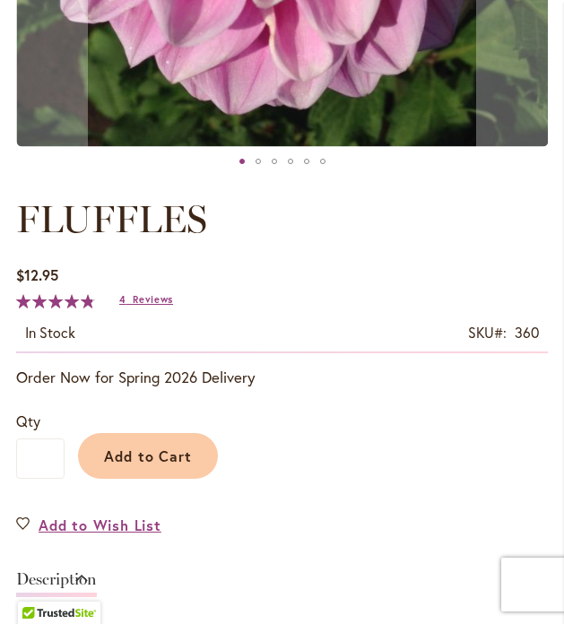
scroll to position [700, 0]
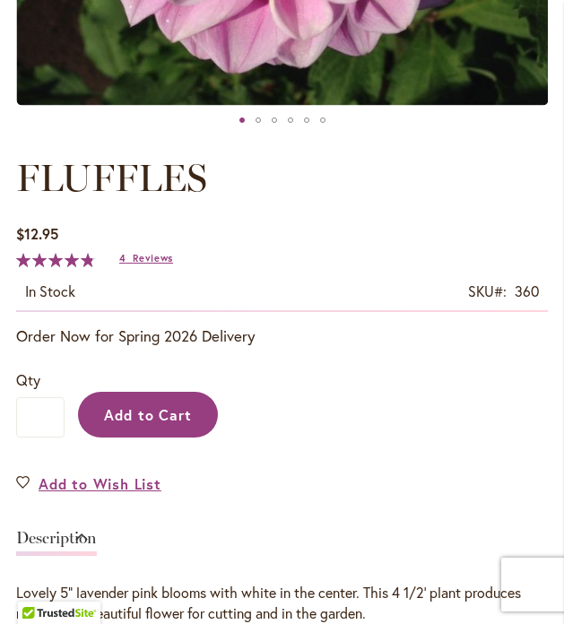
click at [159, 412] on span "Add to Cart" at bounding box center [148, 414] width 89 height 19
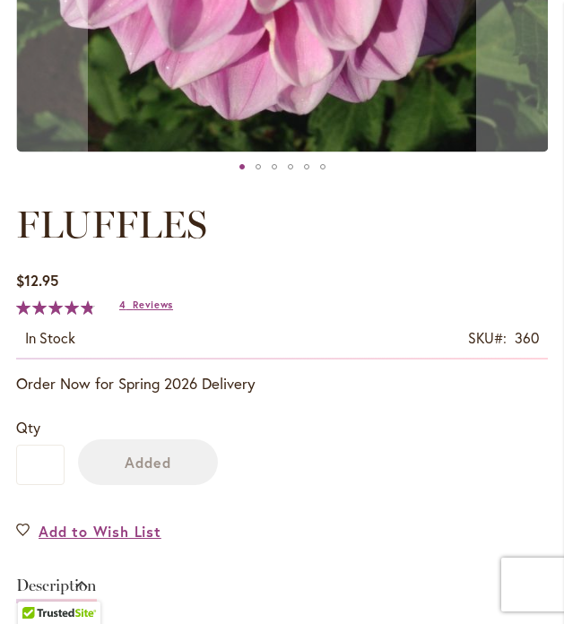
scroll to position [747, 0]
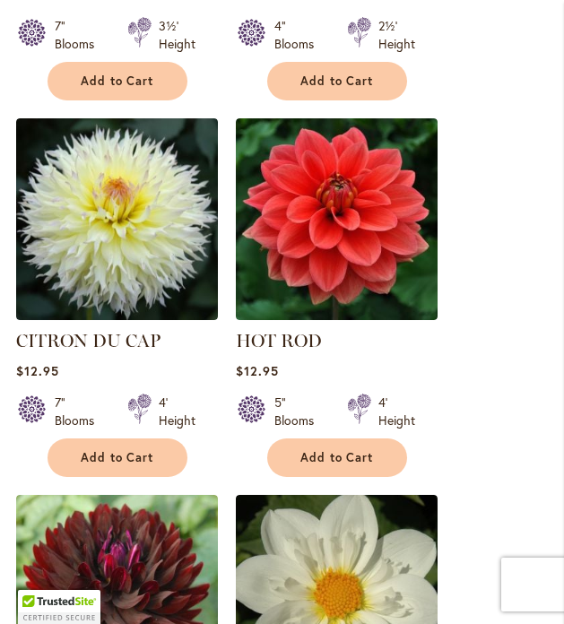
scroll to position [1617, 0]
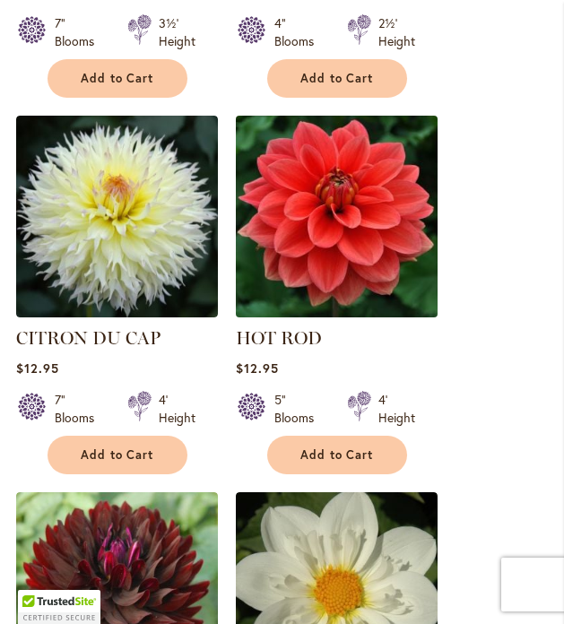
click at [334, 263] on img at bounding box center [335, 215] width 211 height 211
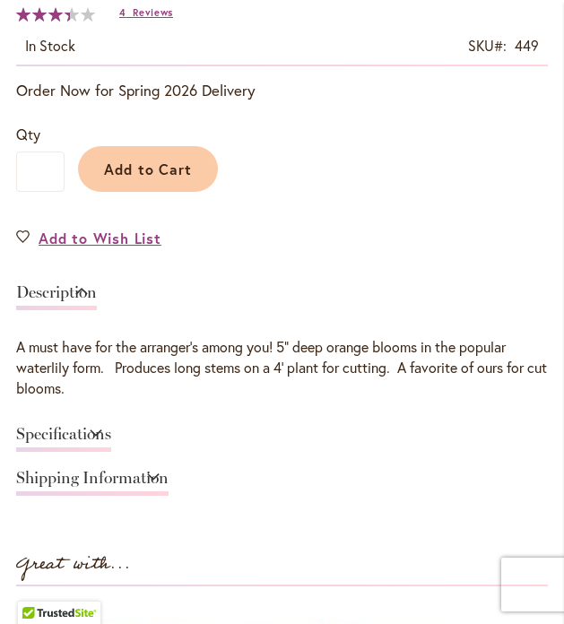
scroll to position [957, 0]
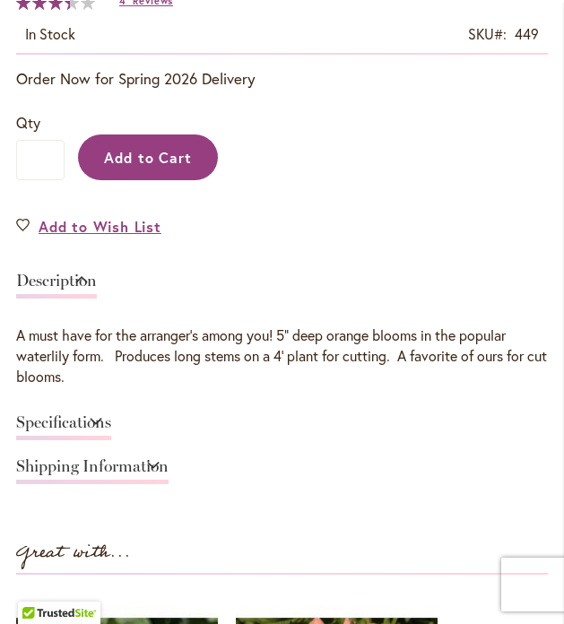
click at [138, 161] on span "Add to Cart" at bounding box center [148, 157] width 89 height 19
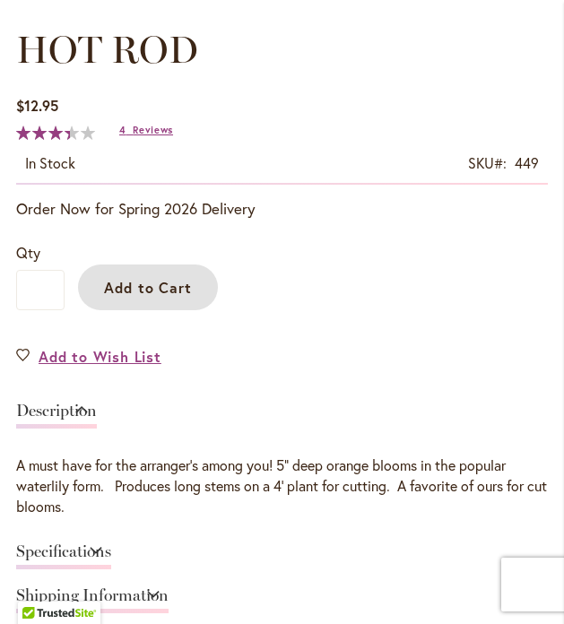
scroll to position [871, 0]
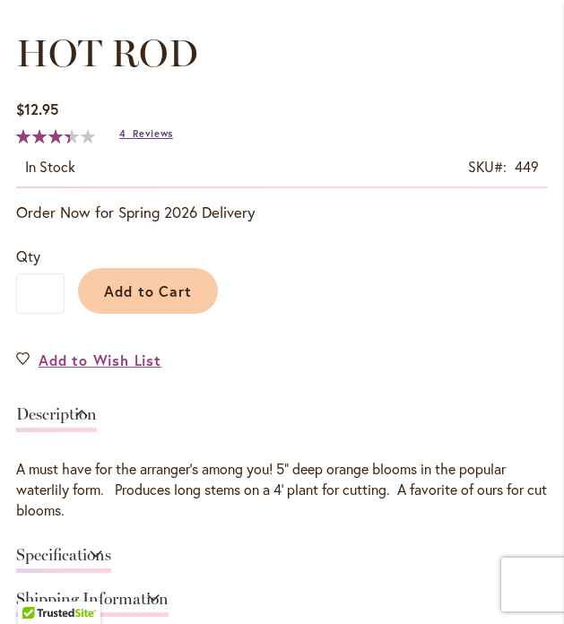
click at [134, 135] on span "Reviews" at bounding box center [153, 133] width 40 height 13
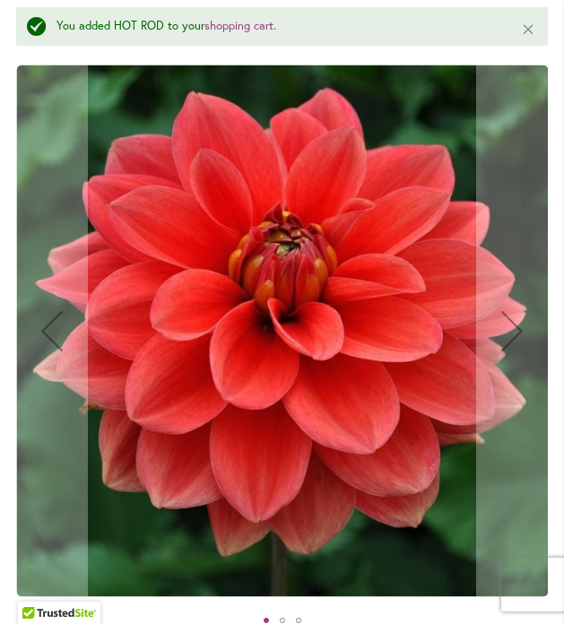
scroll to position [240, 0]
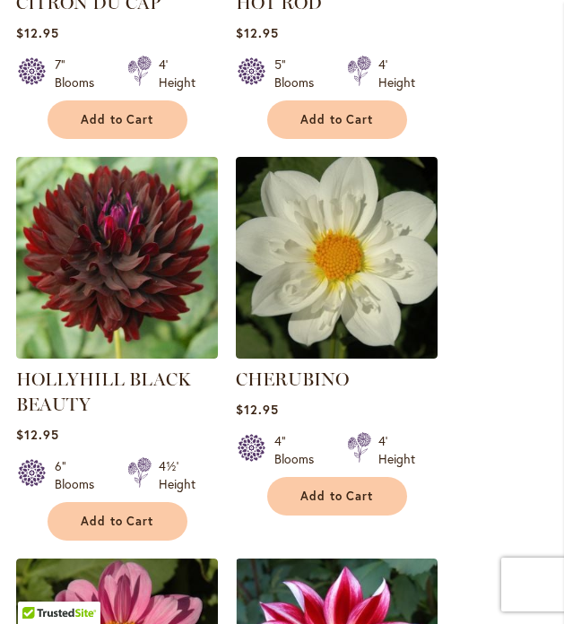
scroll to position [1965, 0]
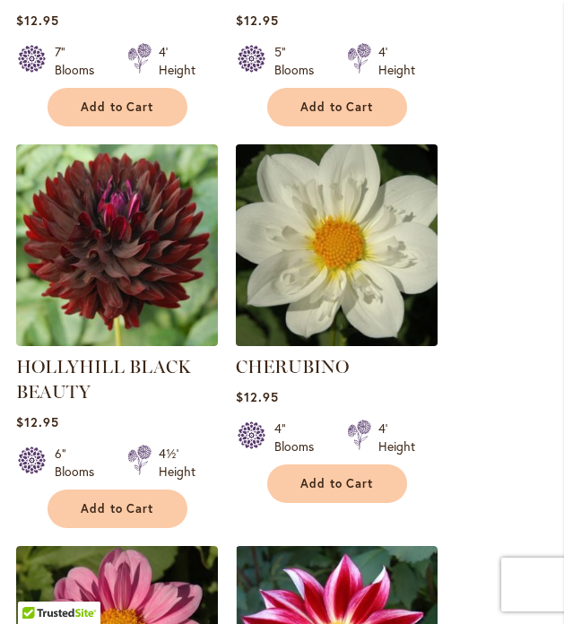
click at [327, 276] on img at bounding box center [335, 244] width 211 height 211
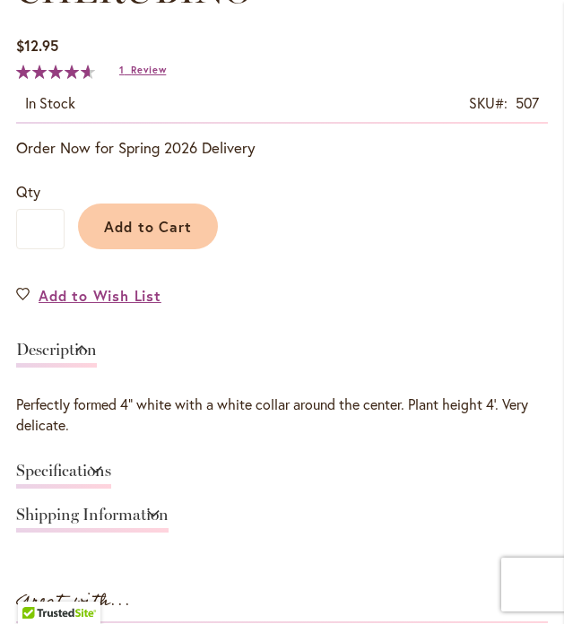
scroll to position [894, 0]
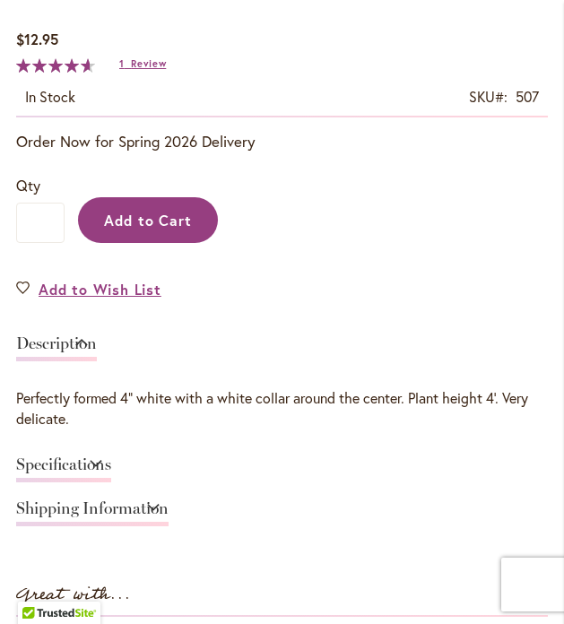
click at [147, 212] on span "Add to Cart" at bounding box center [148, 220] width 89 height 19
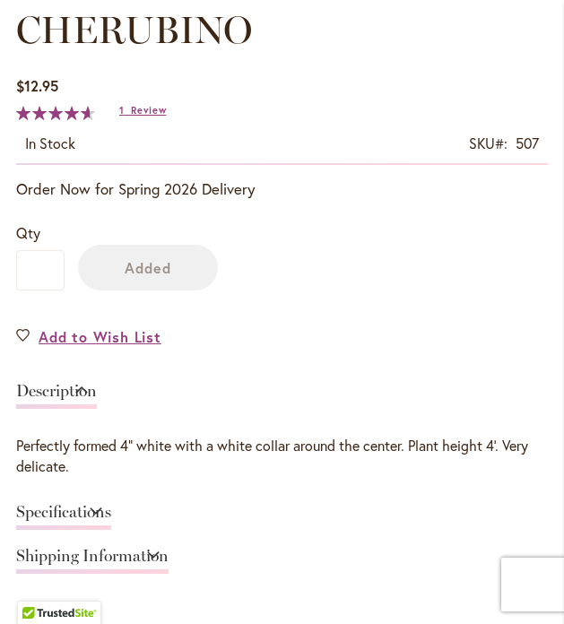
scroll to position [941, 0]
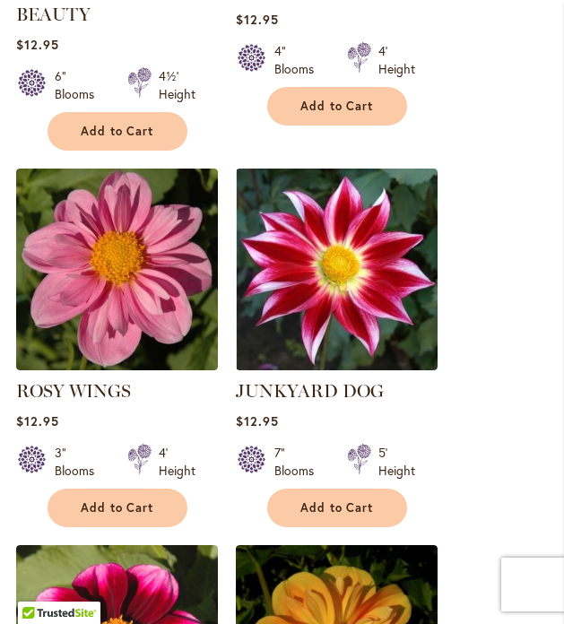
scroll to position [2347, 0]
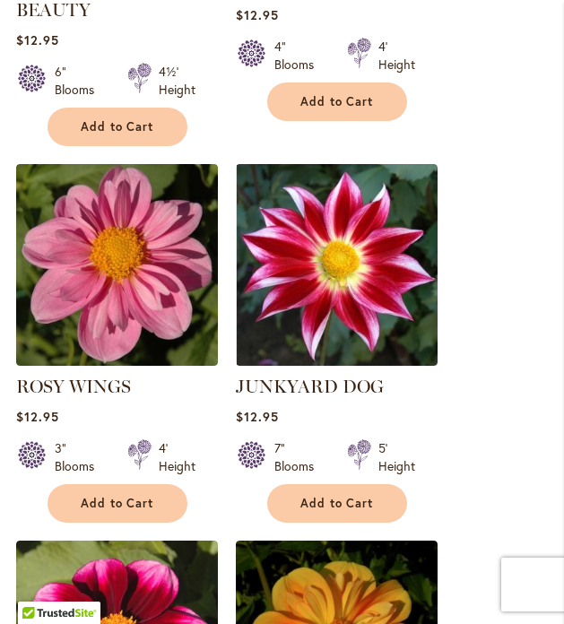
click at [142, 305] on img at bounding box center [117, 265] width 202 height 202
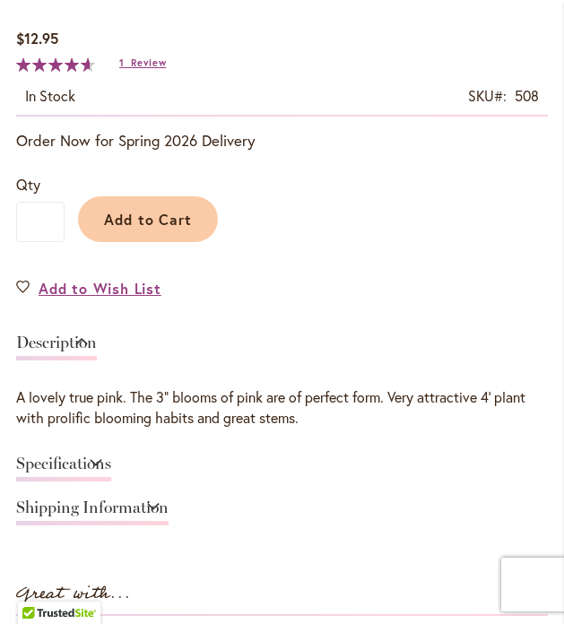
scroll to position [897, 0]
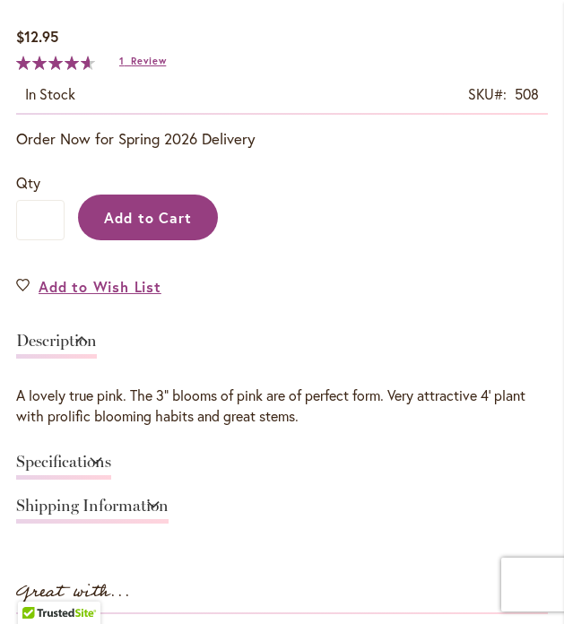
click at [166, 219] on span "Add to Cart" at bounding box center [148, 217] width 89 height 19
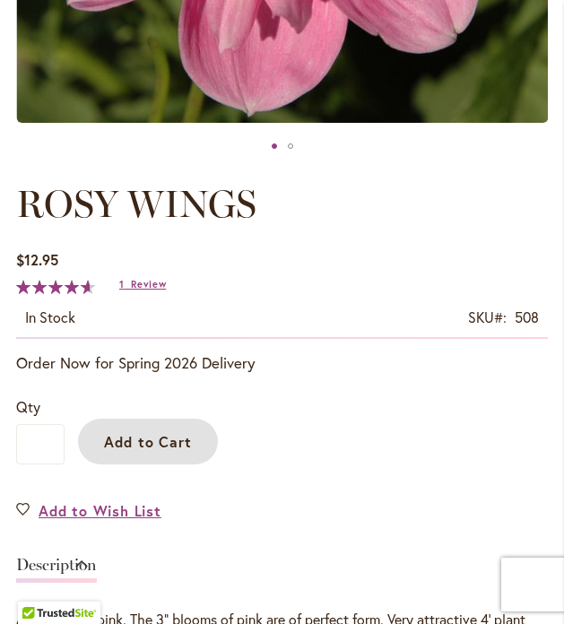
scroll to position [721, 0]
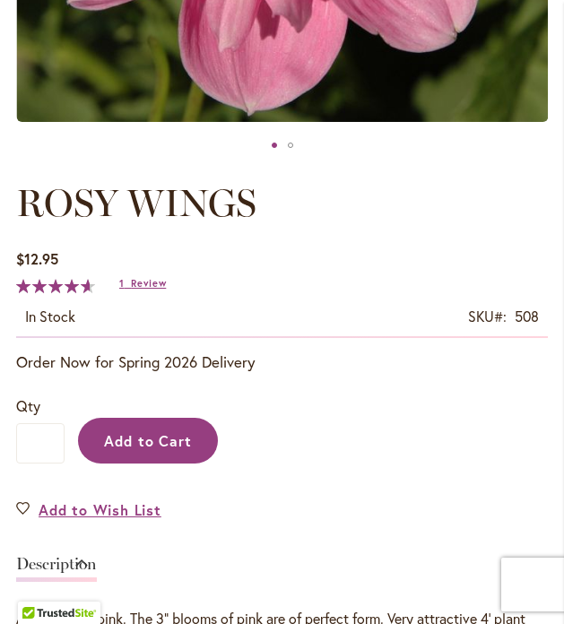
click at [168, 447] on span "Add to Cart" at bounding box center [148, 440] width 89 height 19
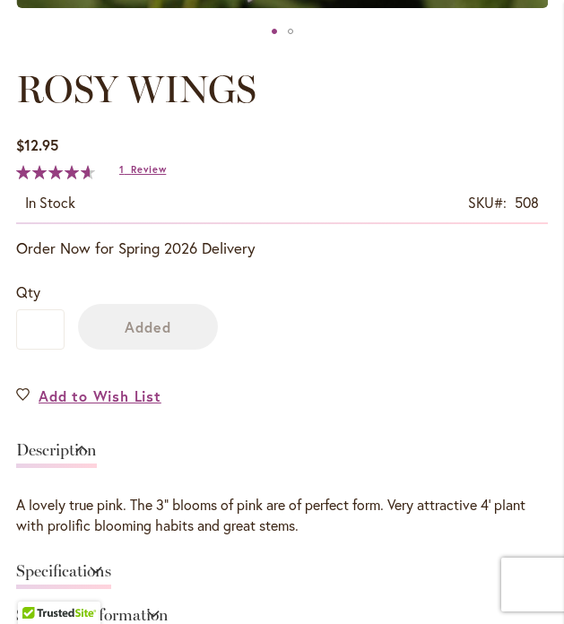
scroll to position [936, 0]
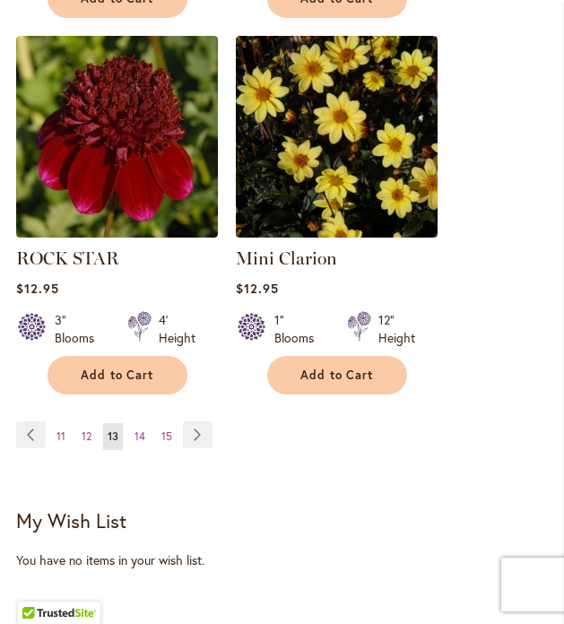
scroll to position [3229, 0]
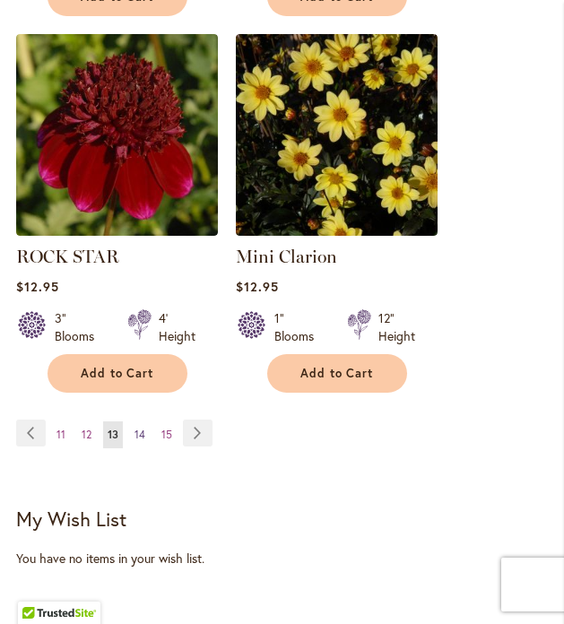
click at [143, 428] on span "14" at bounding box center [139, 433] width 11 height 13
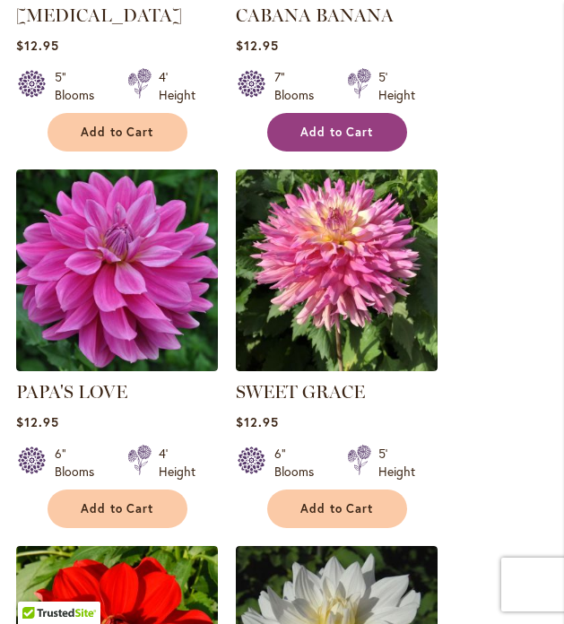
scroll to position [1580, 0]
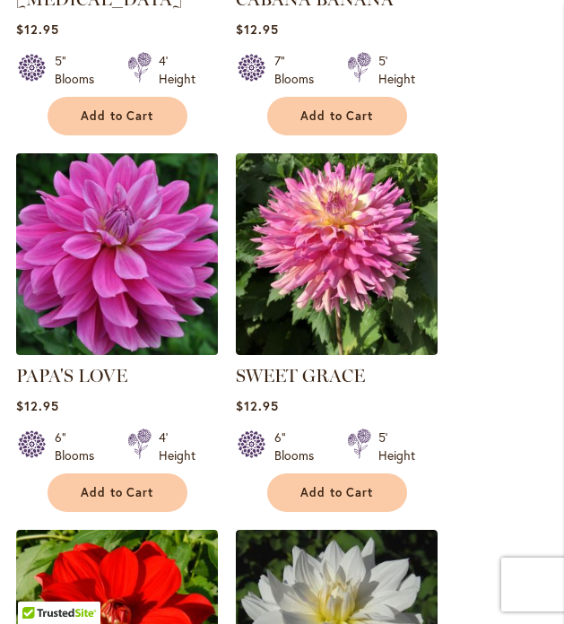
click at [95, 283] on img at bounding box center [116, 253] width 211 height 211
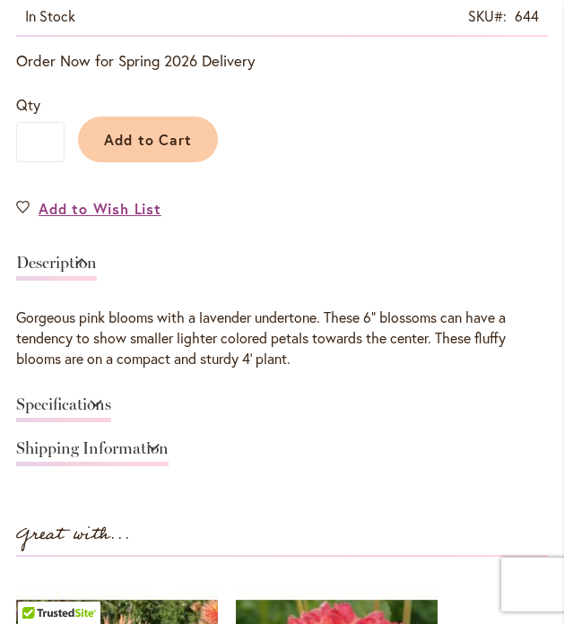
scroll to position [978, 0]
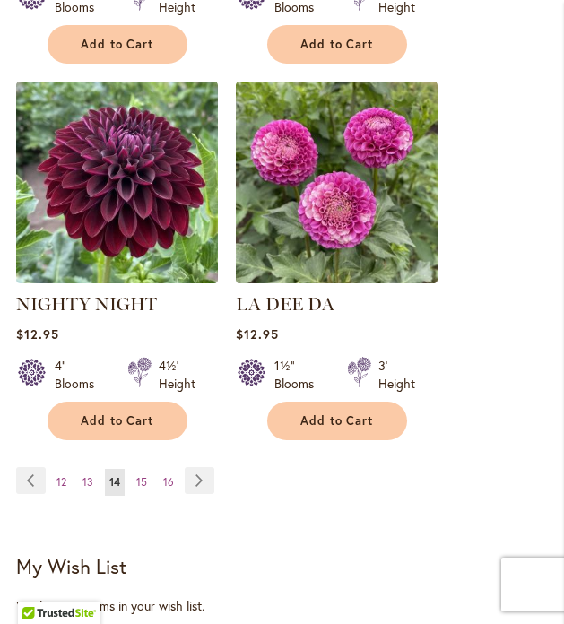
scroll to position [3185, 0]
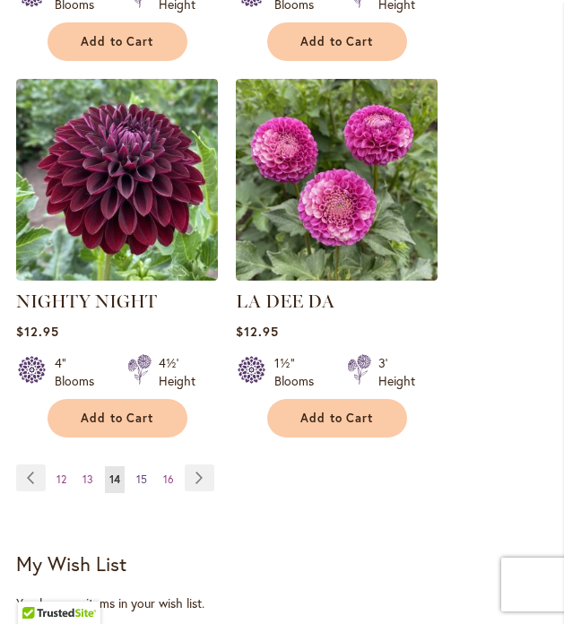
click at [142, 472] on span "15" at bounding box center [141, 478] width 11 height 13
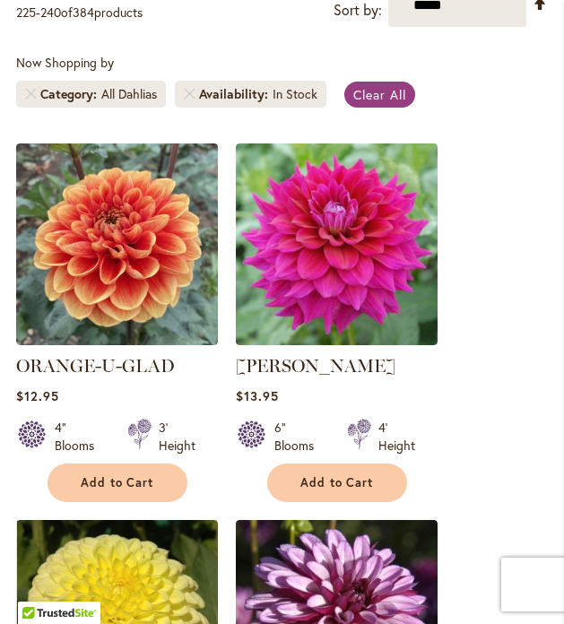
scroll to position [463, 0]
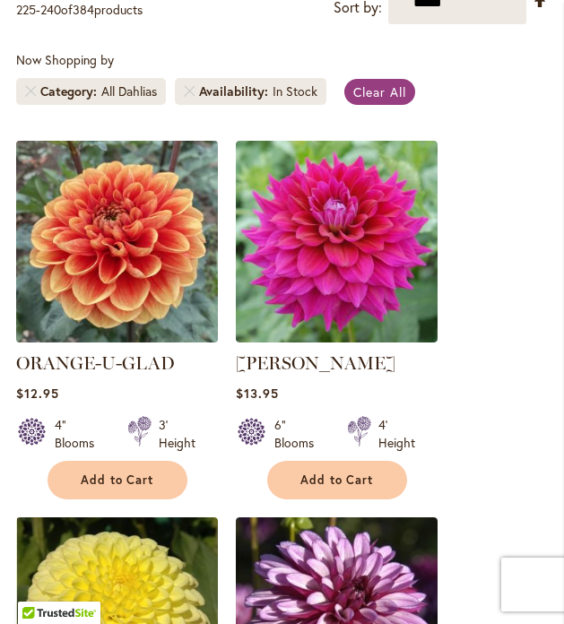
click at [143, 262] on img at bounding box center [116, 240] width 211 height 211
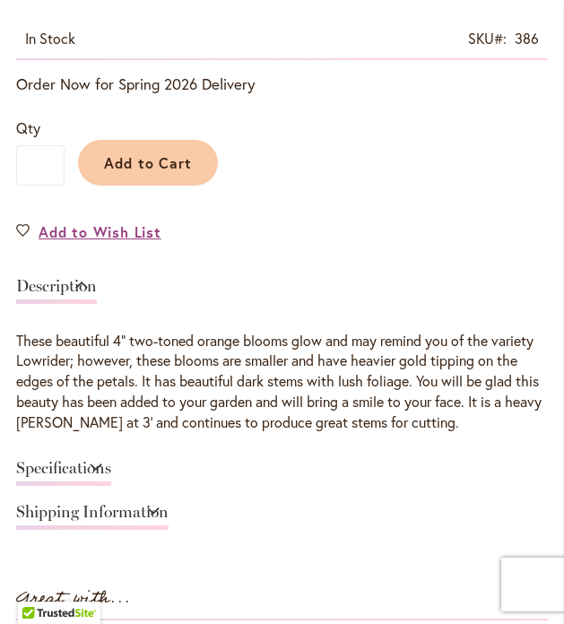
scroll to position [953, 0]
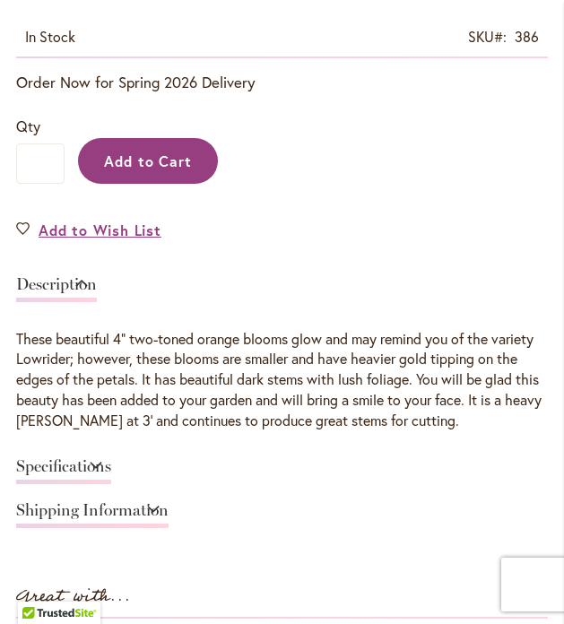
click at [137, 173] on button "Add to Cart" at bounding box center [148, 161] width 140 height 46
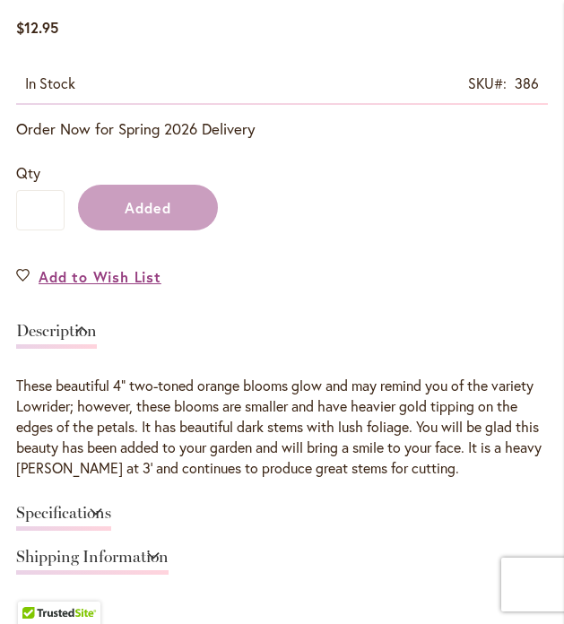
scroll to position [999, 0]
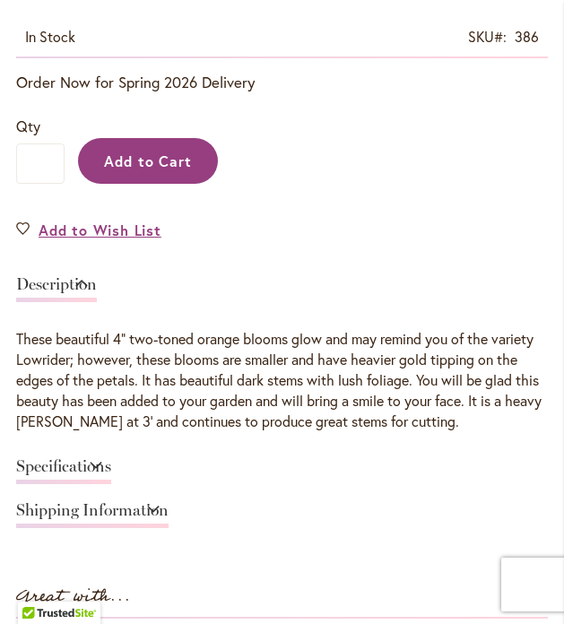
click at [142, 152] on span "Add to Cart" at bounding box center [148, 160] width 89 height 19
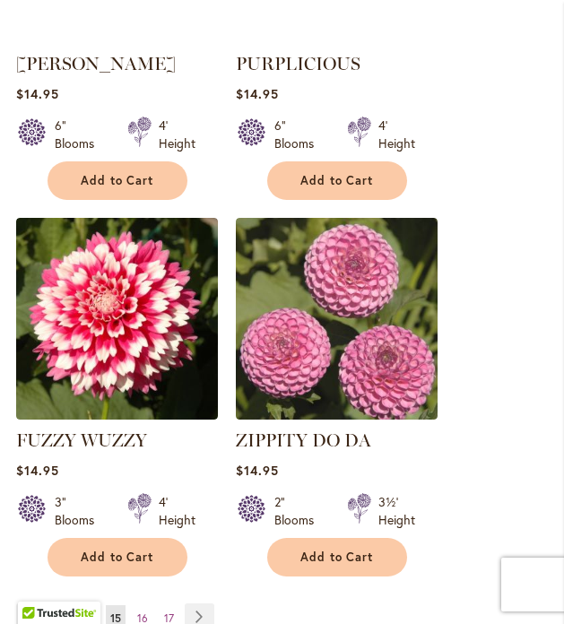
scroll to position [3074, 0]
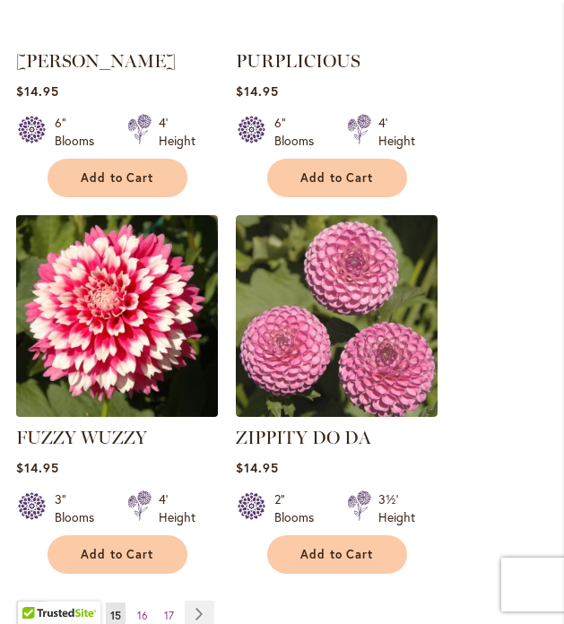
click at [134, 332] on img at bounding box center [116, 315] width 211 height 211
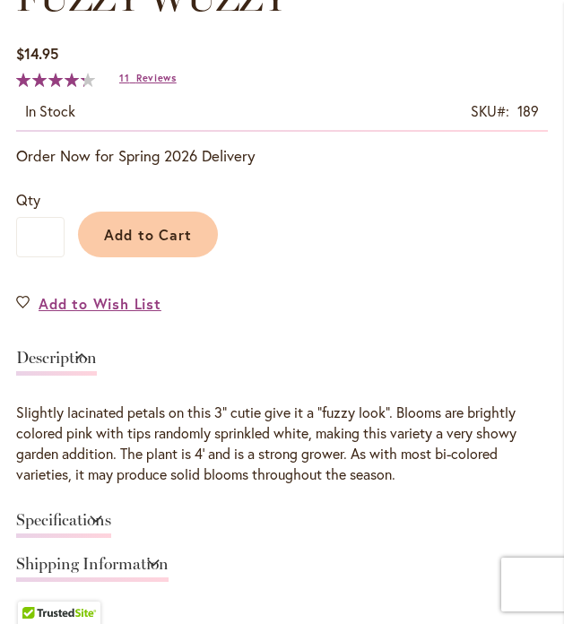
scroll to position [885, 0]
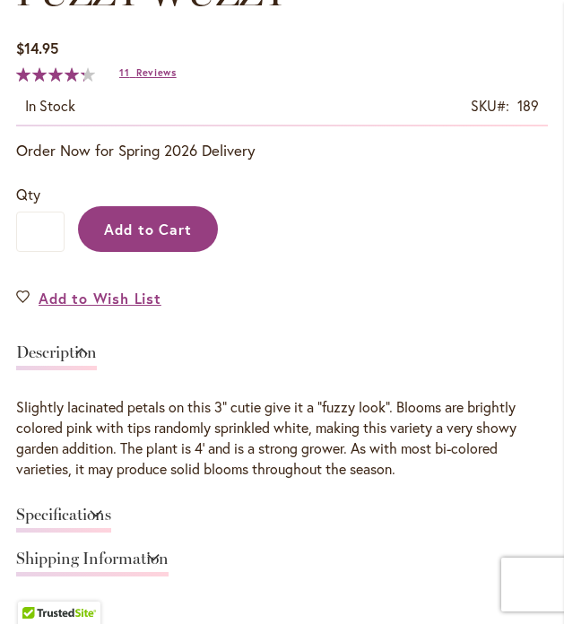
click at [166, 234] on span "Add to Cart" at bounding box center [148, 229] width 89 height 19
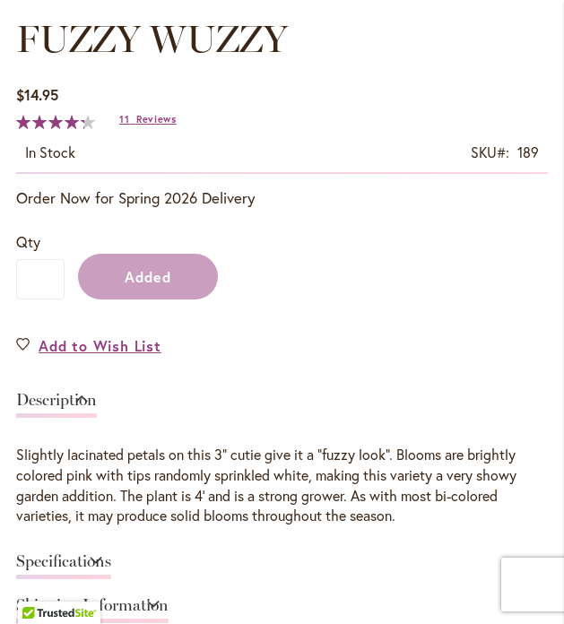
scroll to position [932, 0]
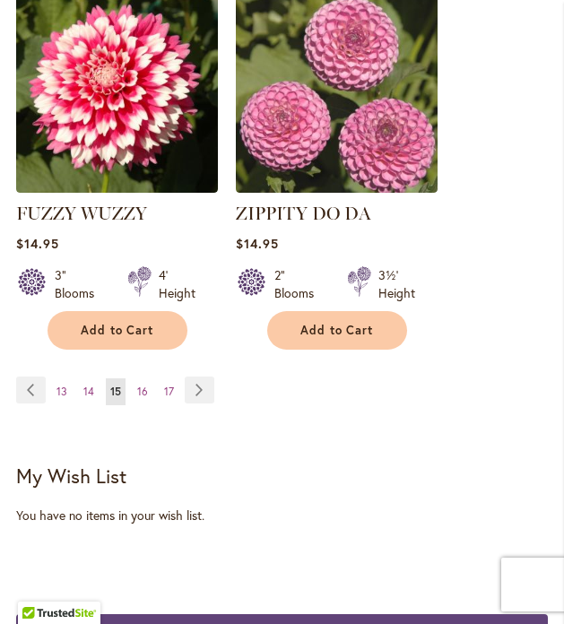
scroll to position [3308, 0]
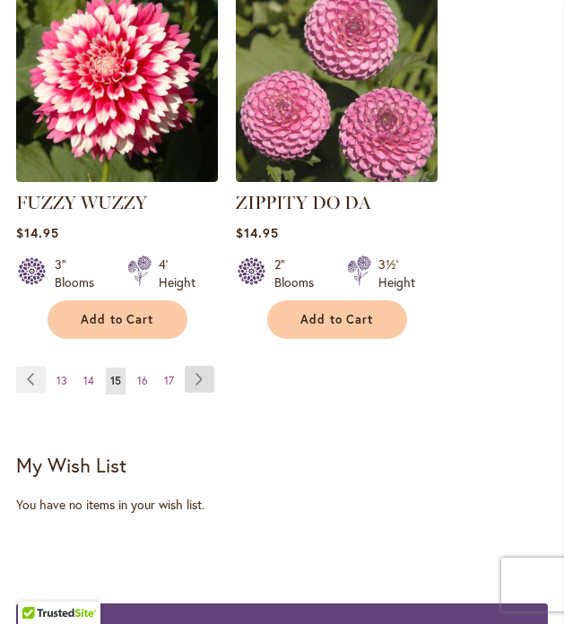
click at [197, 377] on link "Page Next" at bounding box center [200, 379] width 30 height 27
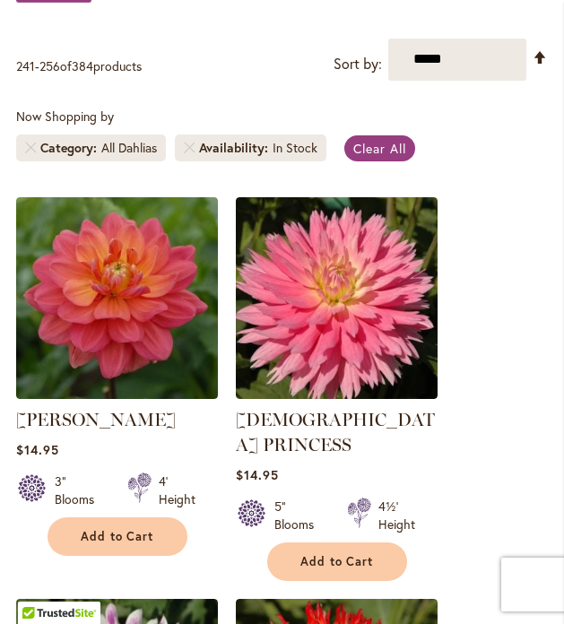
scroll to position [418, 0]
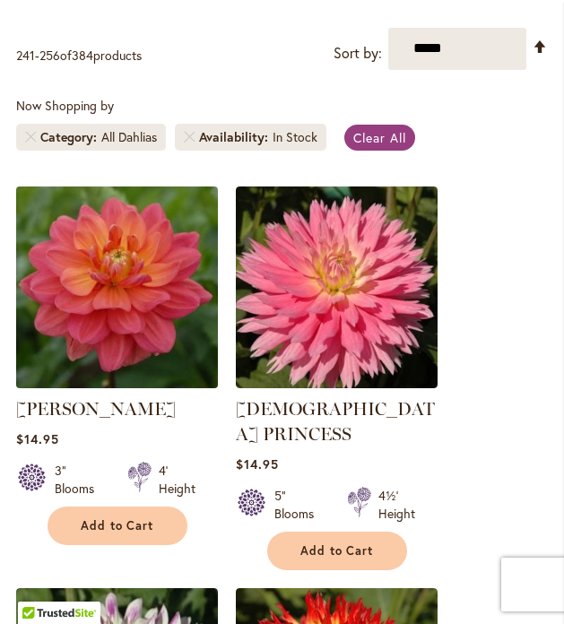
click at [131, 329] on img at bounding box center [116, 286] width 211 height 211
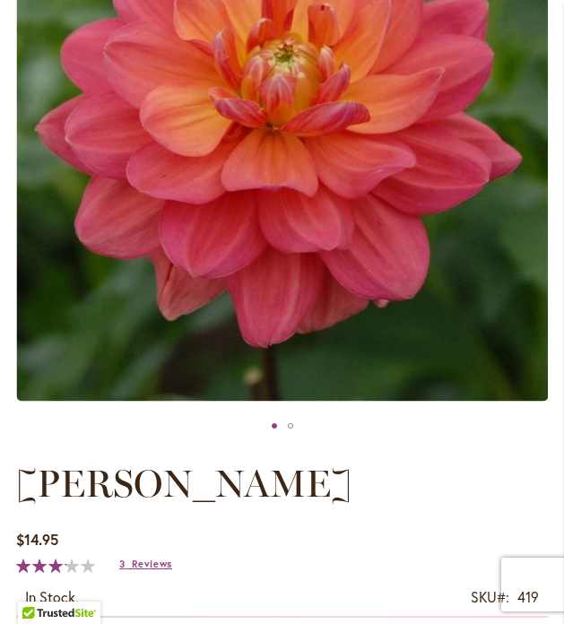
scroll to position [365, 0]
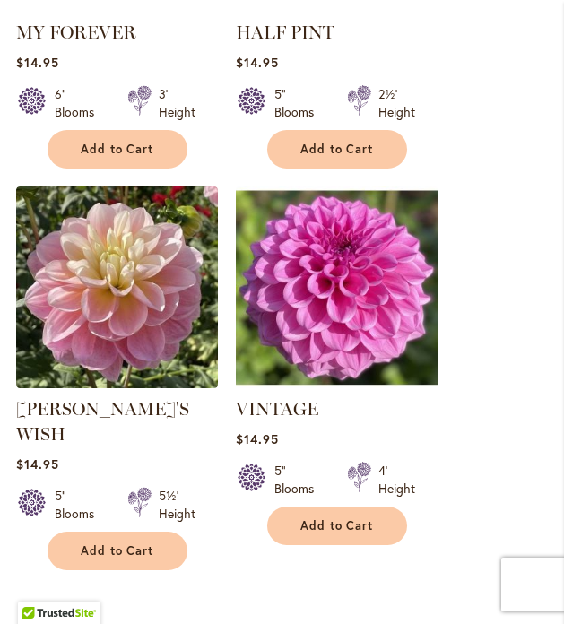
scroll to position [2376, 0]
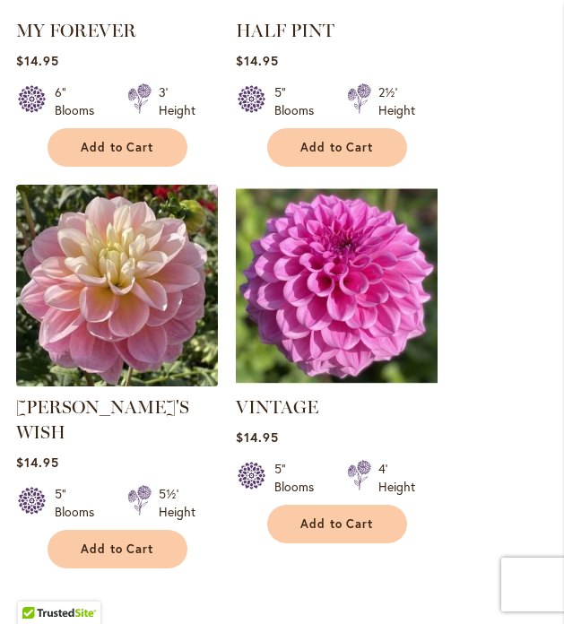
click at [92, 203] on img at bounding box center [116, 284] width 211 height 211
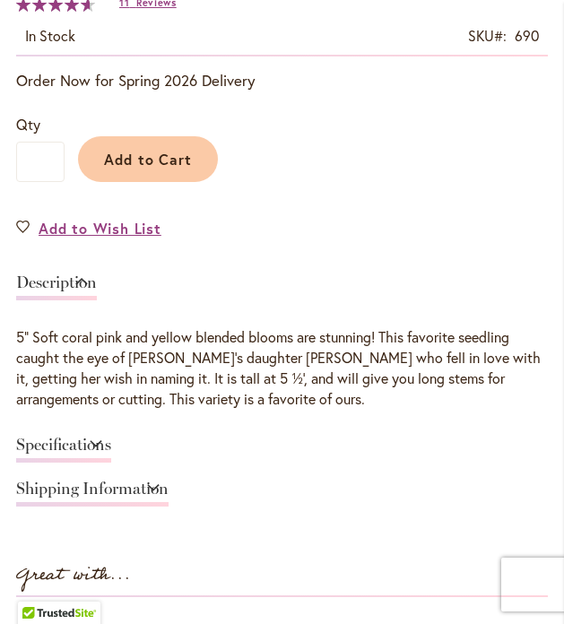
scroll to position [956, 0]
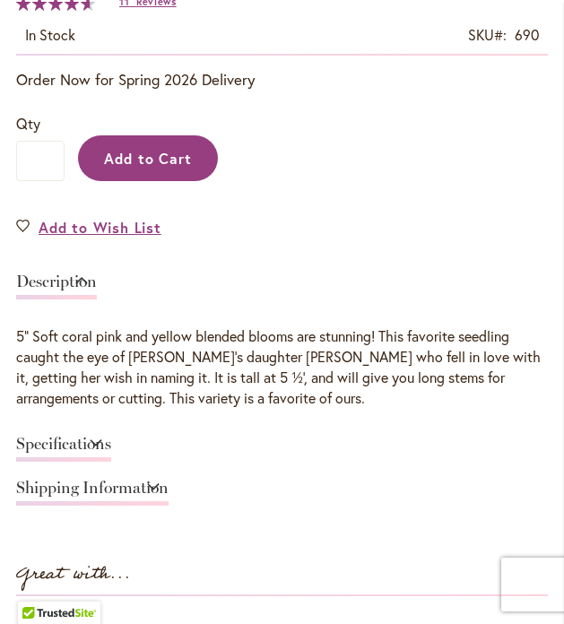
click at [159, 160] on span "Add to Cart" at bounding box center [148, 158] width 89 height 19
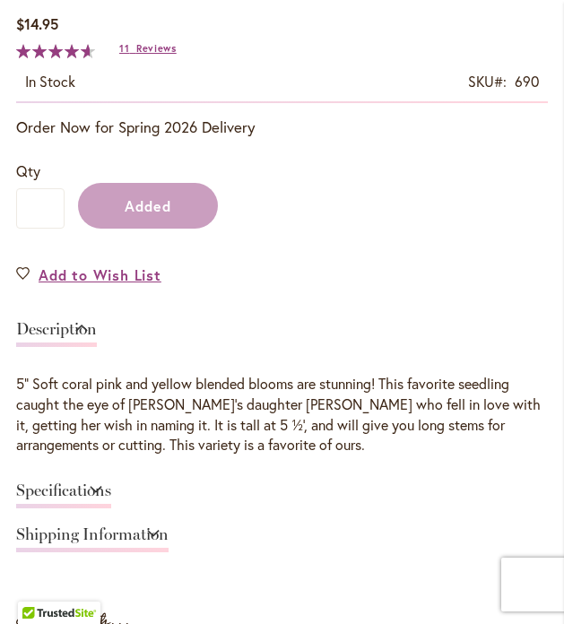
scroll to position [1003, 0]
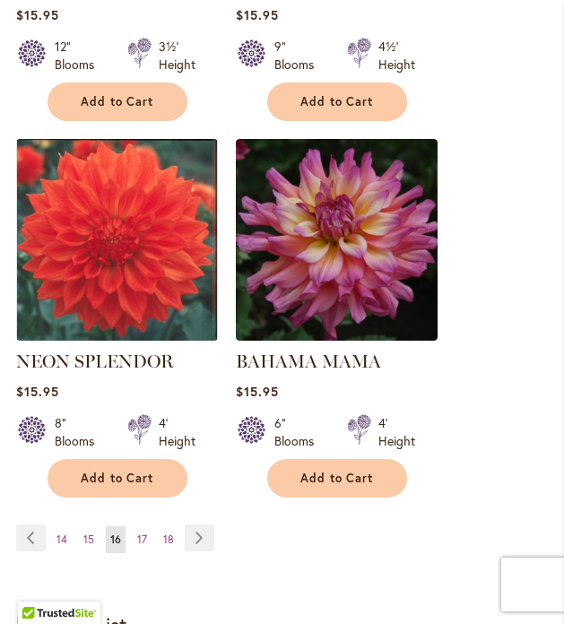
scroll to position [3211, 0]
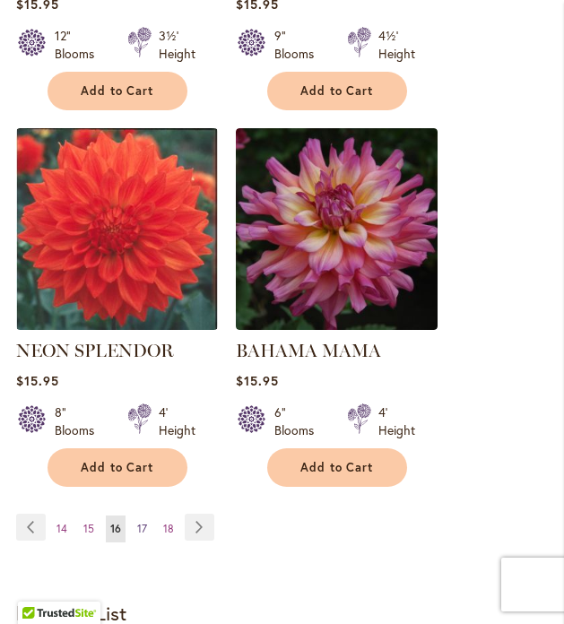
click at [139, 522] on span "17" at bounding box center [142, 528] width 10 height 13
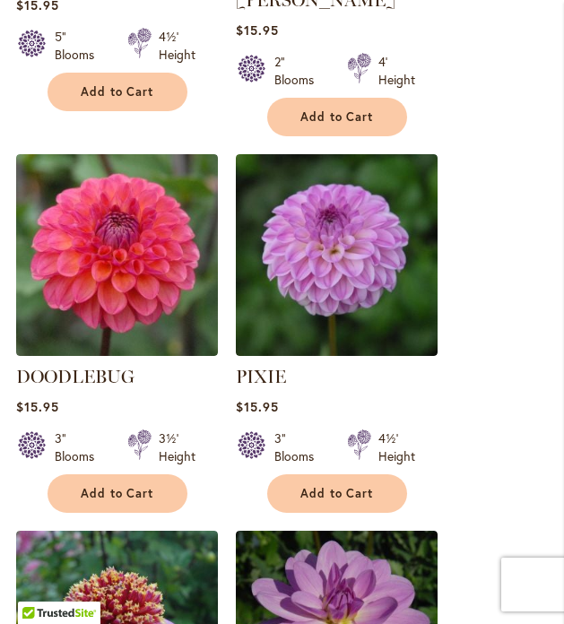
scroll to position [1648, 0]
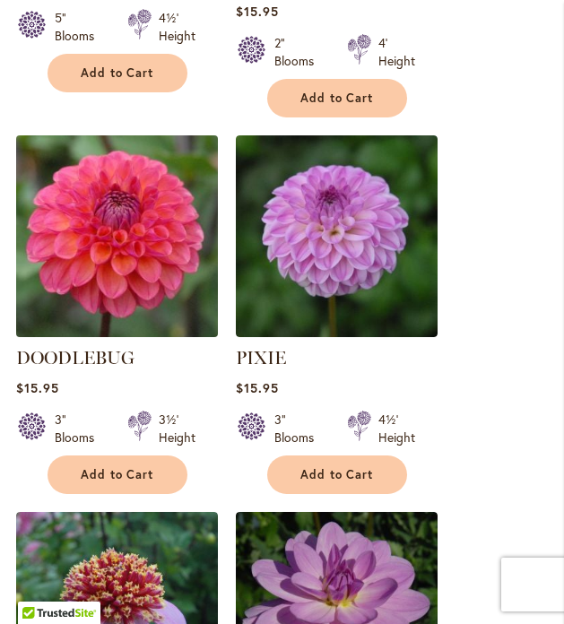
click at [128, 224] on img at bounding box center [116, 235] width 211 height 211
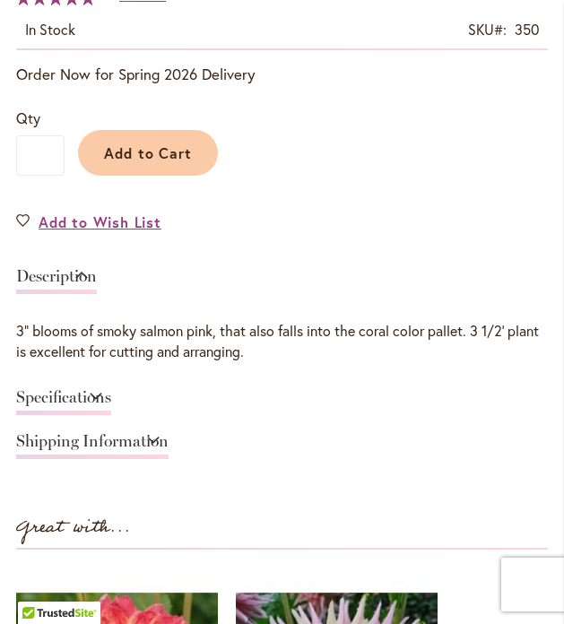
scroll to position [969, 0]
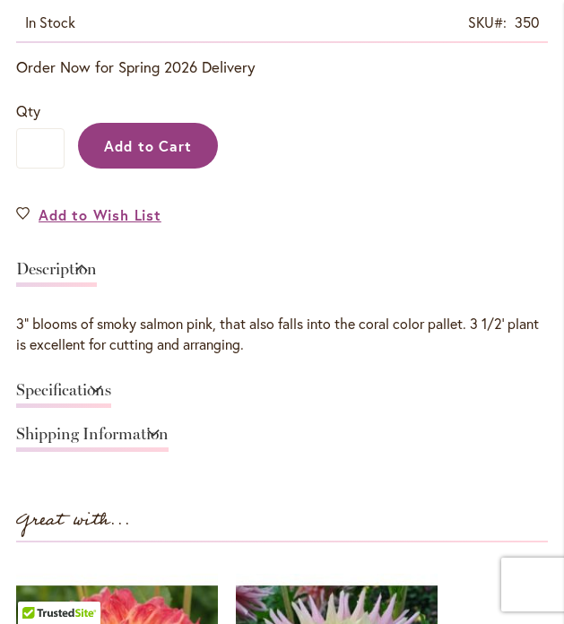
click at [125, 148] on span "Add to Cart" at bounding box center [148, 145] width 89 height 19
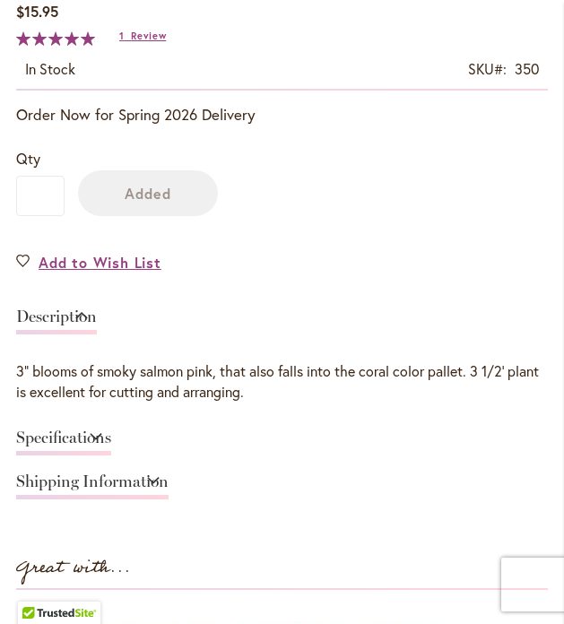
scroll to position [1015, 0]
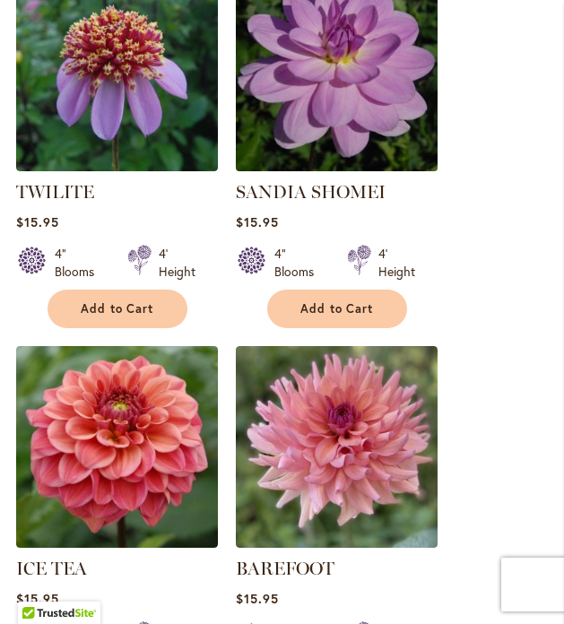
scroll to position [2206, 0]
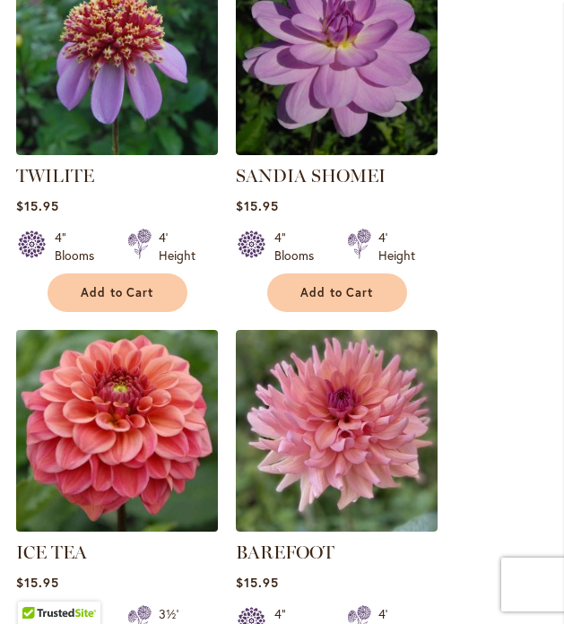
click at [151, 384] on img at bounding box center [116, 429] width 211 height 211
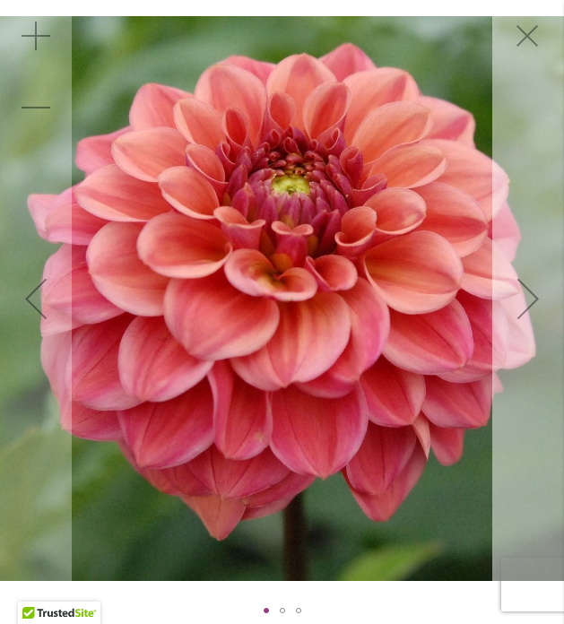
click at [530, 299] on div "Next" at bounding box center [528, 299] width 72 height 72
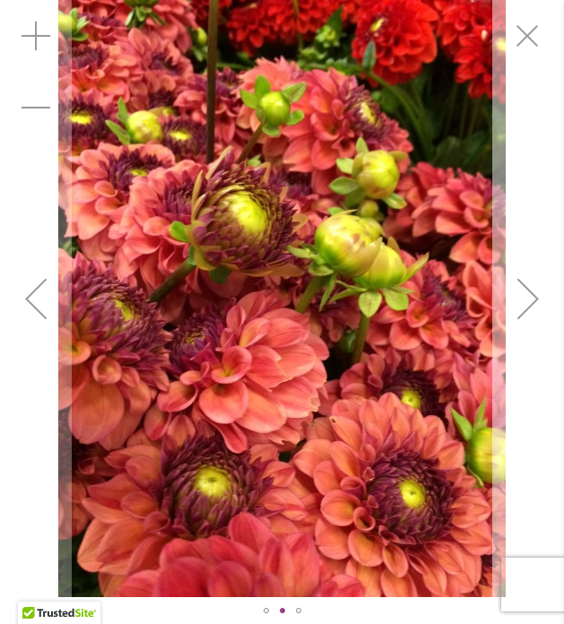
click at [530, 299] on div "Next" at bounding box center [528, 299] width 72 height 72
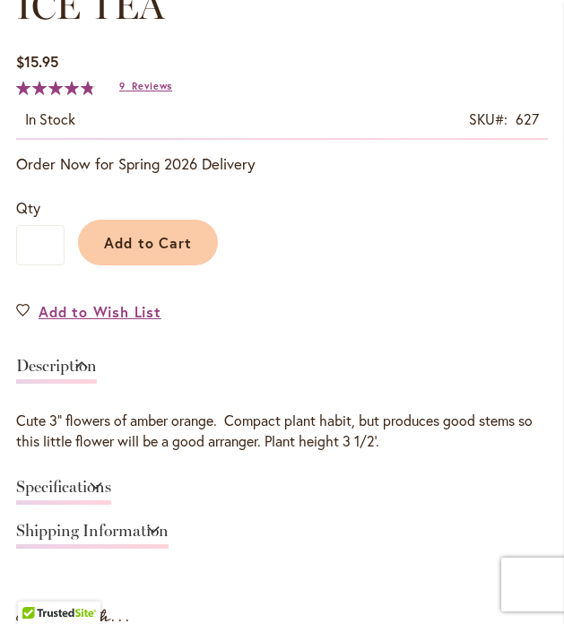
scroll to position [877, 0]
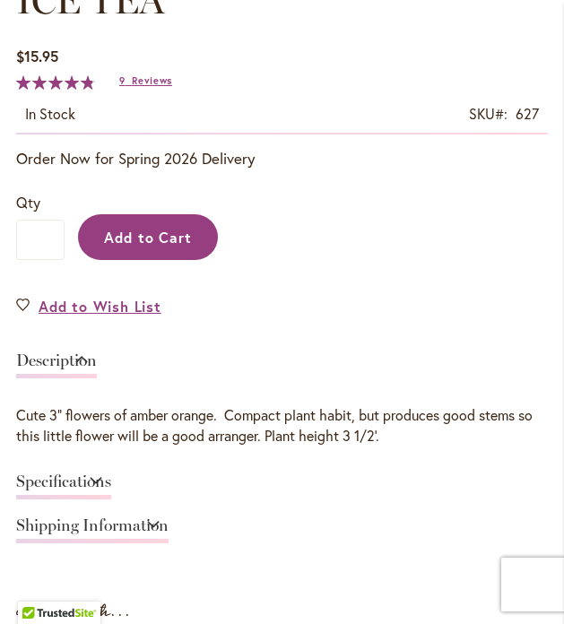
click at [166, 223] on button "Add to Cart" at bounding box center [148, 237] width 140 height 46
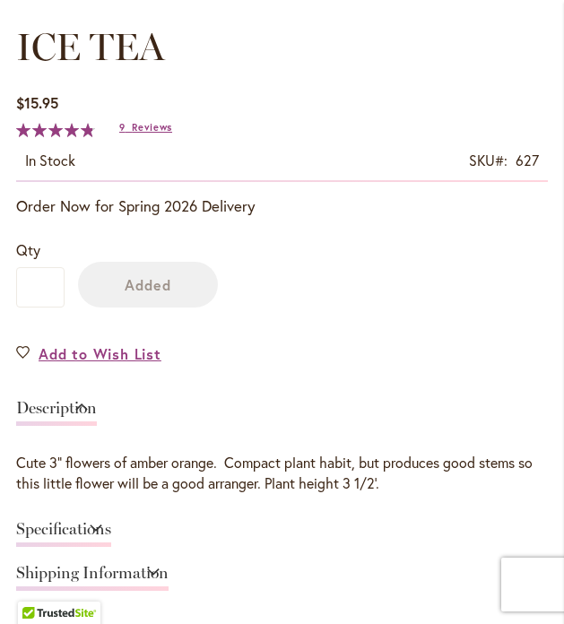
scroll to position [924, 0]
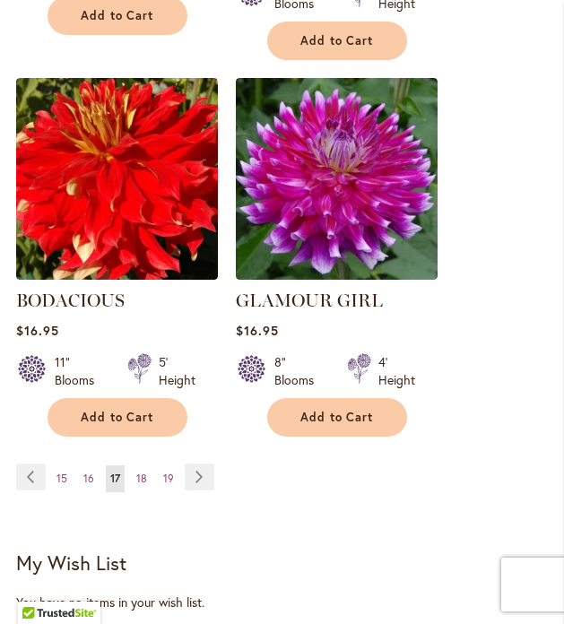
scroll to position [3238, 0]
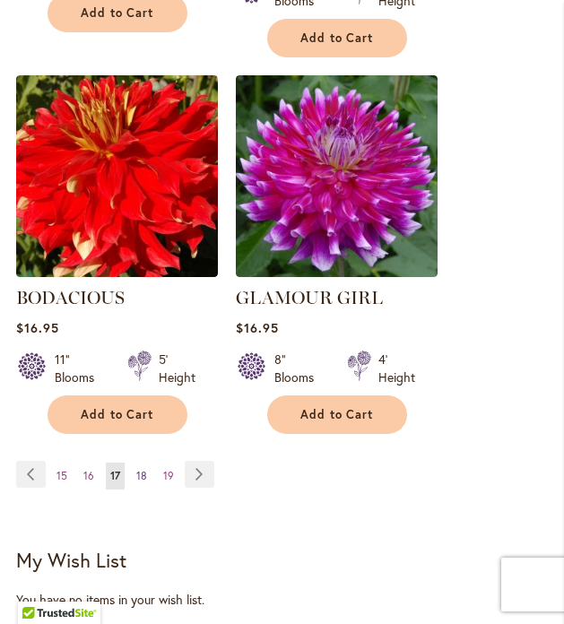
click at [140, 469] on span "18" at bounding box center [141, 475] width 11 height 13
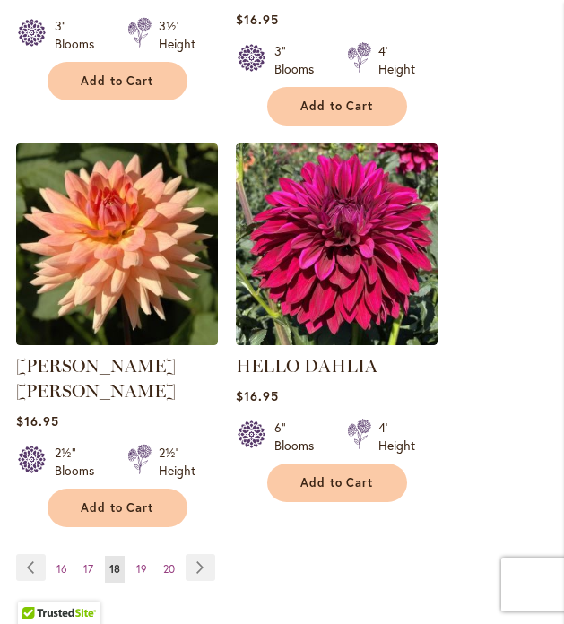
scroll to position [3172, 0]
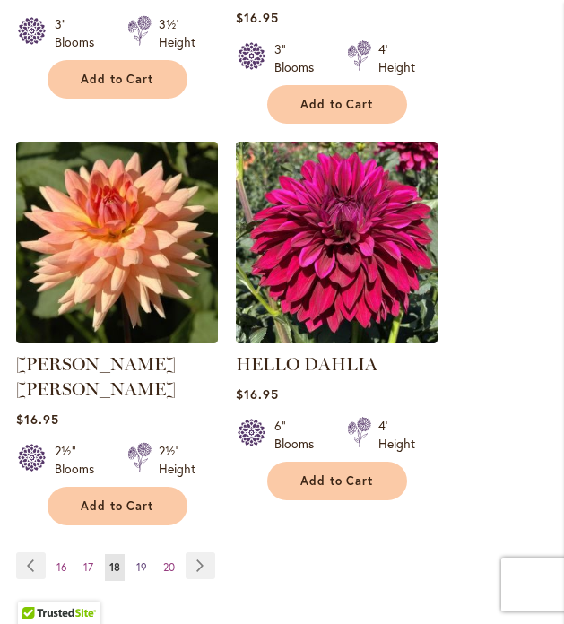
click at [143, 560] on span "19" at bounding box center [141, 566] width 11 height 13
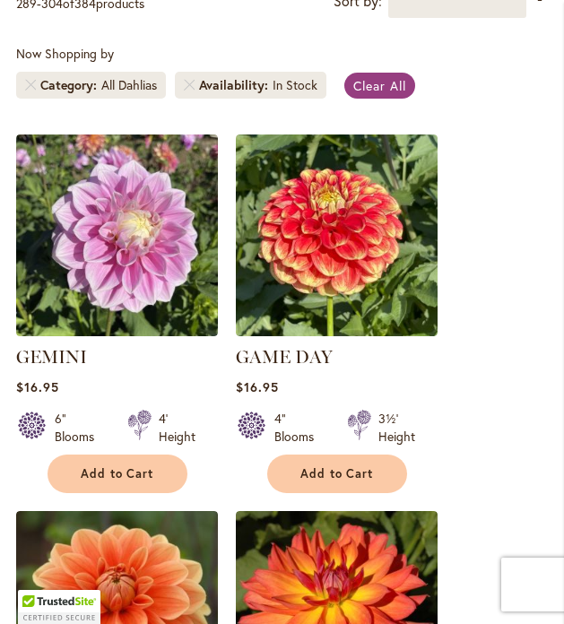
scroll to position [473, 0]
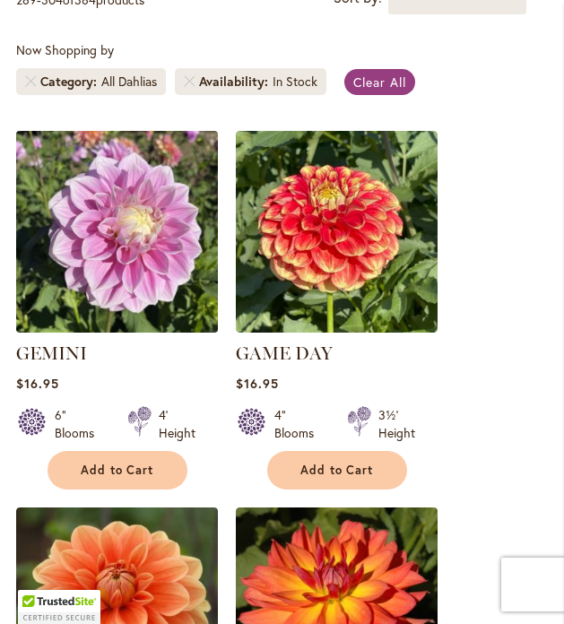
click at [128, 277] on img at bounding box center [116, 230] width 211 height 211
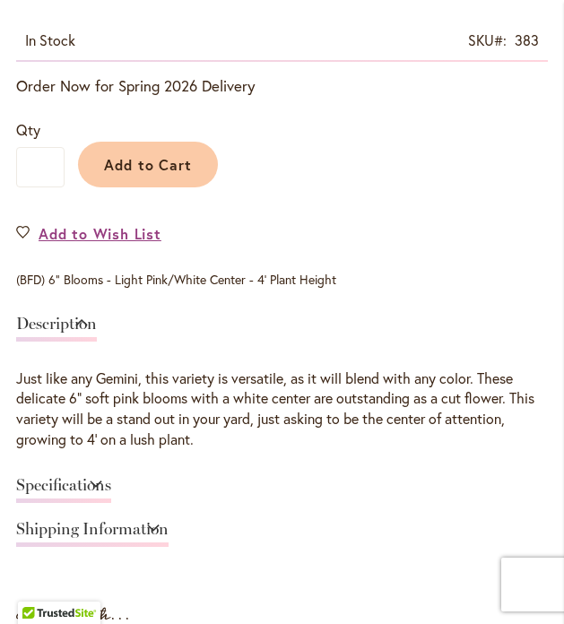
scroll to position [927, 0]
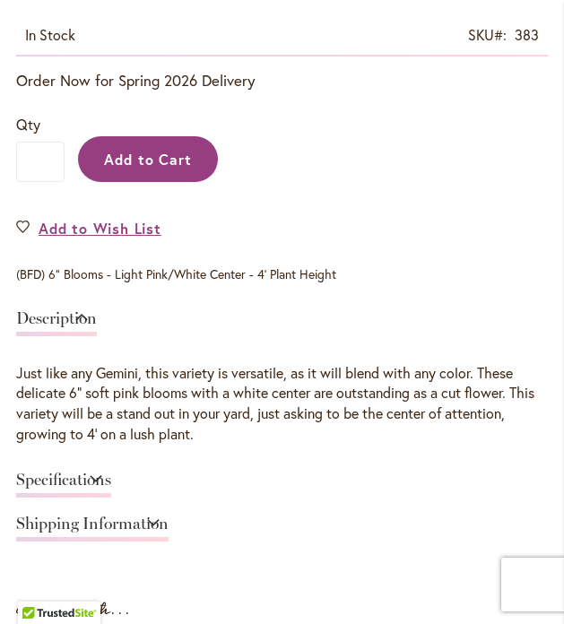
click at [138, 162] on span "Add to Cart" at bounding box center [148, 159] width 89 height 19
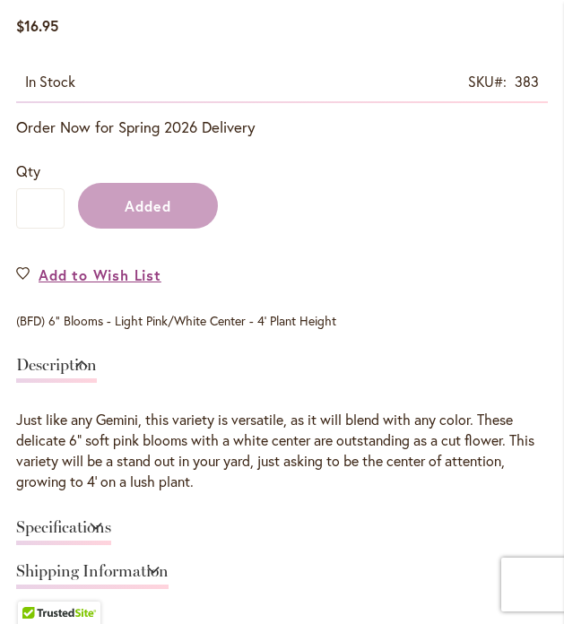
scroll to position [974, 0]
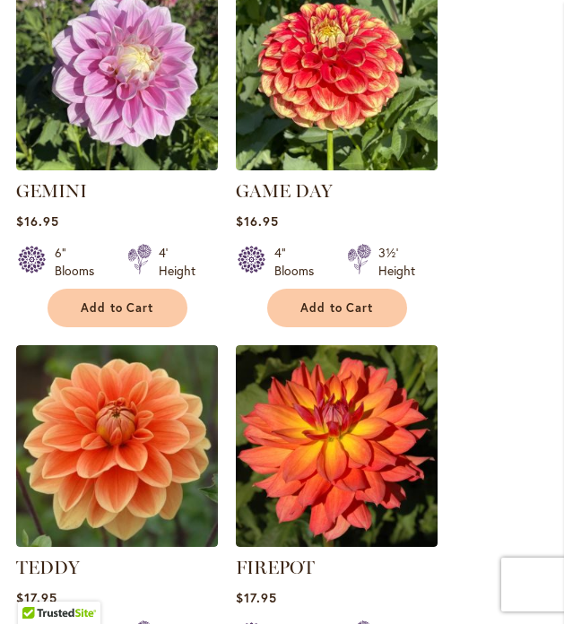
scroll to position [695, 0]
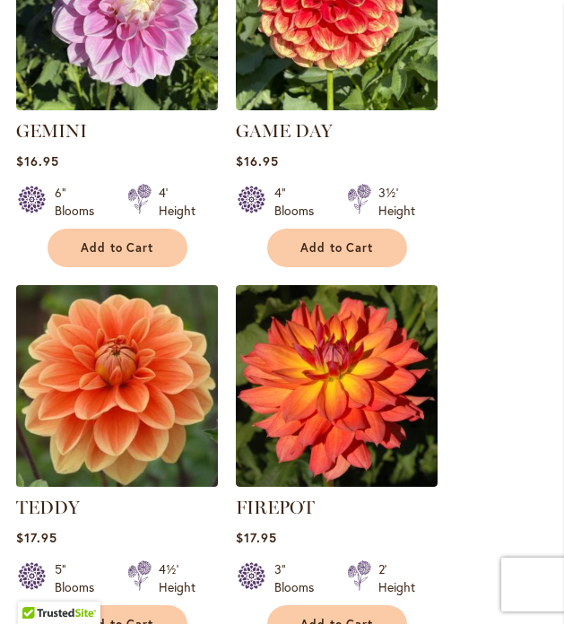
click at [140, 370] on img at bounding box center [116, 385] width 211 height 211
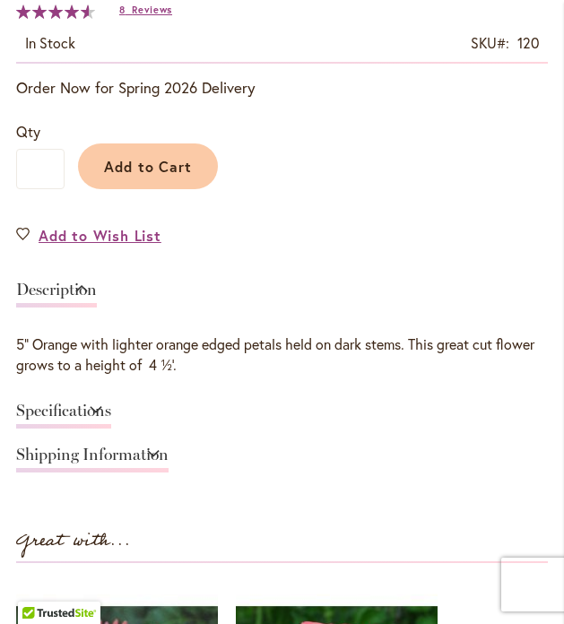
scroll to position [960, 0]
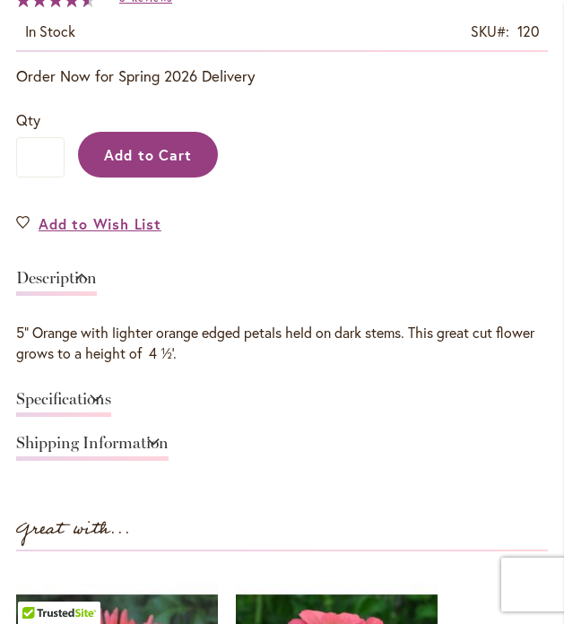
click at [156, 152] on span "Add to Cart" at bounding box center [148, 154] width 89 height 19
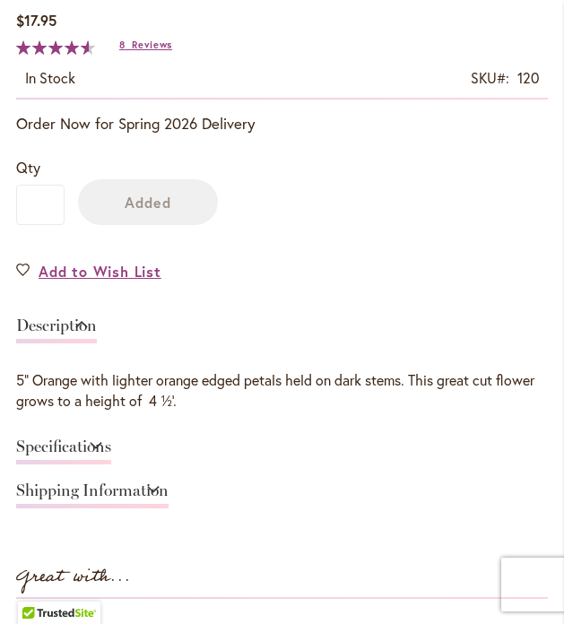
scroll to position [1006, 0]
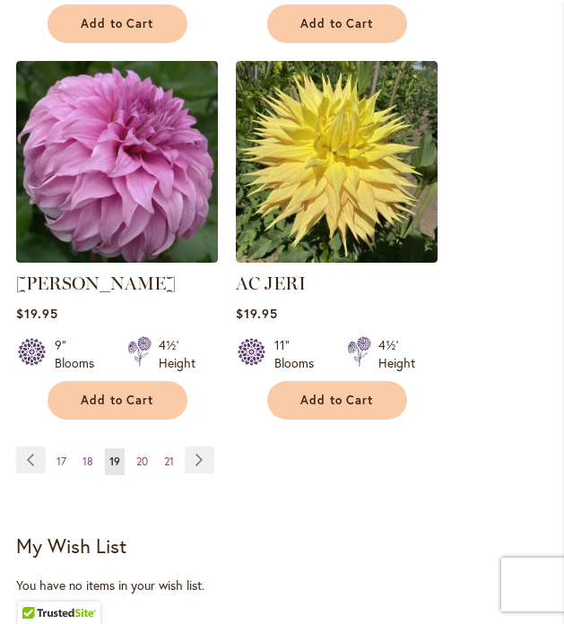
scroll to position [3302, 0]
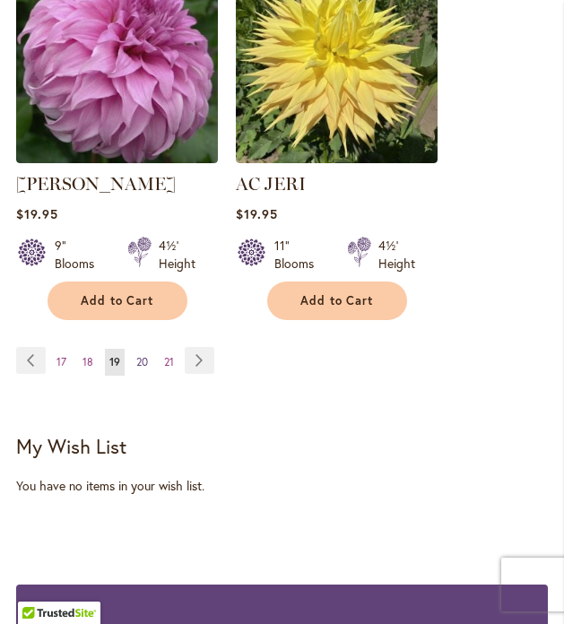
click at [142, 355] on span "20" at bounding box center [142, 361] width 12 height 13
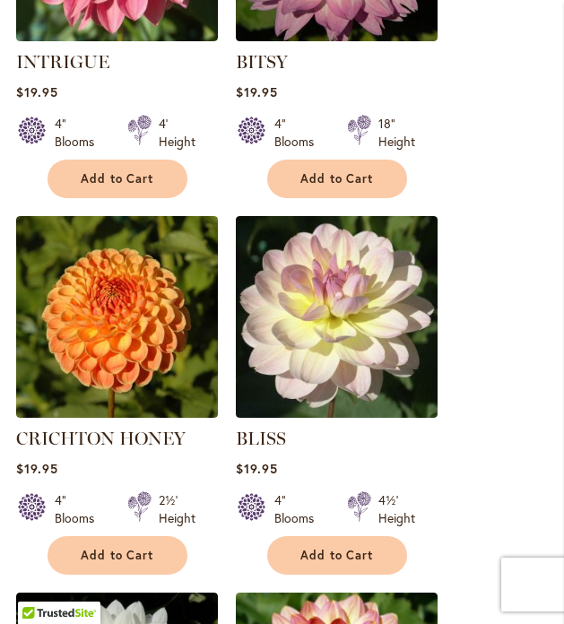
scroll to position [1143, 0]
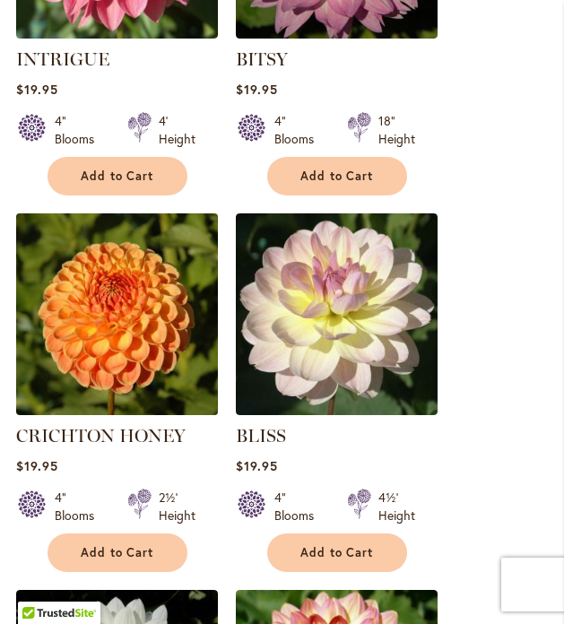
click at [124, 319] on img at bounding box center [116, 313] width 211 height 211
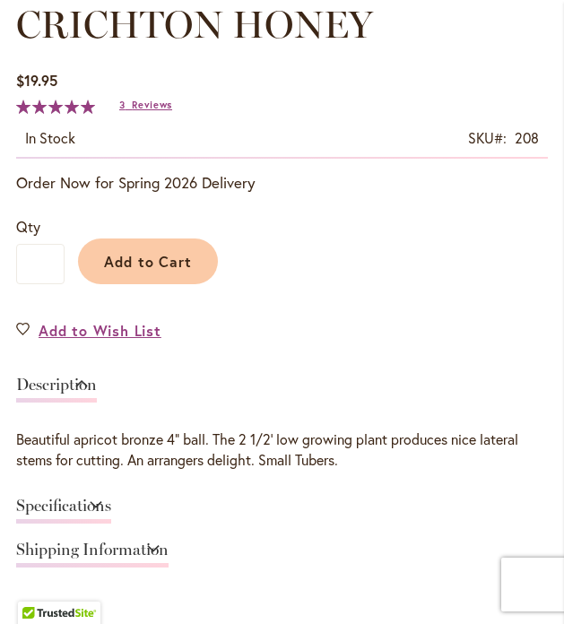
scroll to position [858, 0]
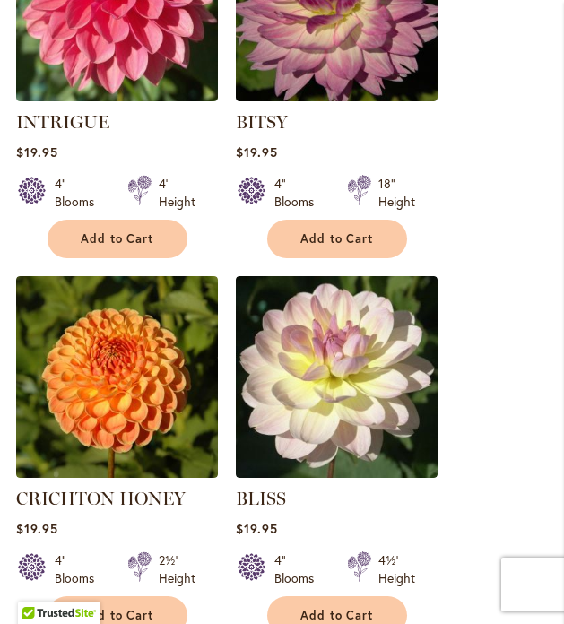
scroll to position [1143, 0]
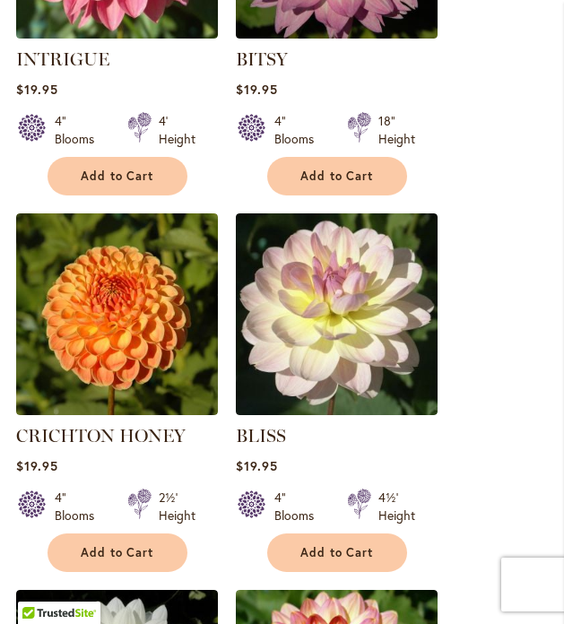
click at [312, 439] on strong "BLISS" at bounding box center [337, 435] width 202 height 25
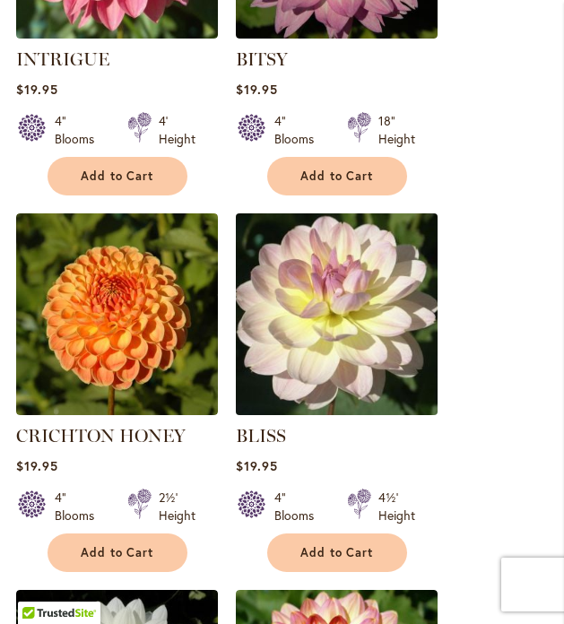
click at [313, 379] on img at bounding box center [335, 313] width 211 height 211
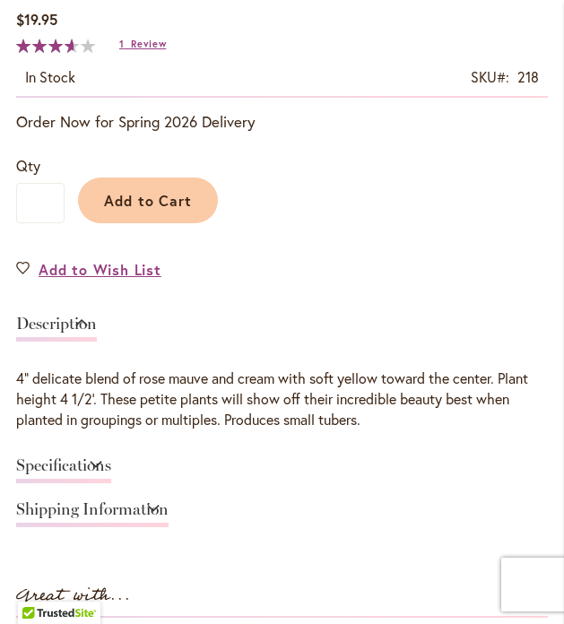
scroll to position [918, 0]
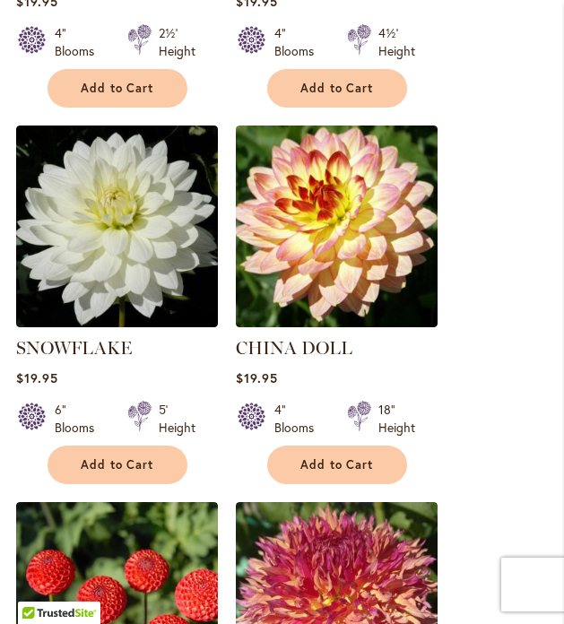
scroll to position [1738, 0]
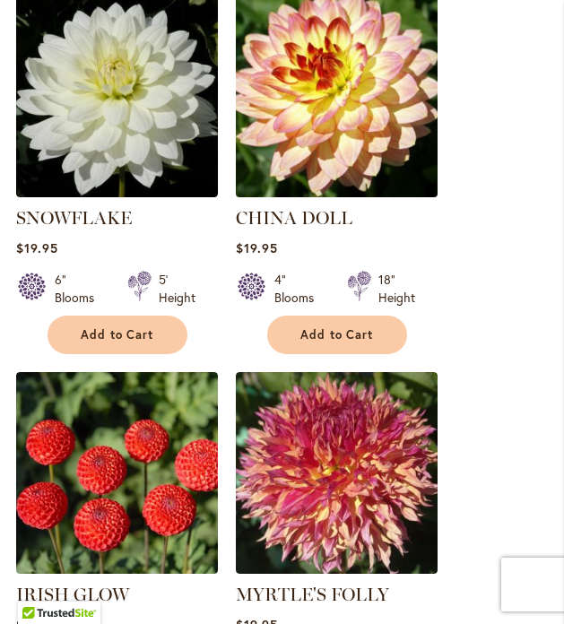
click at [349, 84] on img at bounding box center [335, 95] width 211 height 211
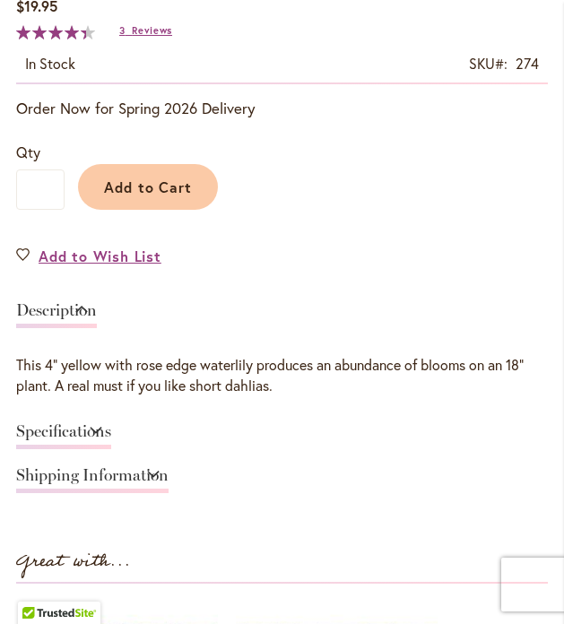
scroll to position [937, 0]
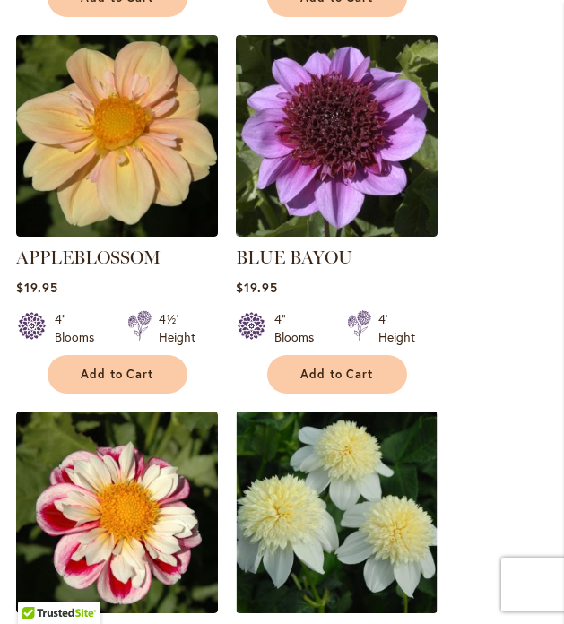
scroll to position [2453, 0]
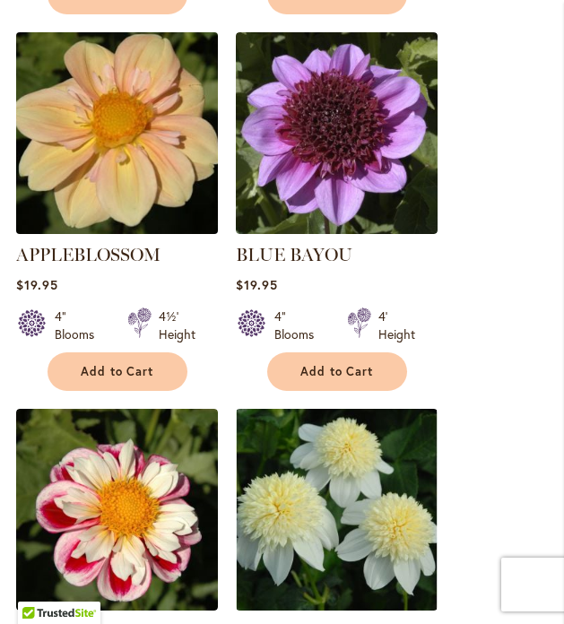
click at [82, 144] on img at bounding box center [116, 132] width 211 height 211
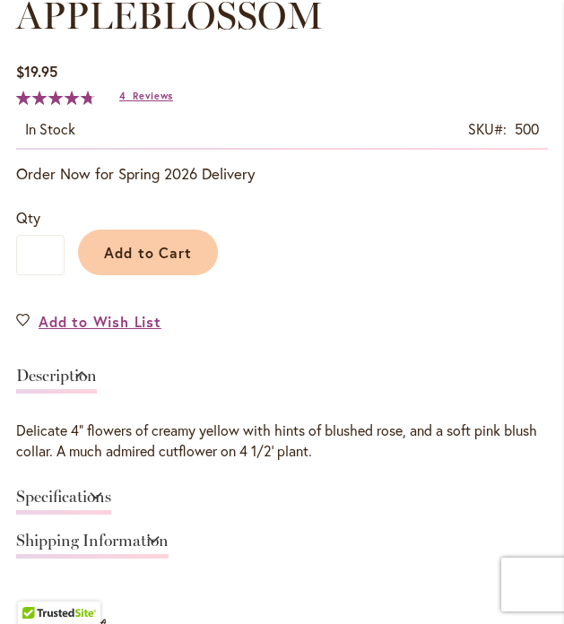
scroll to position [875, 0]
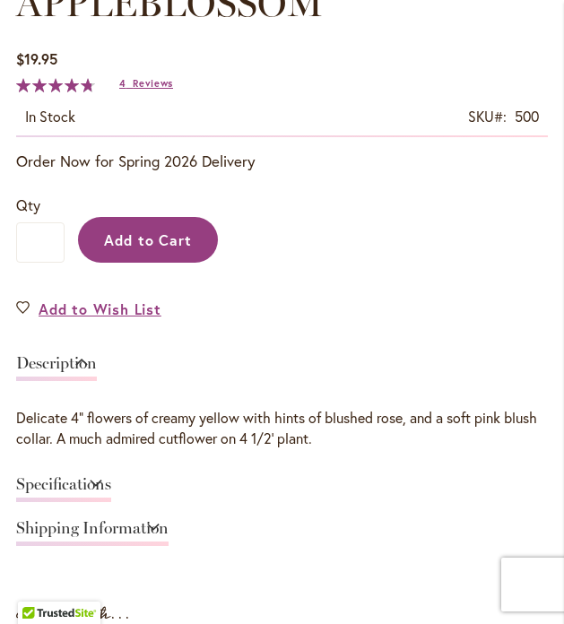
click at [166, 238] on span "Add to Cart" at bounding box center [148, 239] width 89 height 19
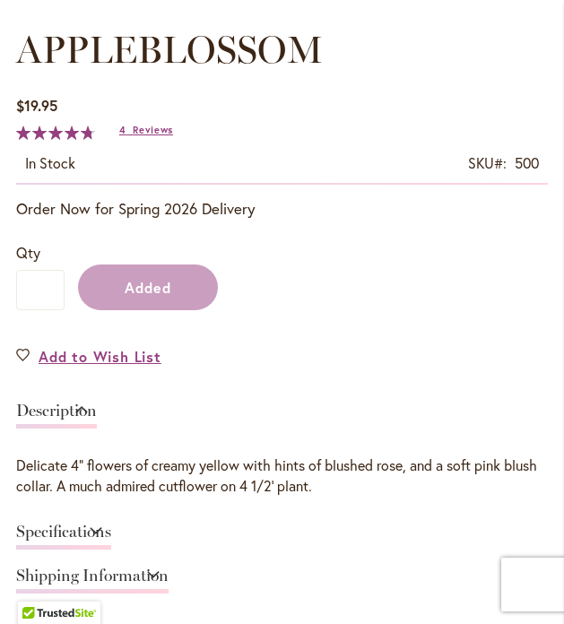
scroll to position [921, 0]
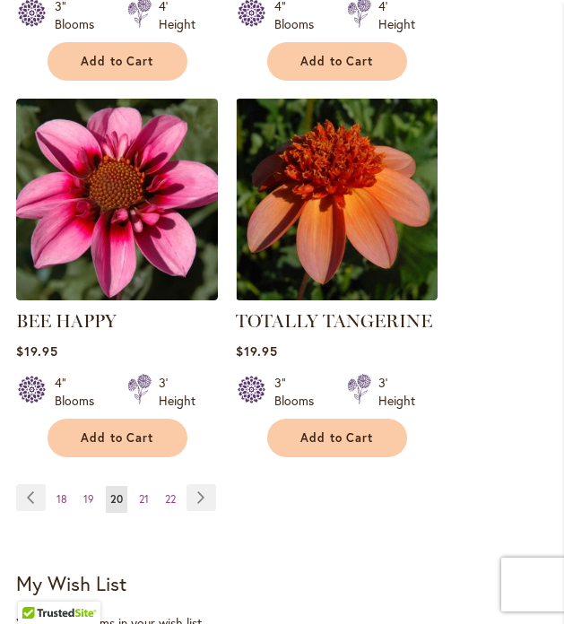
scroll to position [3090, 0]
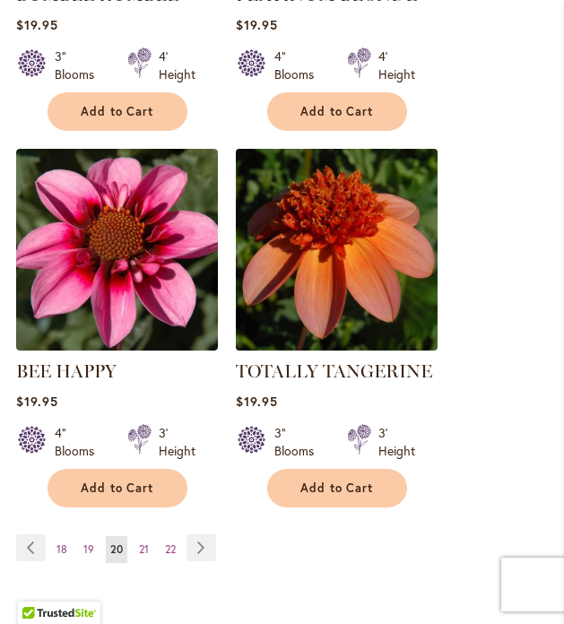
click at [323, 247] on img at bounding box center [335, 248] width 211 height 211
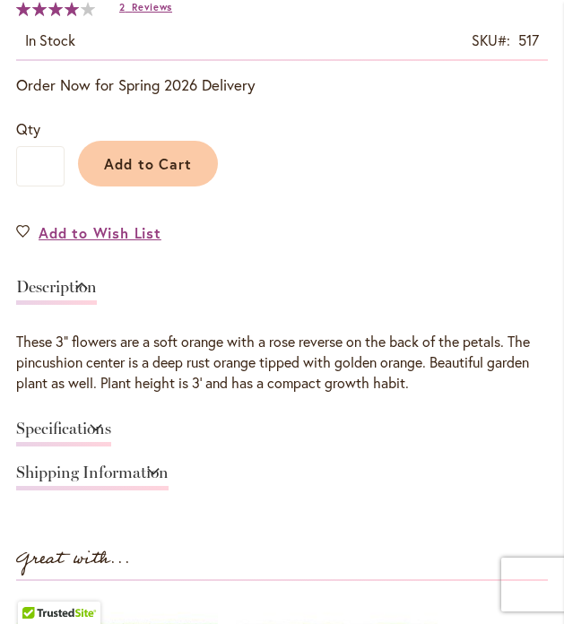
scroll to position [943, 0]
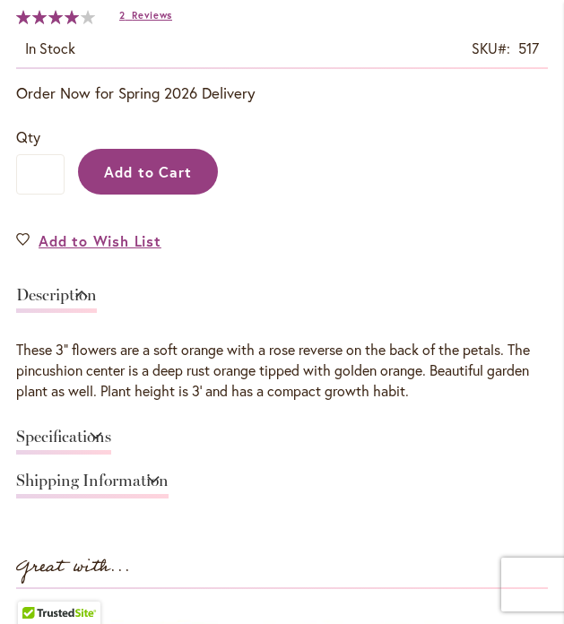
click at [153, 166] on span "Add to Cart" at bounding box center [148, 171] width 89 height 19
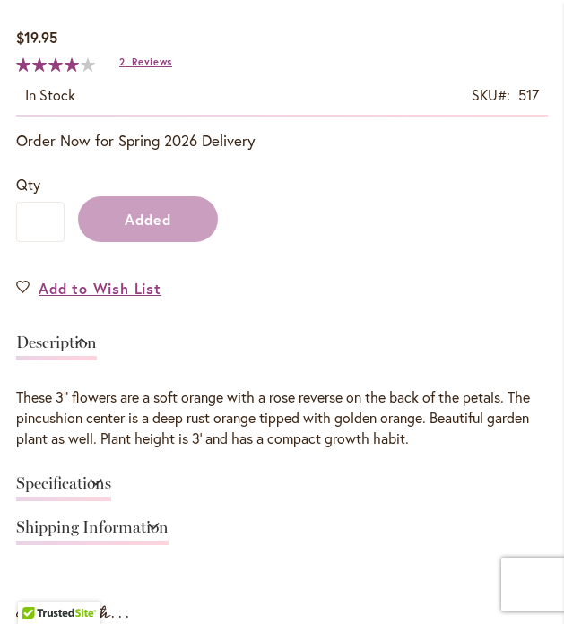
scroll to position [990, 0]
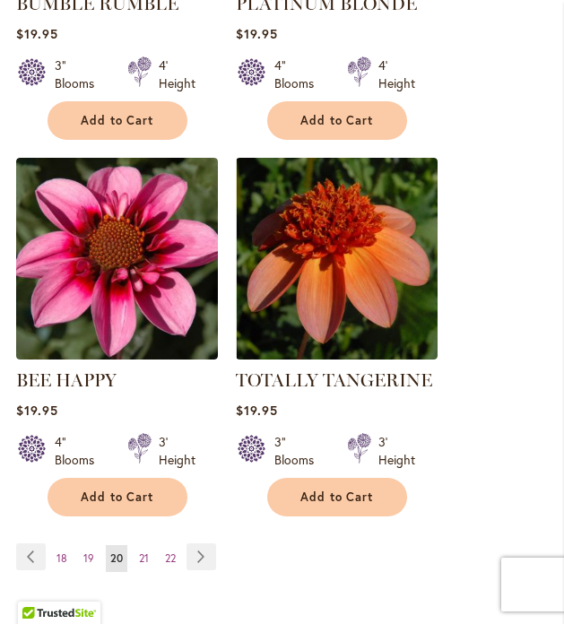
scroll to position [3090, 0]
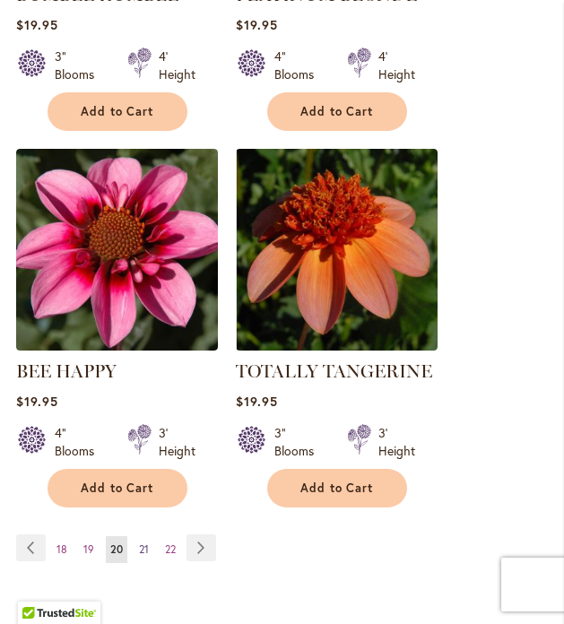
click at [144, 542] on span "21" at bounding box center [144, 548] width 10 height 13
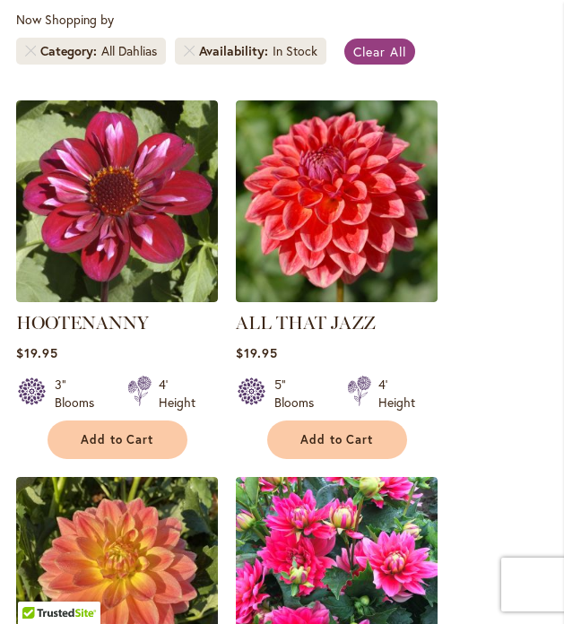
scroll to position [504, 0]
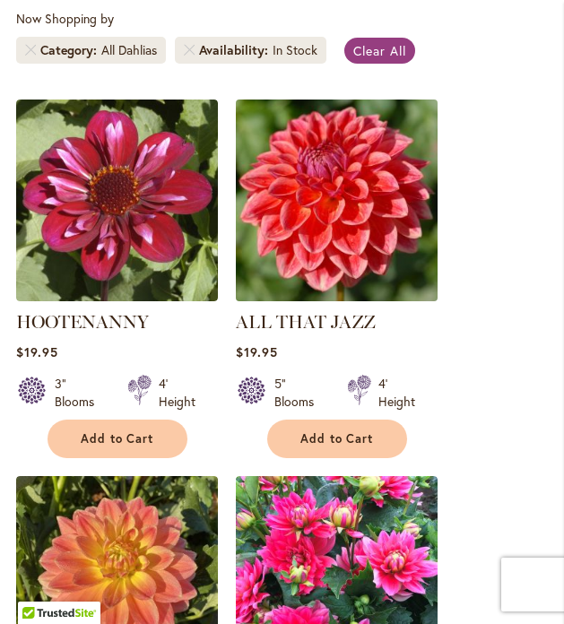
click at [371, 185] on img at bounding box center [335, 199] width 211 height 211
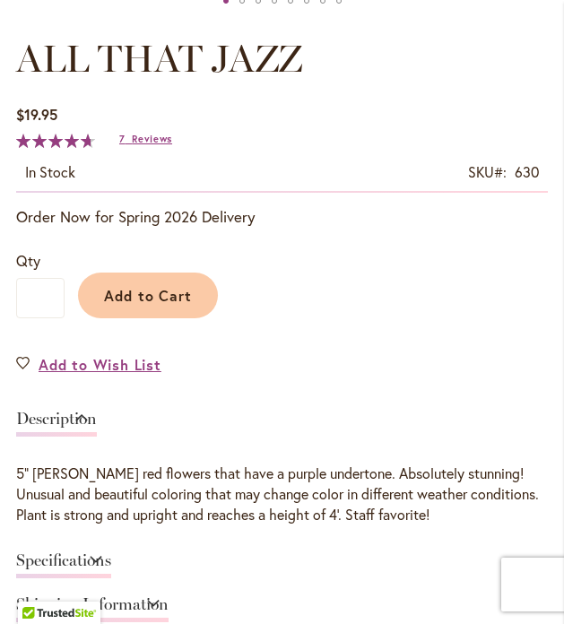
scroll to position [824, 0]
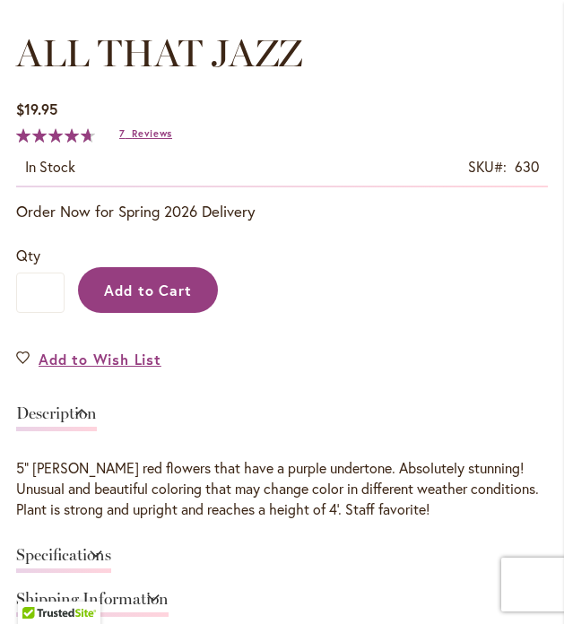
click at [158, 290] on span "Add to Cart" at bounding box center [148, 289] width 89 height 19
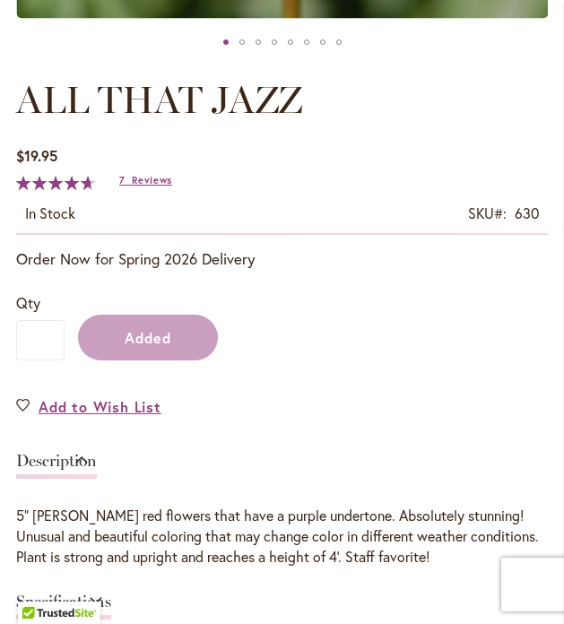
scroll to position [871, 0]
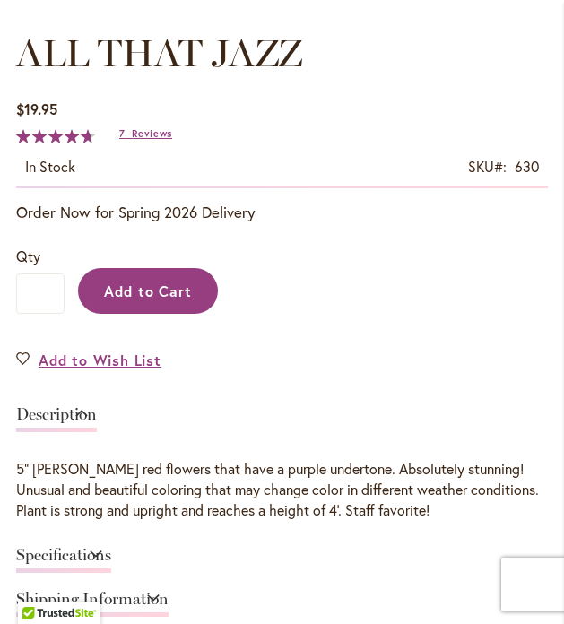
click at [163, 297] on span "Add to Cart" at bounding box center [148, 290] width 89 height 19
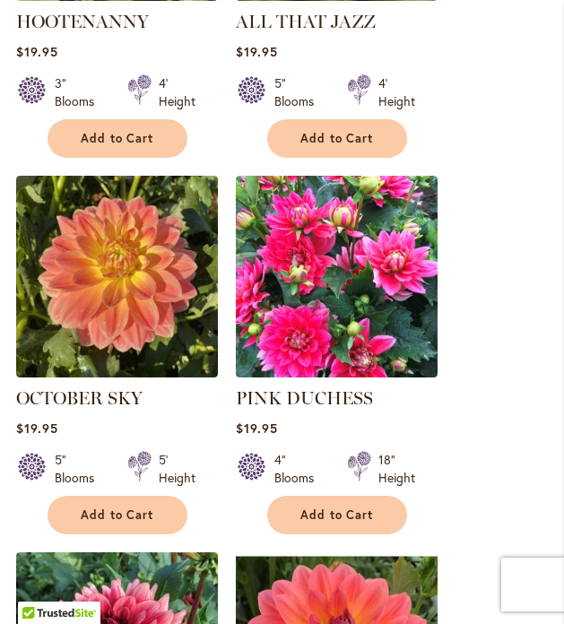
scroll to position [802, 0]
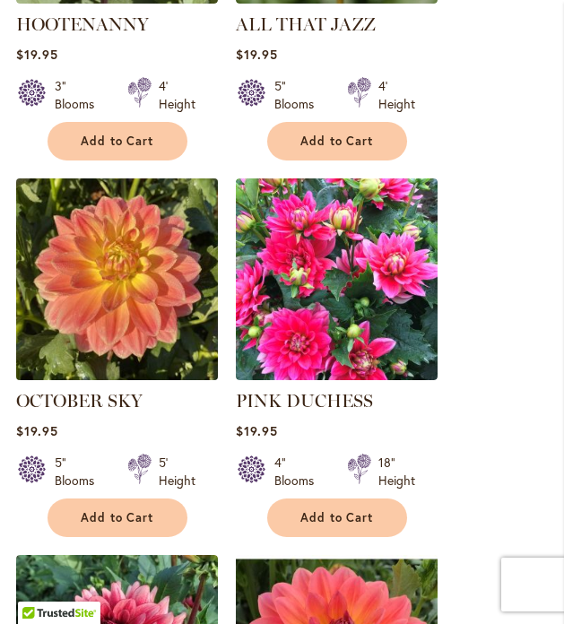
click at [159, 306] on img at bounding box center [116, 278] width 211 height 211
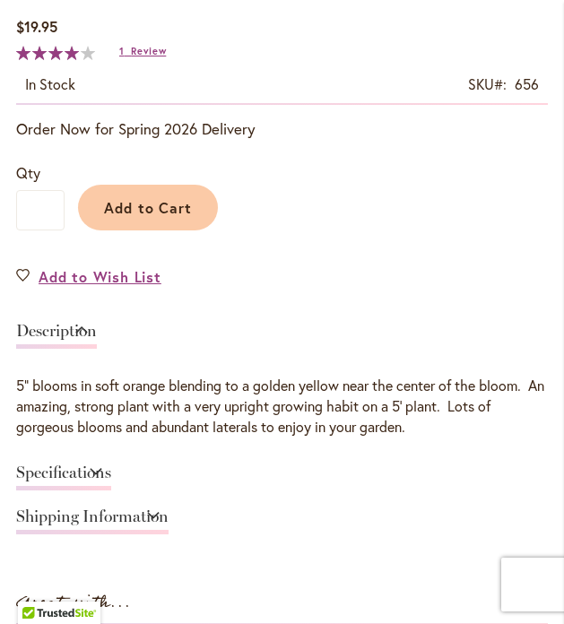
scroll to position [925, 0]
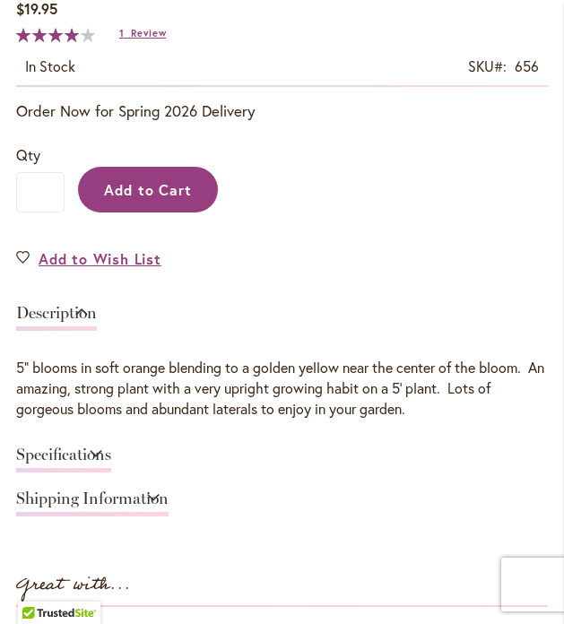
click at [125, 185] on span "Add to Cart" at bounding box center [148, 189] width 89 height 19
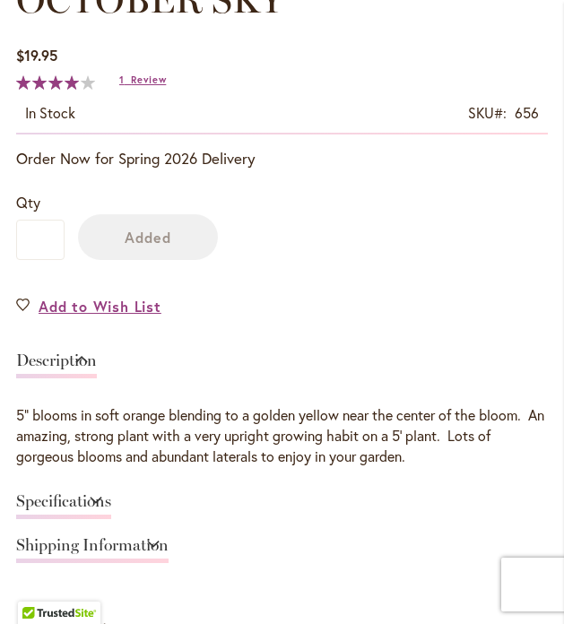
scroll to position [971, 0]
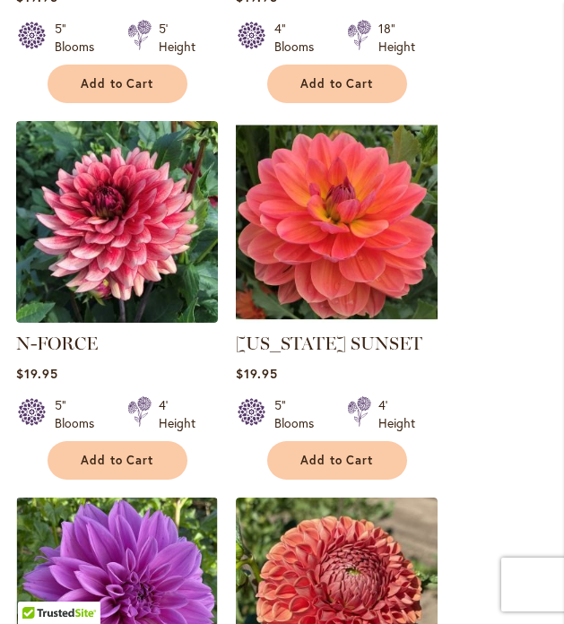
scroll to position [1239, 0]
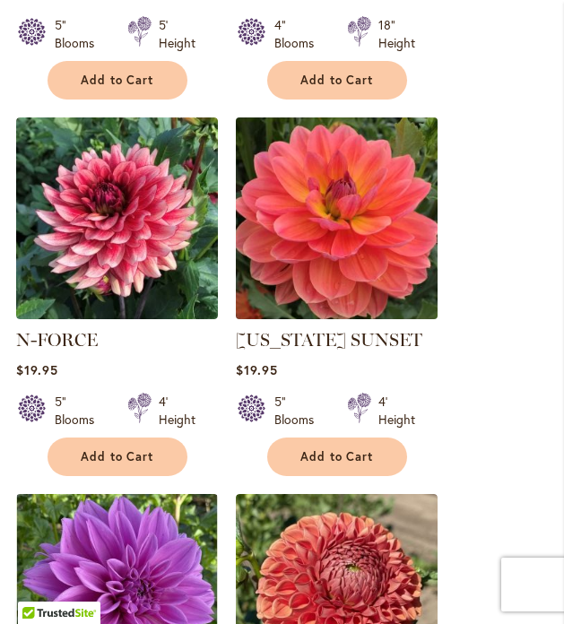
click at [340, 246] on img at bounding box center [335, 217] width 211 height 211
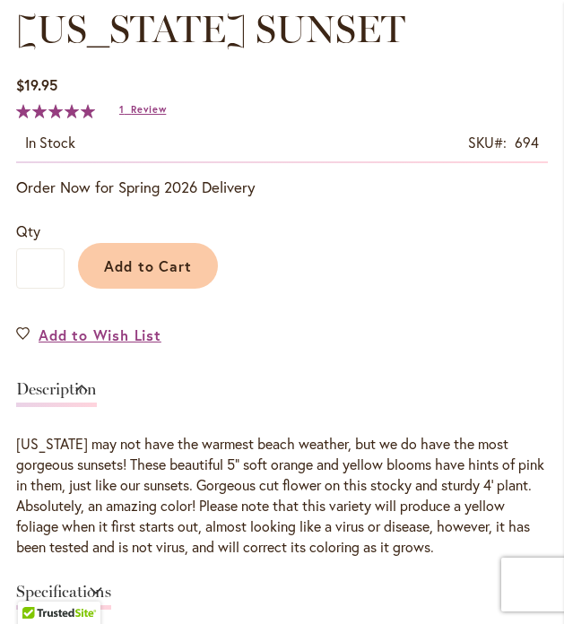
scroll to position [858, 0]
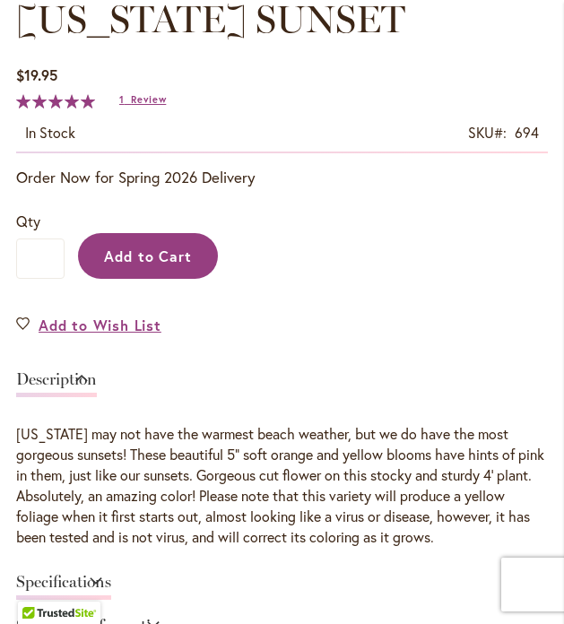
click at [150, 254] on span "Add to Cart" at bounding box center [148, 255] width 89 height 19
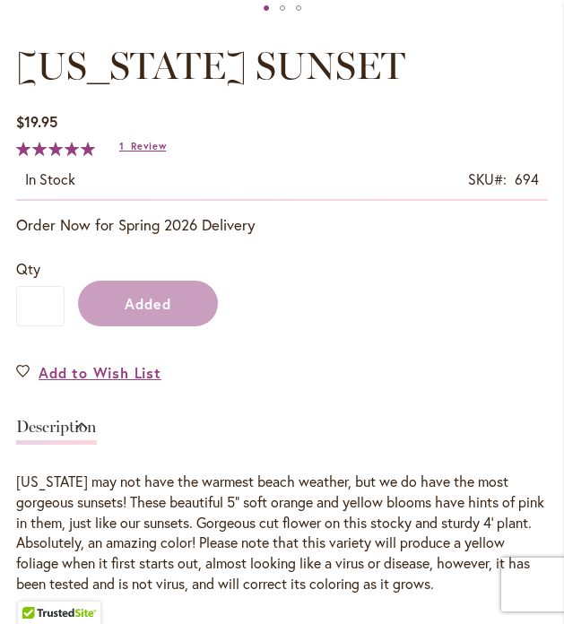
scroll to position [905, 0]
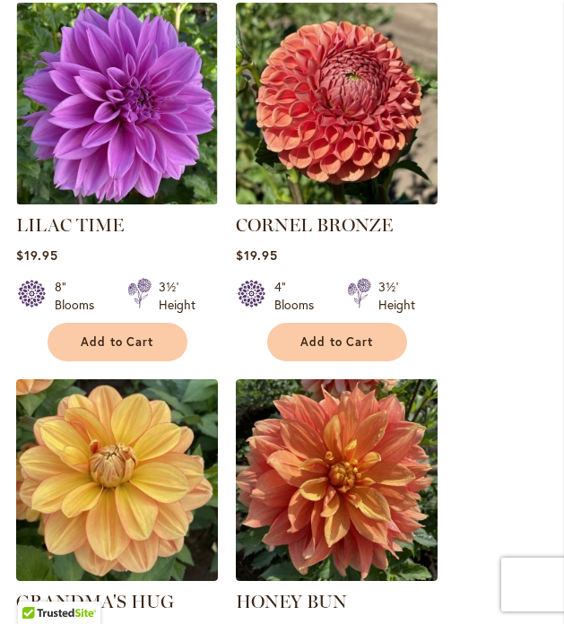
scroll to position [1737, 0]
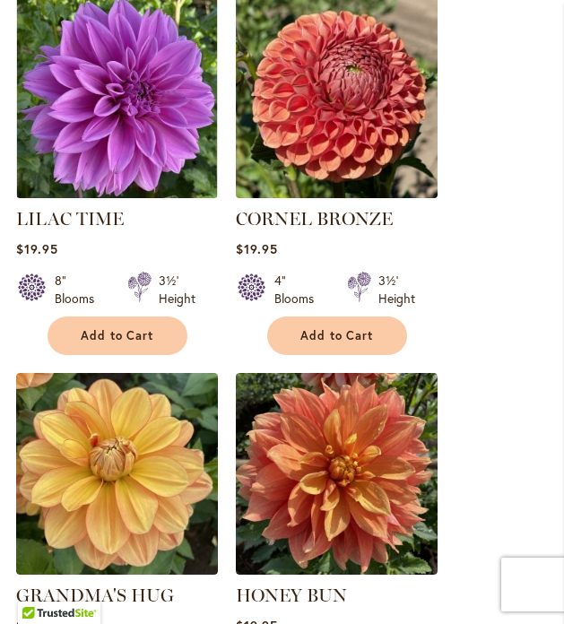
click at [304, 142] on img at bounding box center [335, 96] width 211 height 211
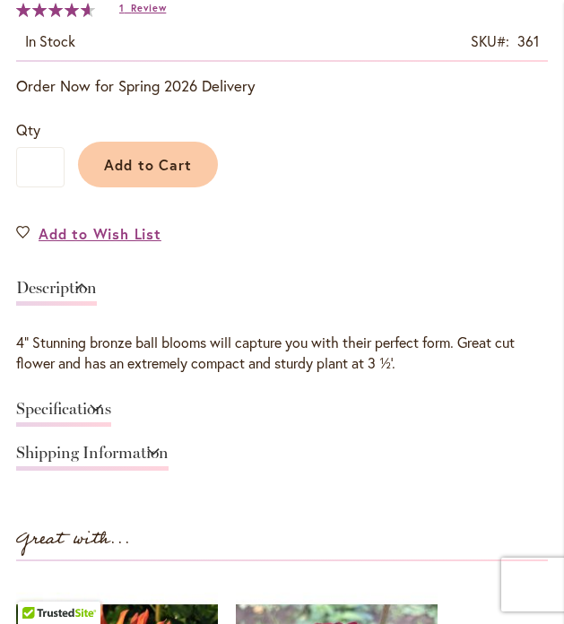
scroll to position [965, 0]
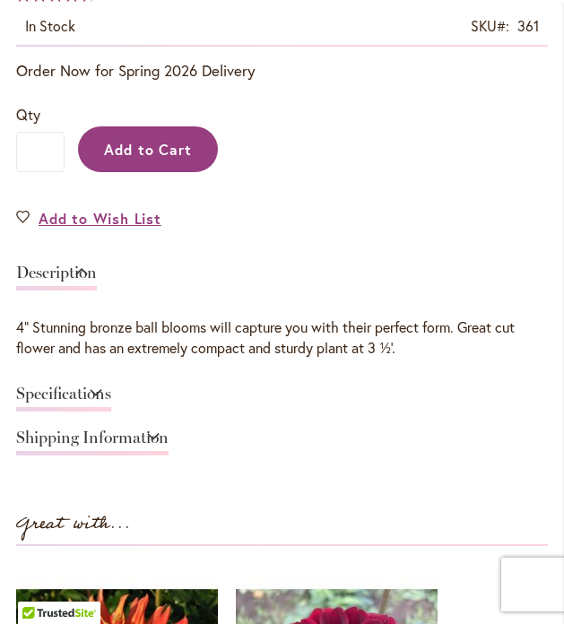
click at [164, 153] on span "Add to Cart" at bounding box center [148, 149] width 89 height 19
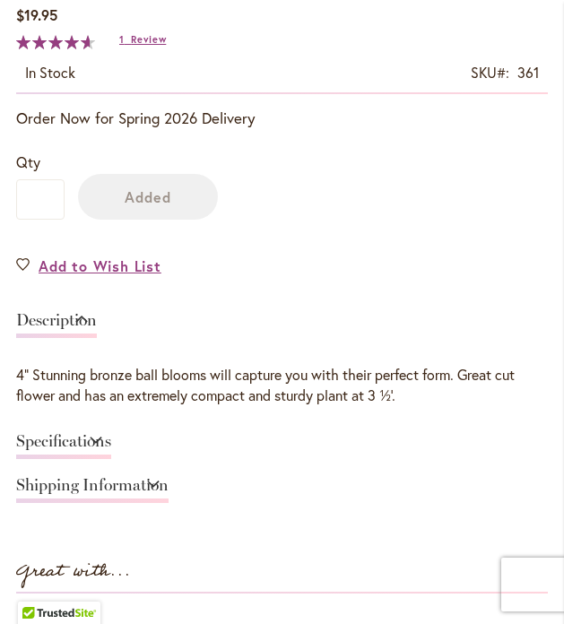
scroll to position [1012, 0]
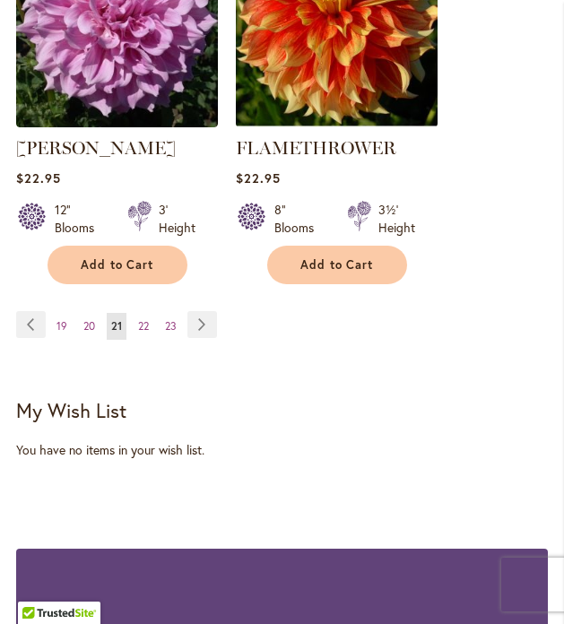
scroll to position [3319, 0]
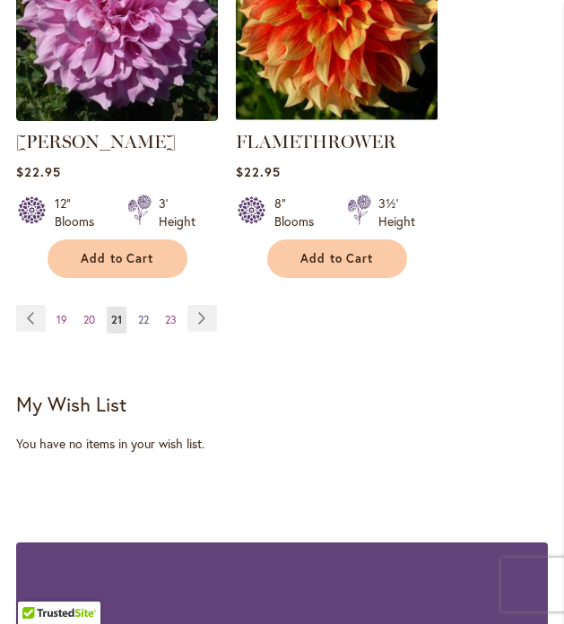
click at [142, 313] on span "22" at bounding box center [143, 319] width 11 height 13
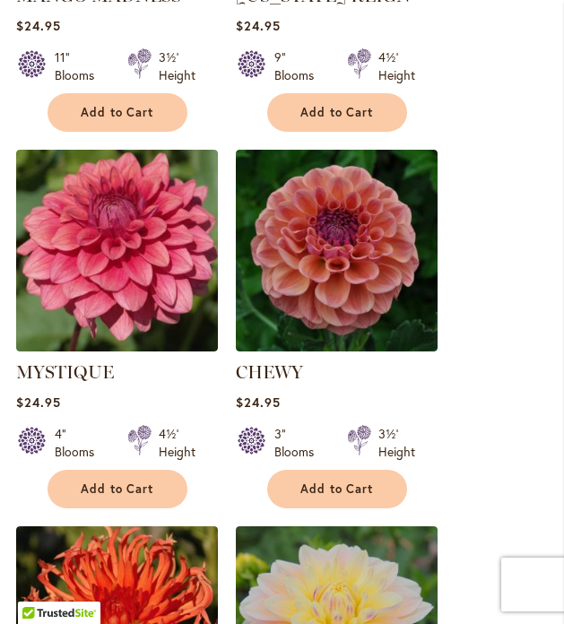
scroll to position [1586, 0]
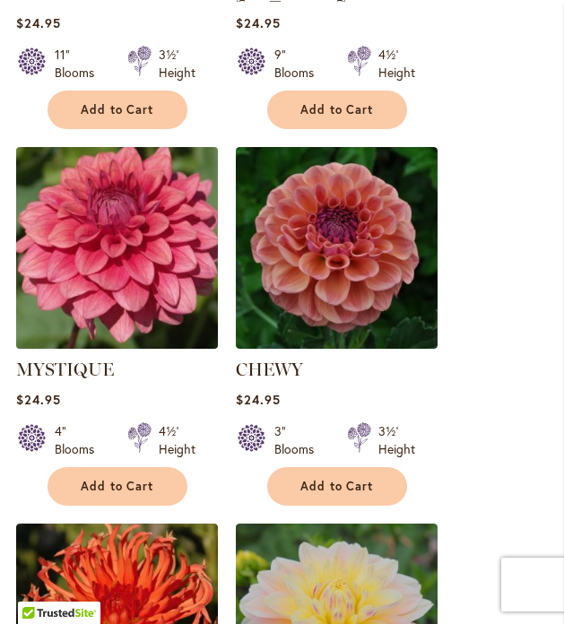
click at [148, 311] on img at bounding box center [116, 247] width 211 height 211
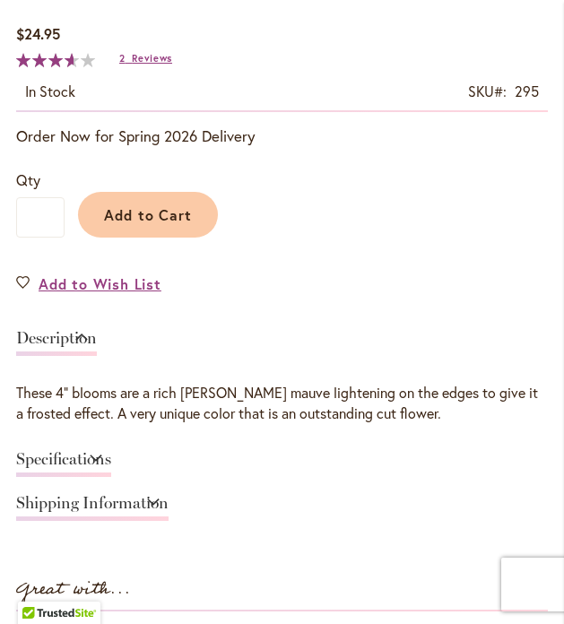
scroll to position [902, 0]
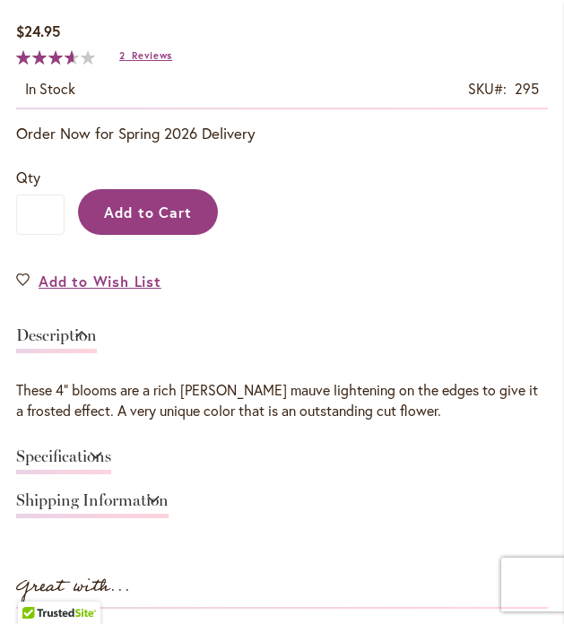
click at [168, 217] on span "Add to Cart" at bounding box center [148, 212] width 89 height 19
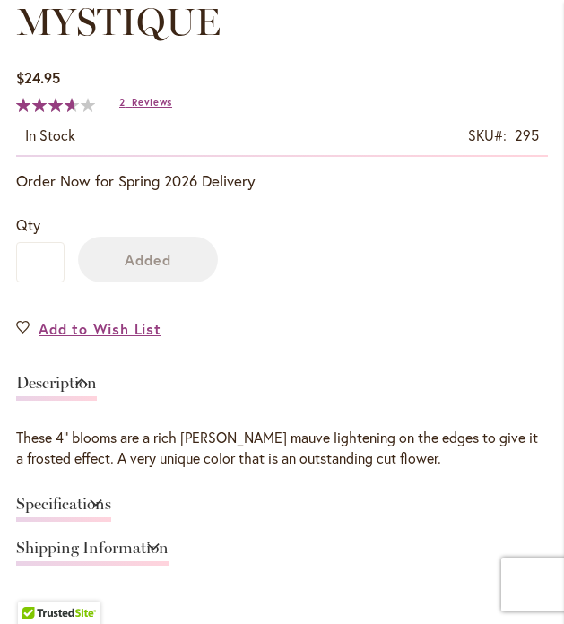
scroll to position [949, 0]
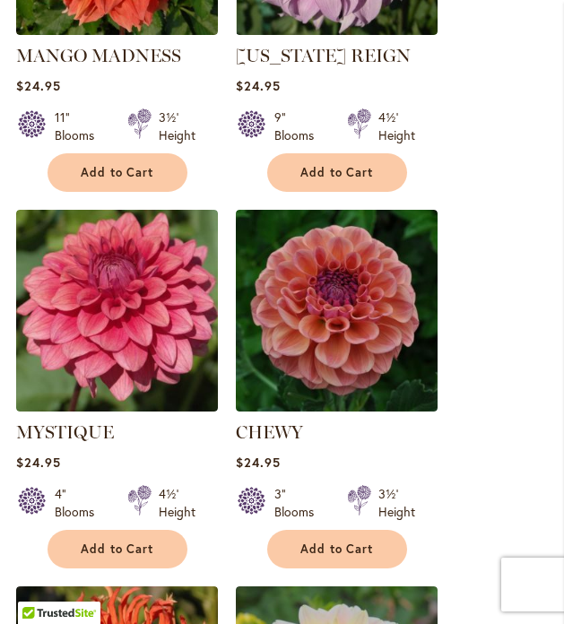
scroll to position [1586, 0]
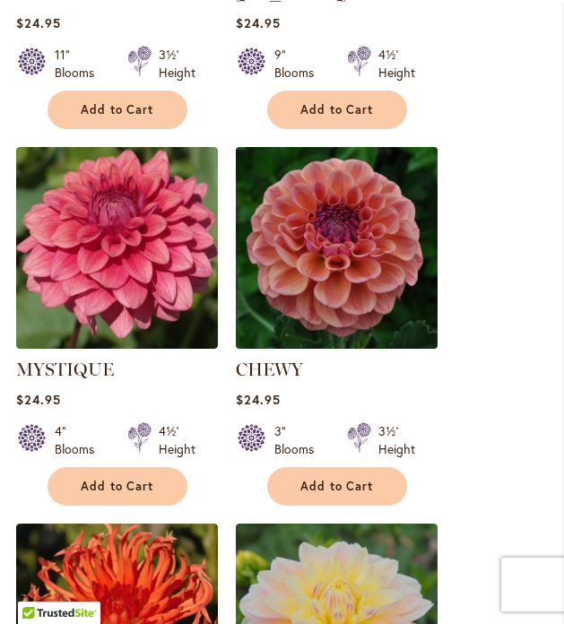
click at [329, 267] on img at bounding box center [335, 247] width 211 height 211
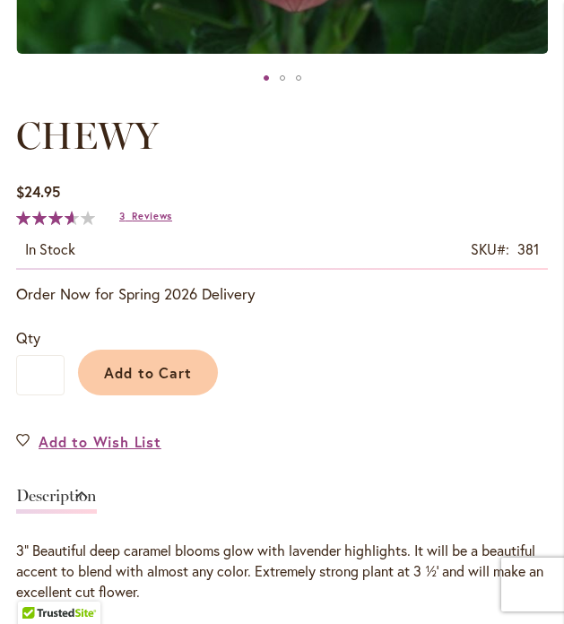
scroll to position [744, 0]
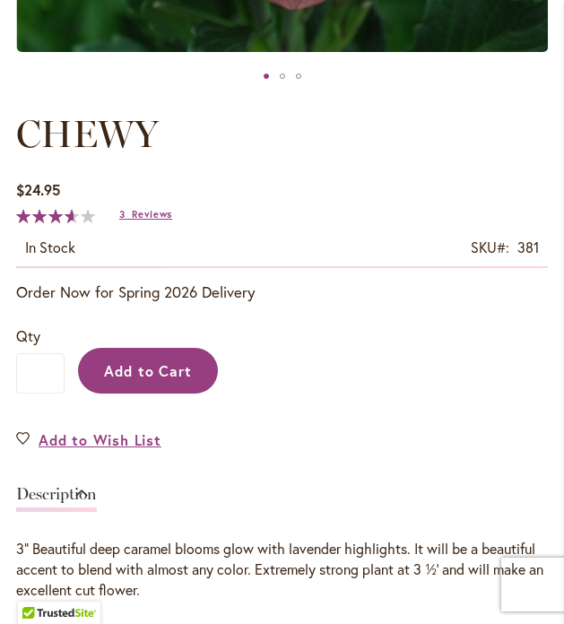
click at [192, 366] on button "Add to Cart" at bounding box center [148, 371] width 140 height 46
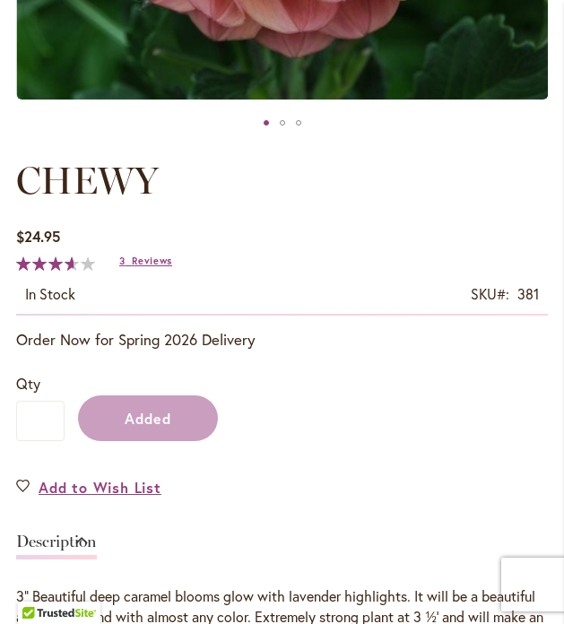
scroll to position [790, 0]
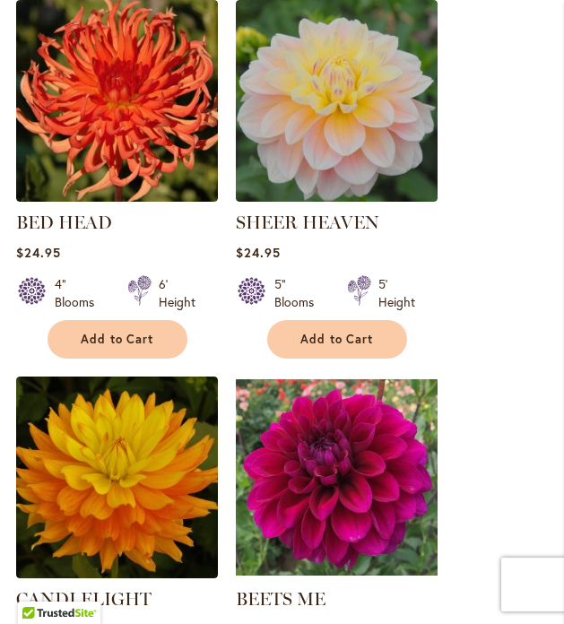
scroll to position [2108, 0]
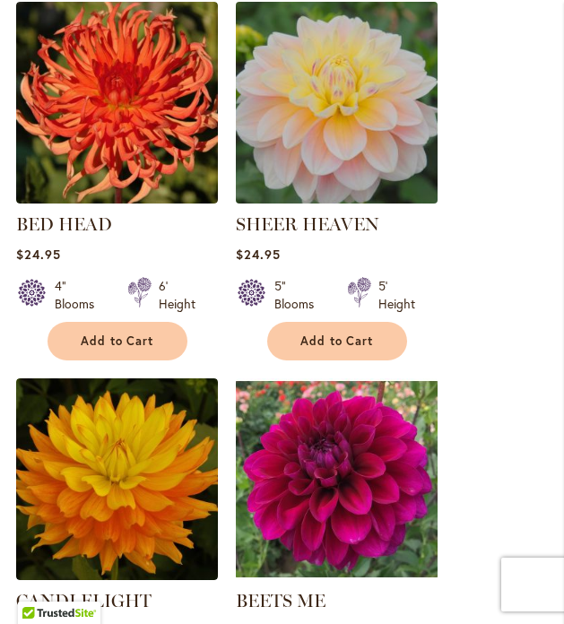
click at [378, 126] on img at bounding box center [335, 101] width 211 height 211
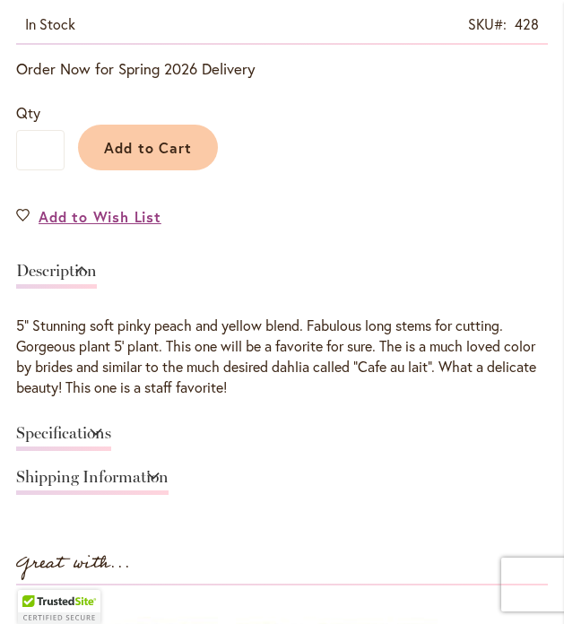
scroll to position [945, 0]
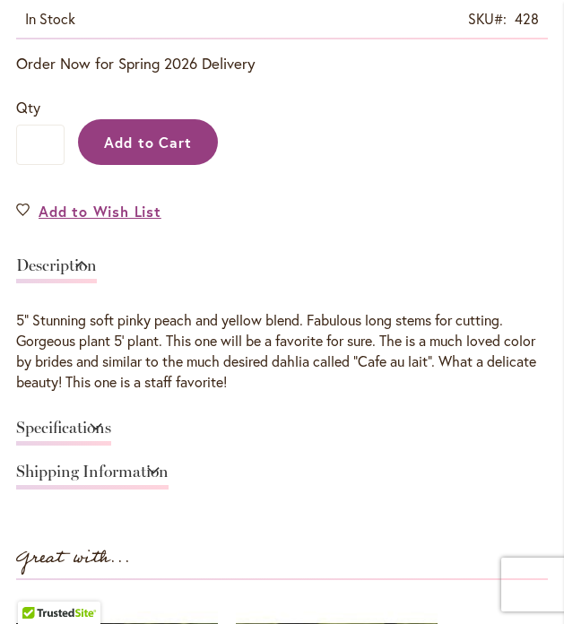
click at [127, 152] on button "Add to Cart" at bounding box center [148, 142] width 140 height 46
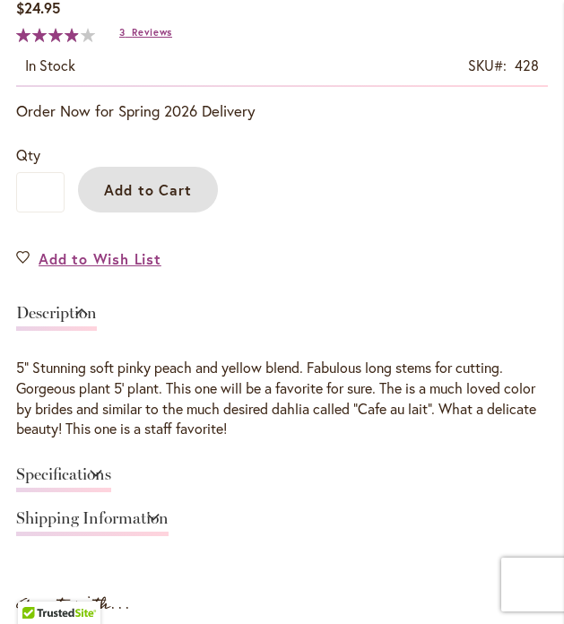
scroll to position [992, 0]
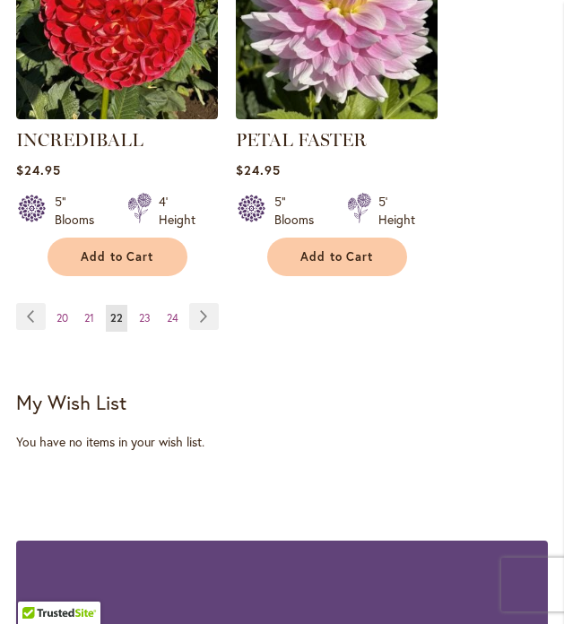
scroll to position [3328, 0]
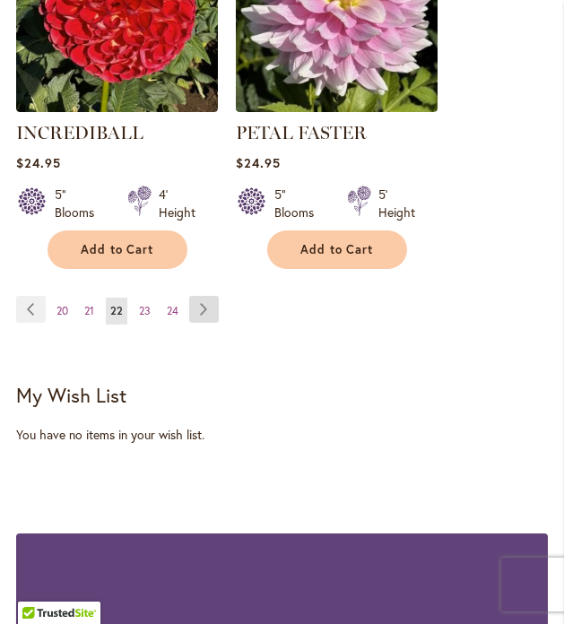
click at [211, 300] on link "Page Next" at bounding box center [204, 309] width 30 height 27
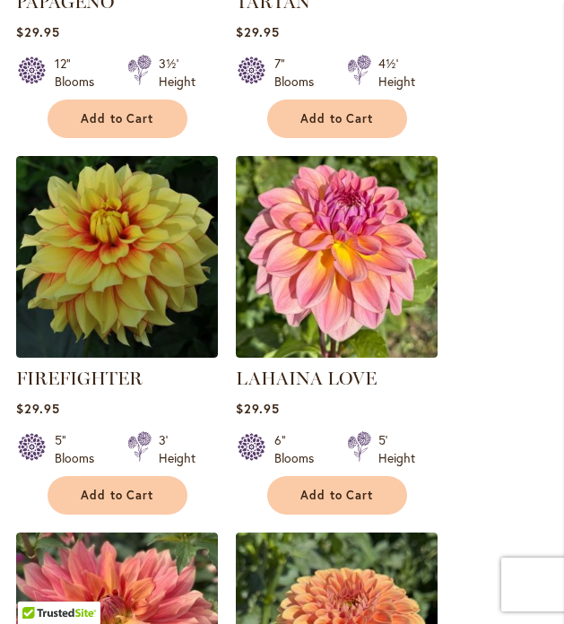
scroll to position [2348, 0]
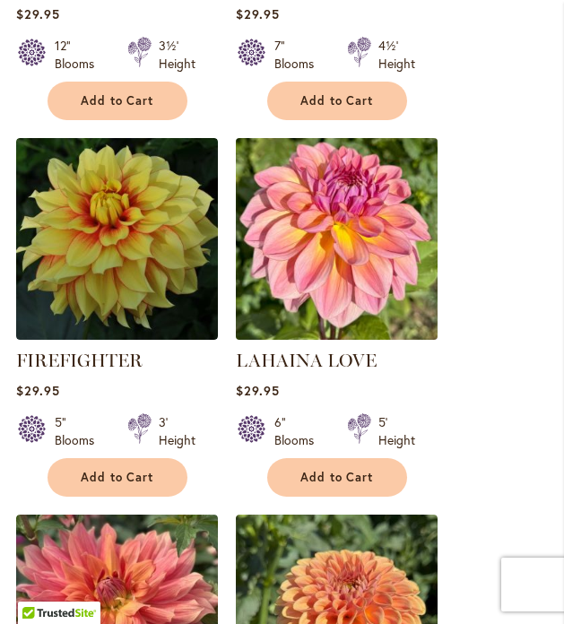
click at [365, 220] on img at bounding box center [335, 238] width 211 height 211
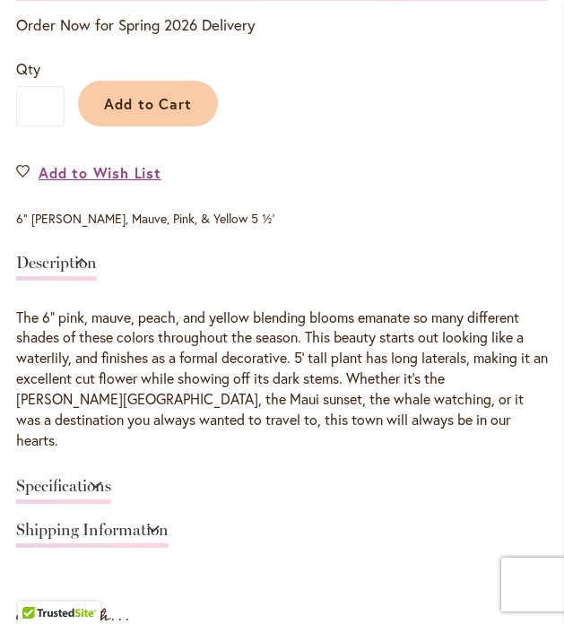
scroll to position [1022, 0]
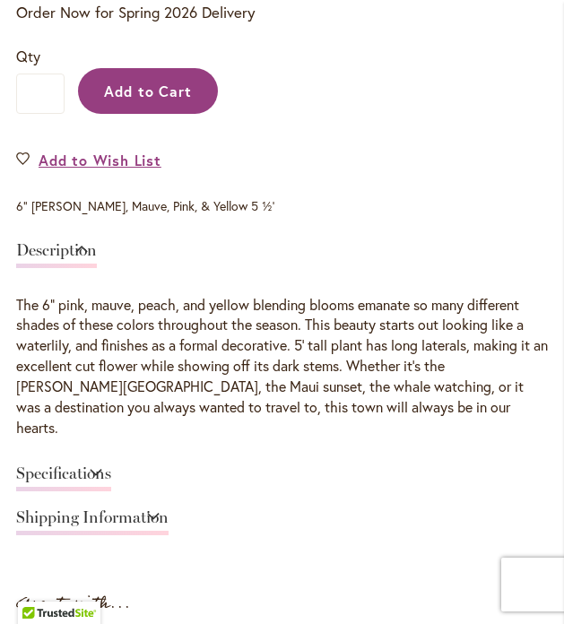
click at [167, 98] on span "Add to Cart" at bounding box center [148, 91] width 89 height 19
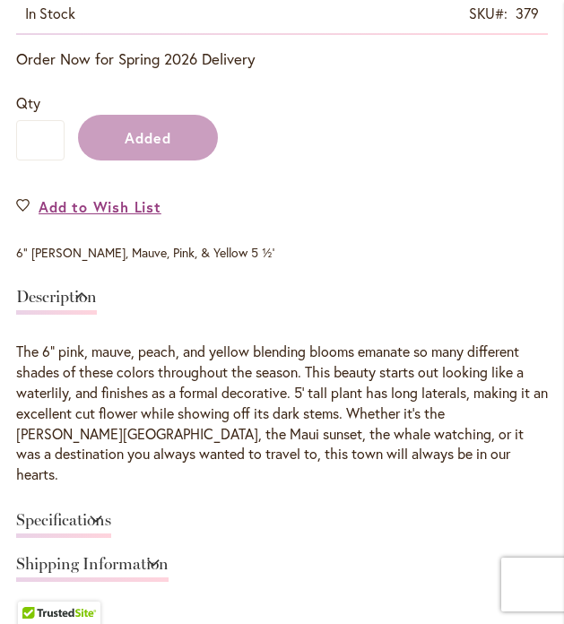
scroll to position [1069, 0]
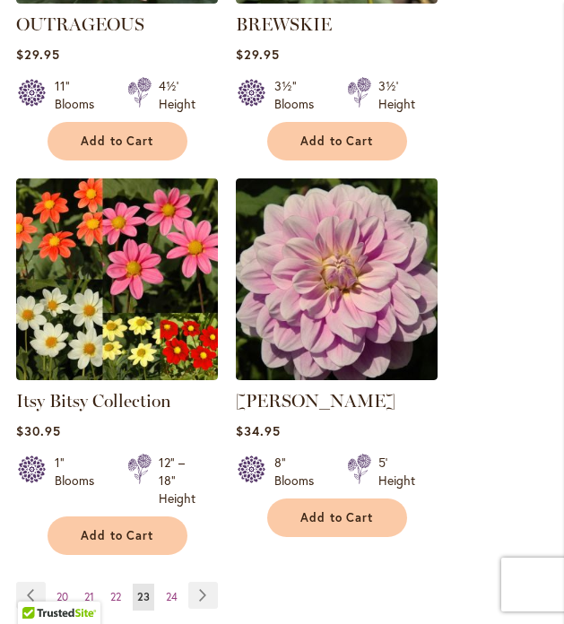
scroll to position [3084, 0]
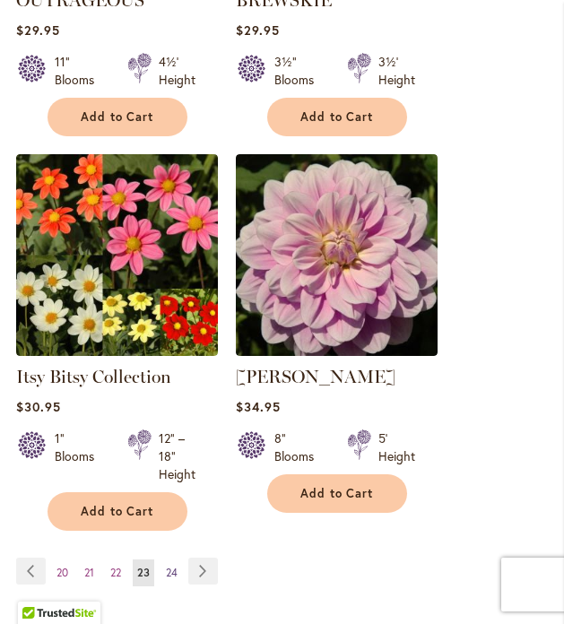
click at [177, 565] on span "24" at bounding box center [172, 571] width 12 height 13
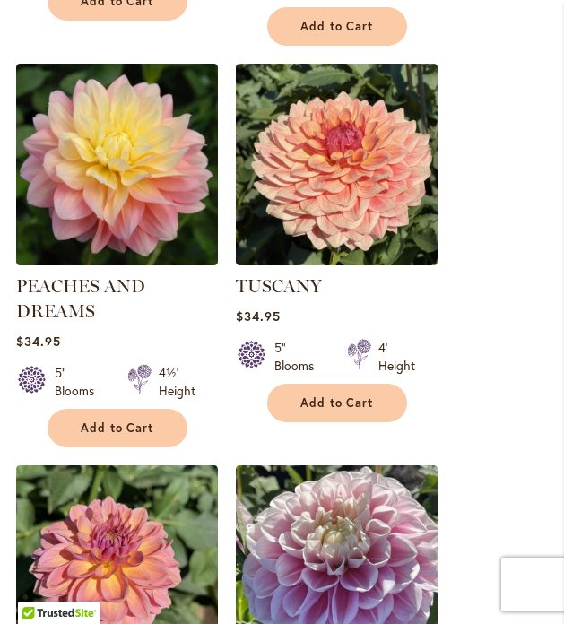
scroll to position [1325, 0]
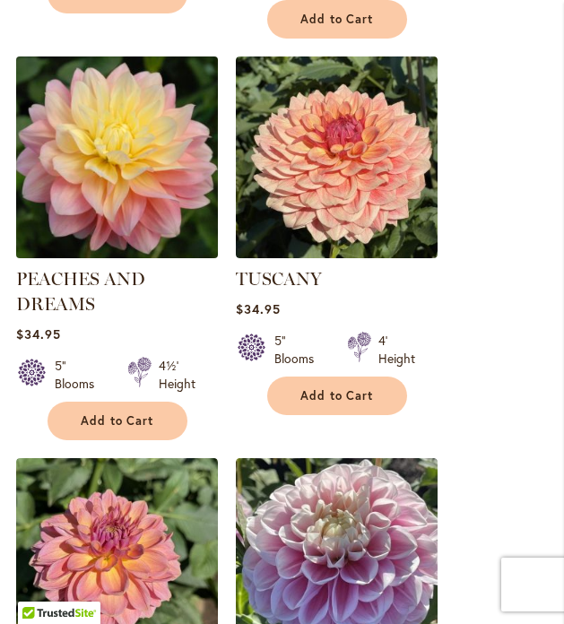
click at [144, 138] on img at bounding box center [116, 156] width 211 height 211
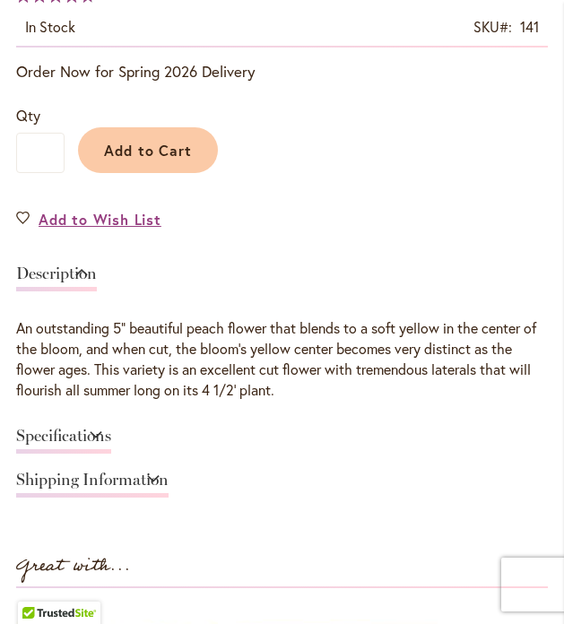
scroll to position [965, 0]
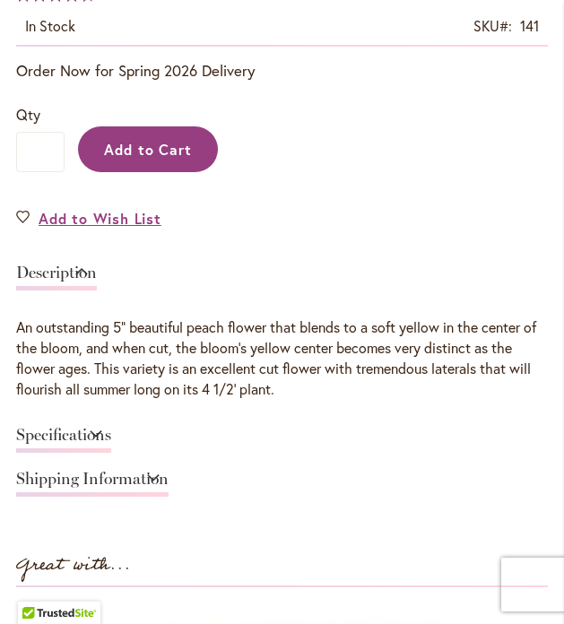
click at [145, 166] on button "Add to Cart" at bounding box center [148, 149] width 140 height 46
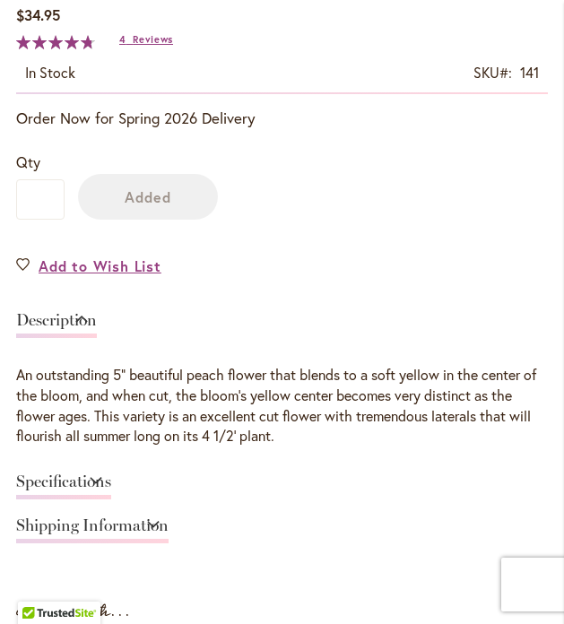
scroll to position [1012, 0]
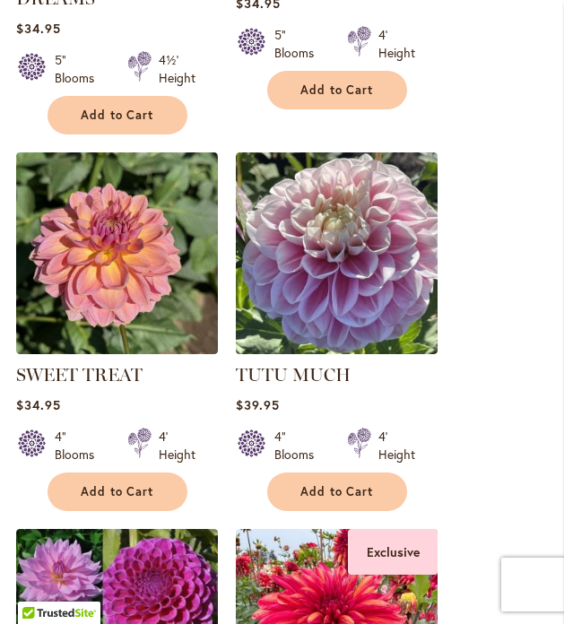
scroll to position [1638, 0]
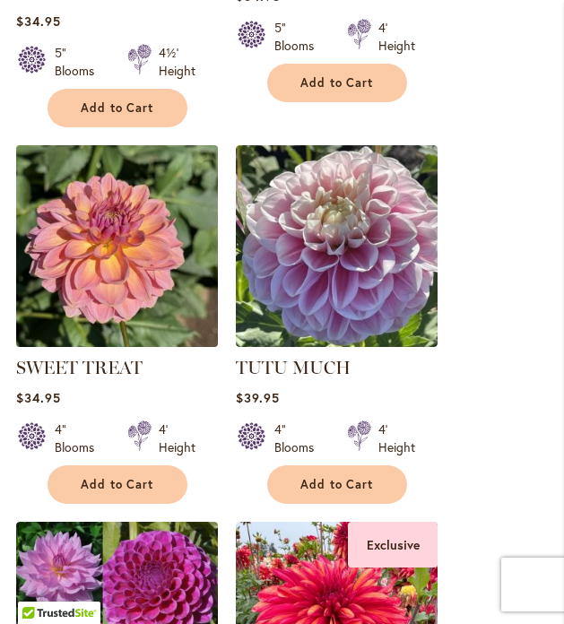
click at [150, 275] on img at bounding box center [116, 245] width 211 height 211
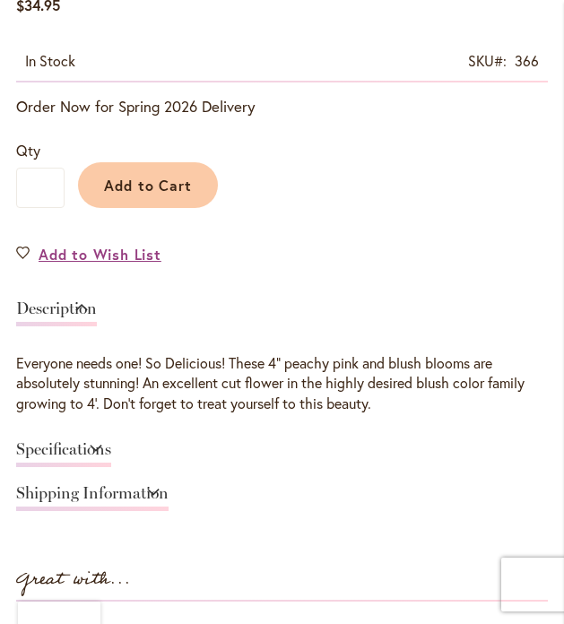
scroll to position [949, 0]
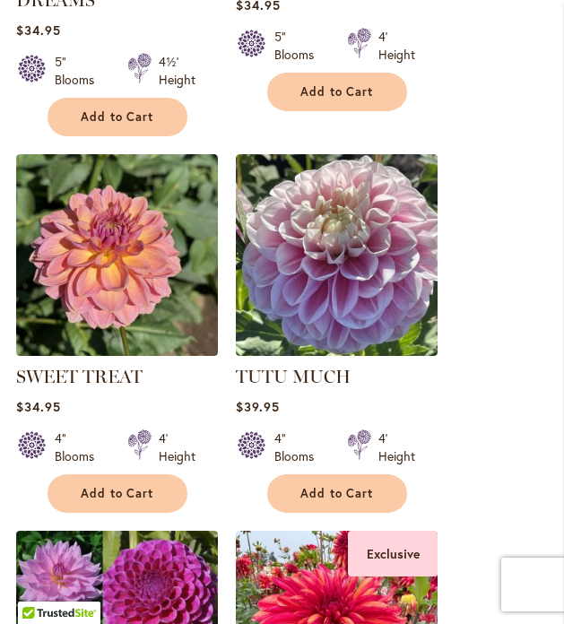
scroll to position [1638, 0]
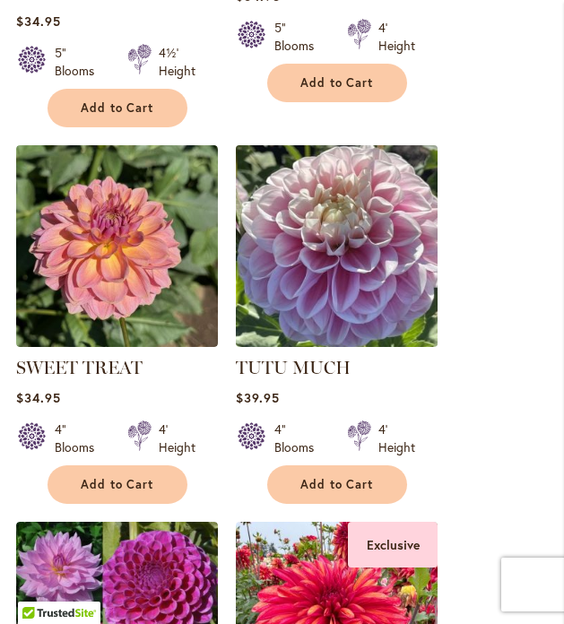
click at [343, 223] on img at bounding box center [335, 245] width 211 height 211
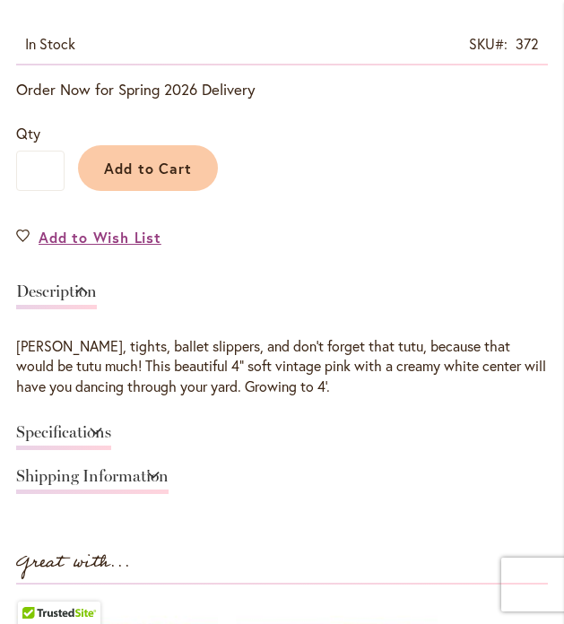
scroll to position [948, 0]
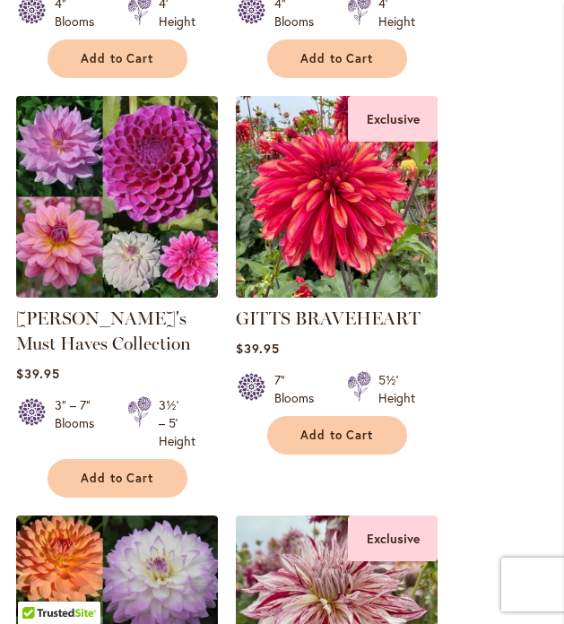
scroll to position [2068, 0]
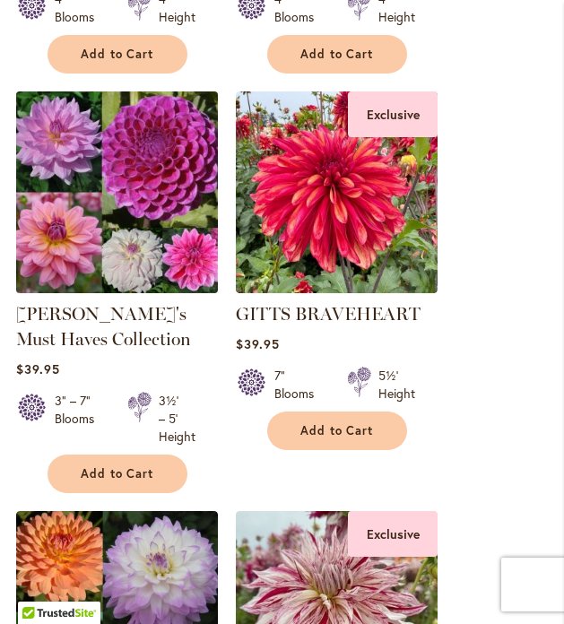
click at [119, 139] on img at bounding box center [116, 191] width 211 height 211
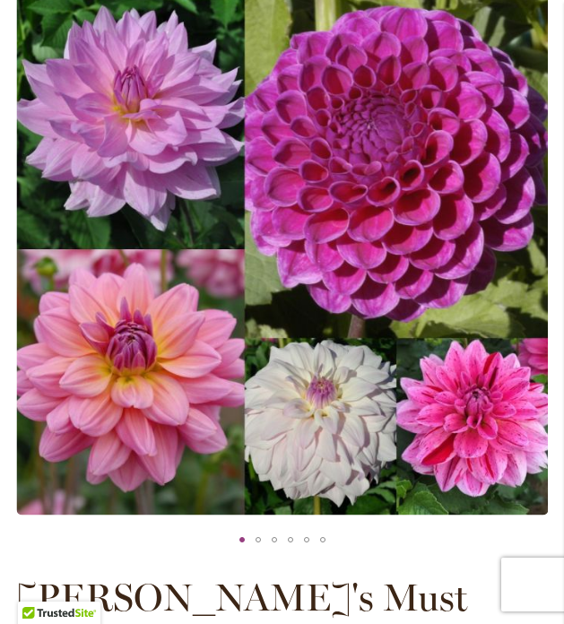
scroll to position [125, 0]
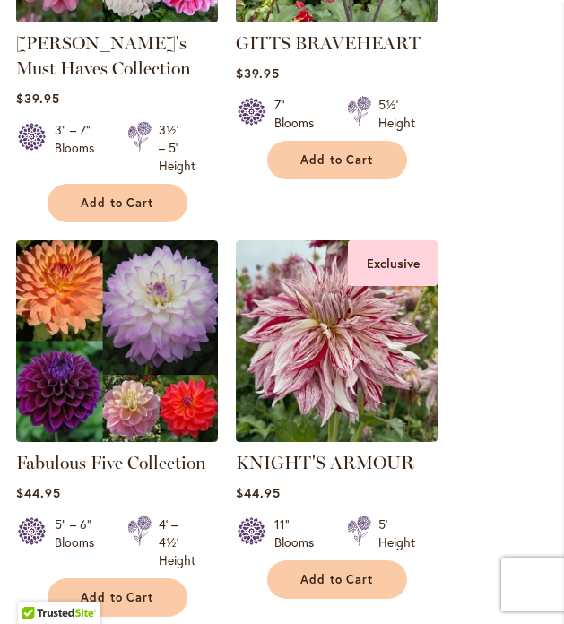
scroll to position [2345, 0]
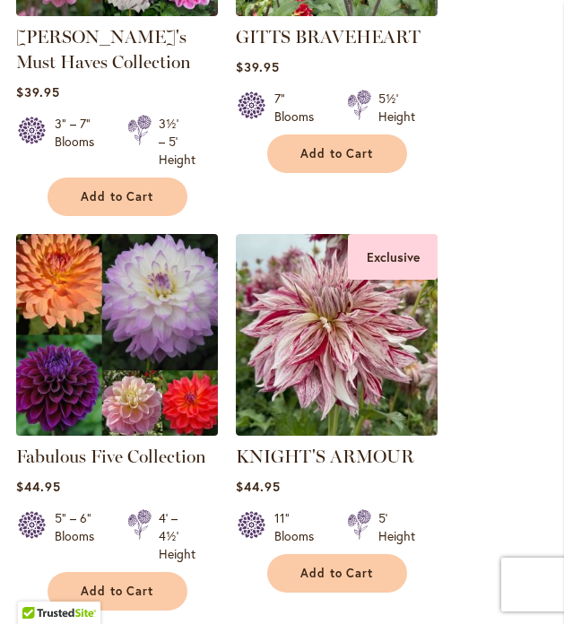
click at [134, 297] on img at bounding box center [116, 334] width 211 height 211
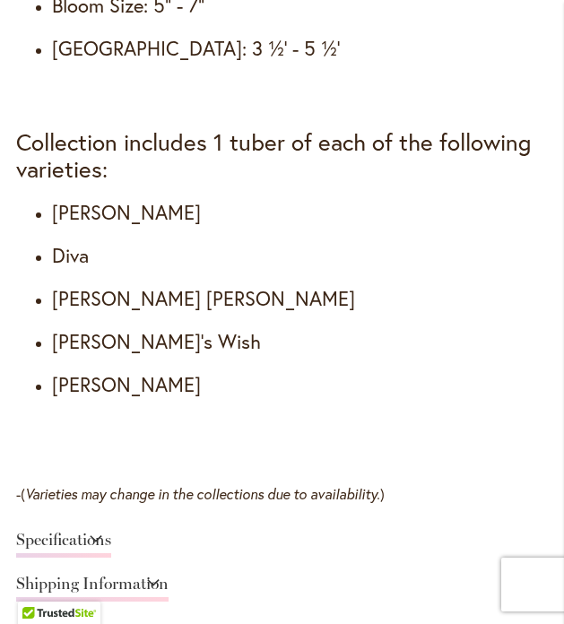
scroll to position [1496, 0]
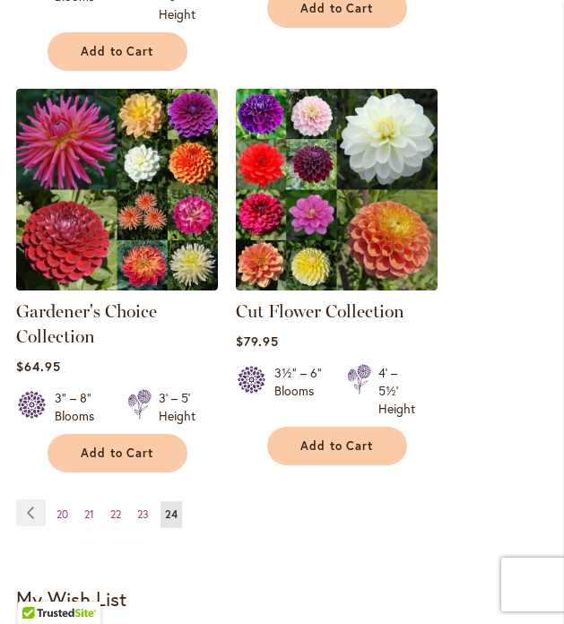
scroll to position [3308, 0]
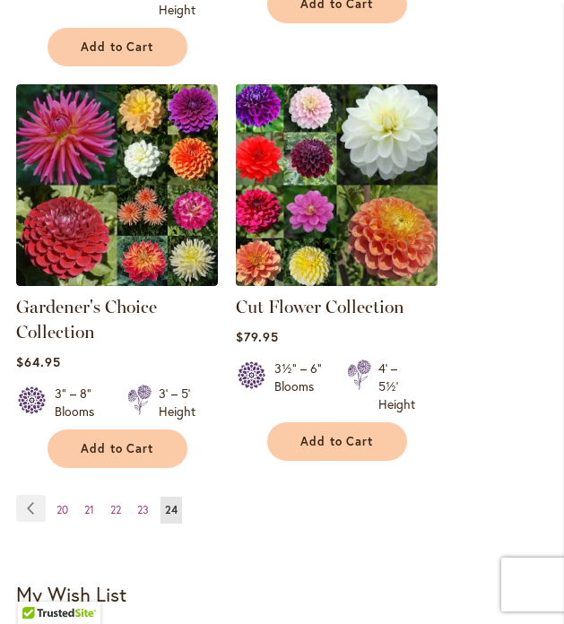
click at [347, 202] on img at bounding box center [335, 184] width 211 height 211
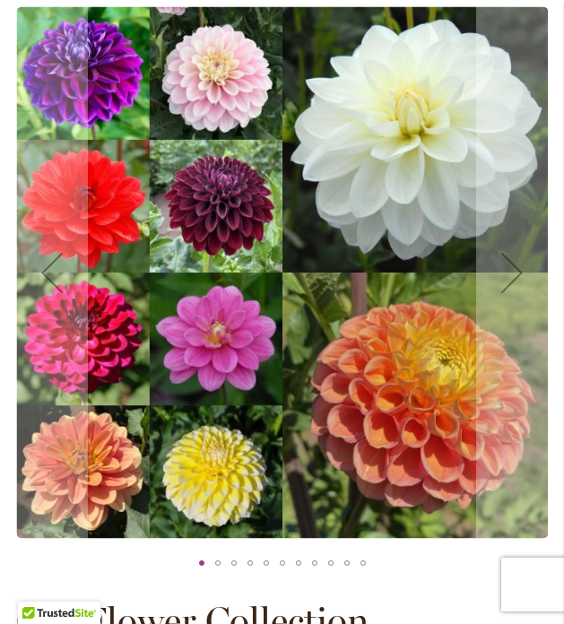
scroll to position [280, 0]
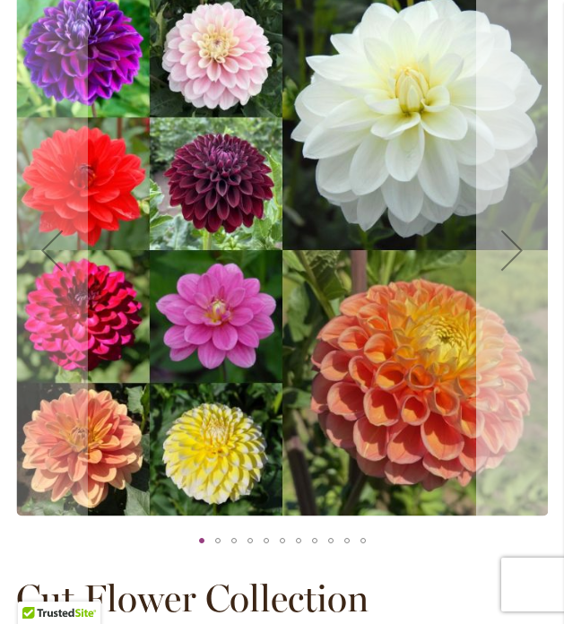
click at [511, 251] on div "Next" at bounding box center [512, 250] width 72 height 72
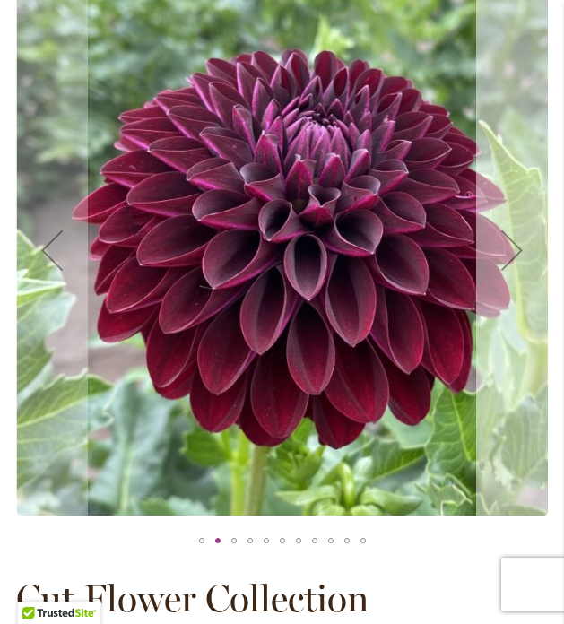
click at [511, 251] on div "Next" at bounding box center [512, 250] width 72 height 72
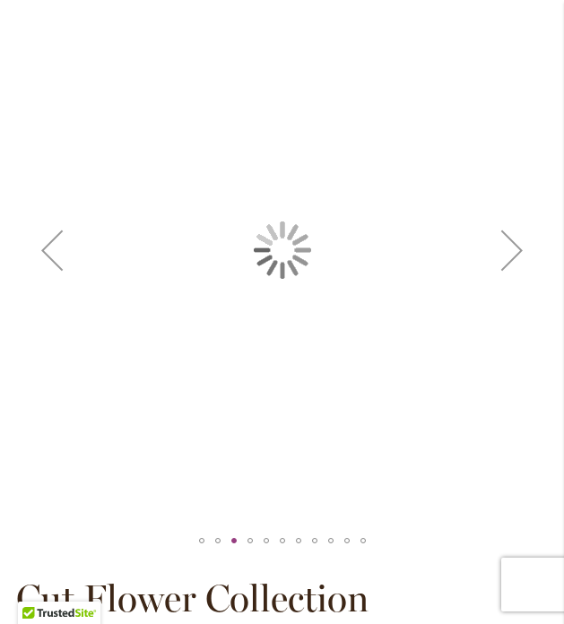
click at [511, 251] on div "Next" at bounding box center [512, 250] width 72 height 72
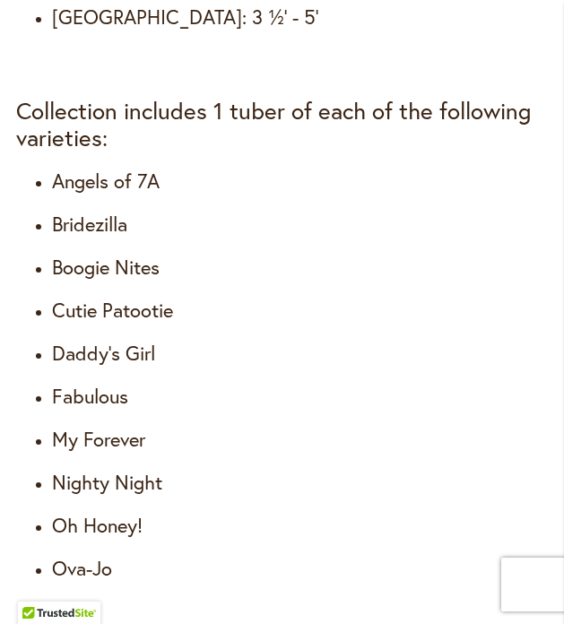
scroll to position [1559, 0]
